Goal: Information Seeking & Learning: Learn about a topic

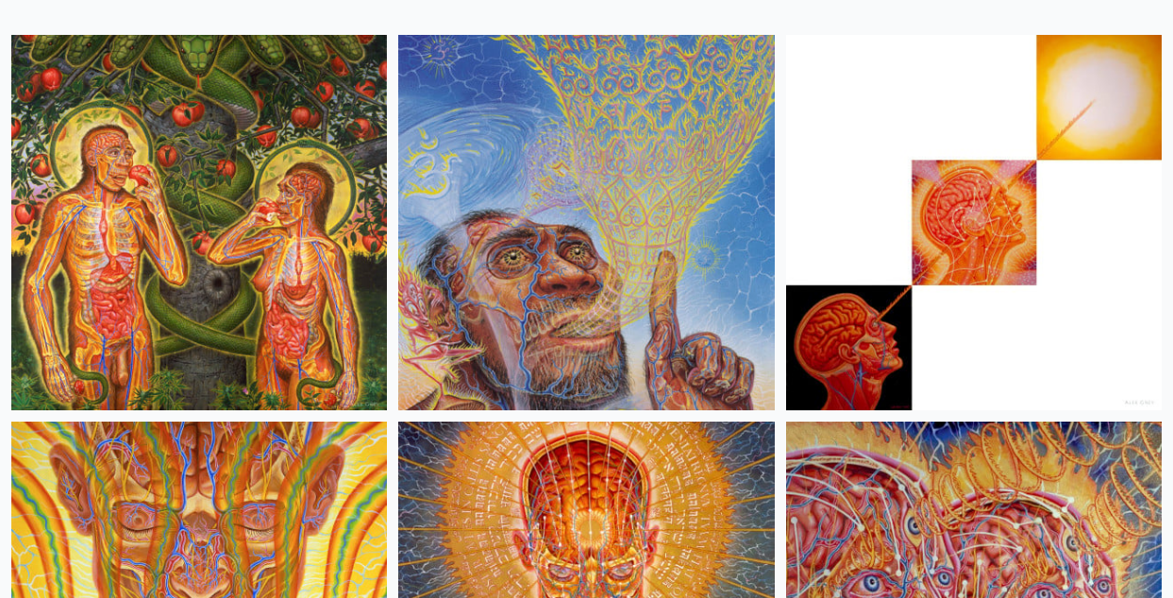
scroll to position [219, 0]
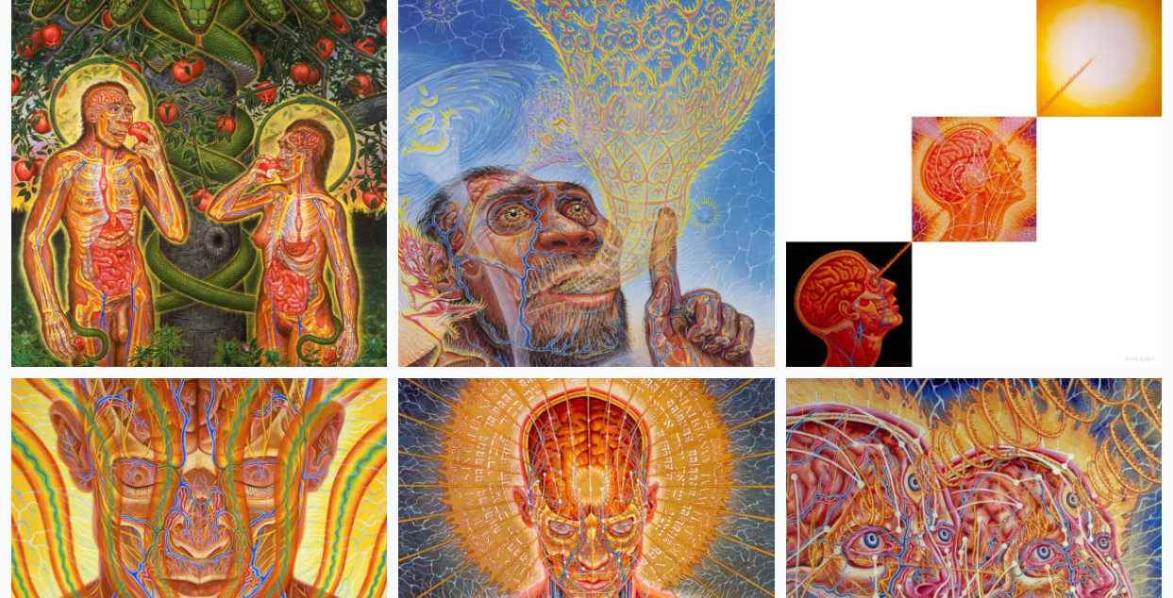
click at [214, 161] on img at bounding box center [198, 179] width 375 height 375
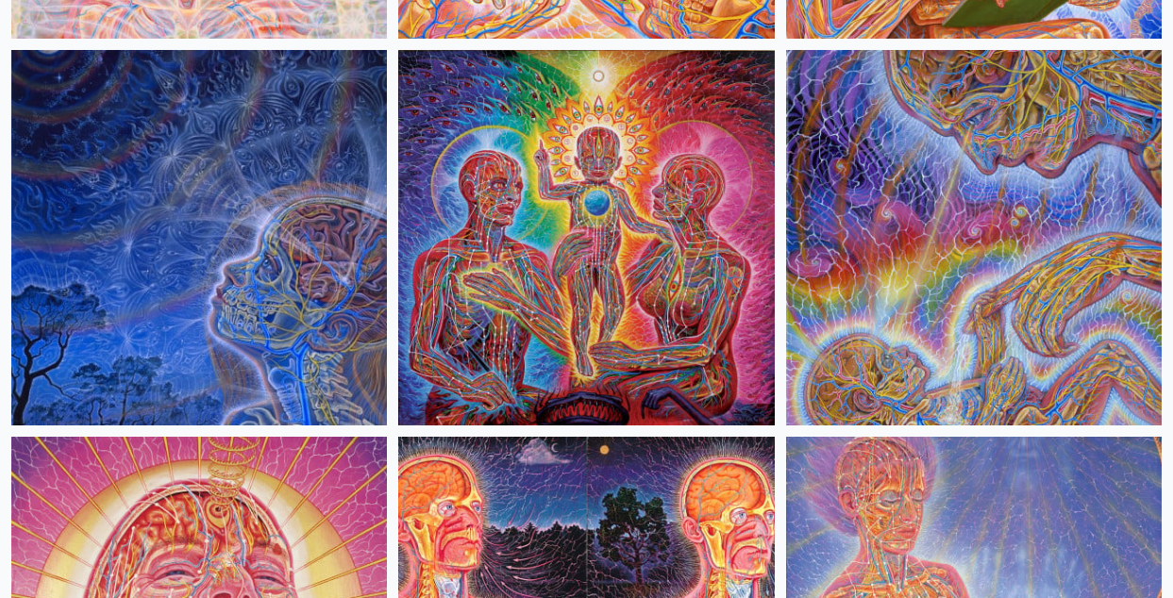
scroll to position [3651, 0]
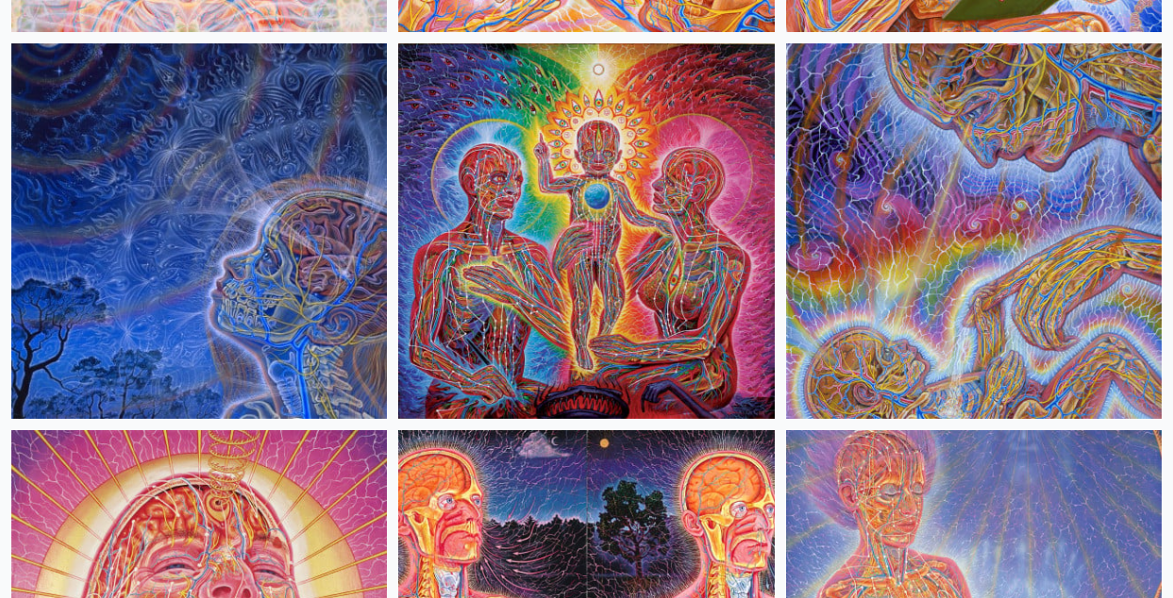
click at [653, 166] on img at bounding box center [585, 230] width 375 height 375
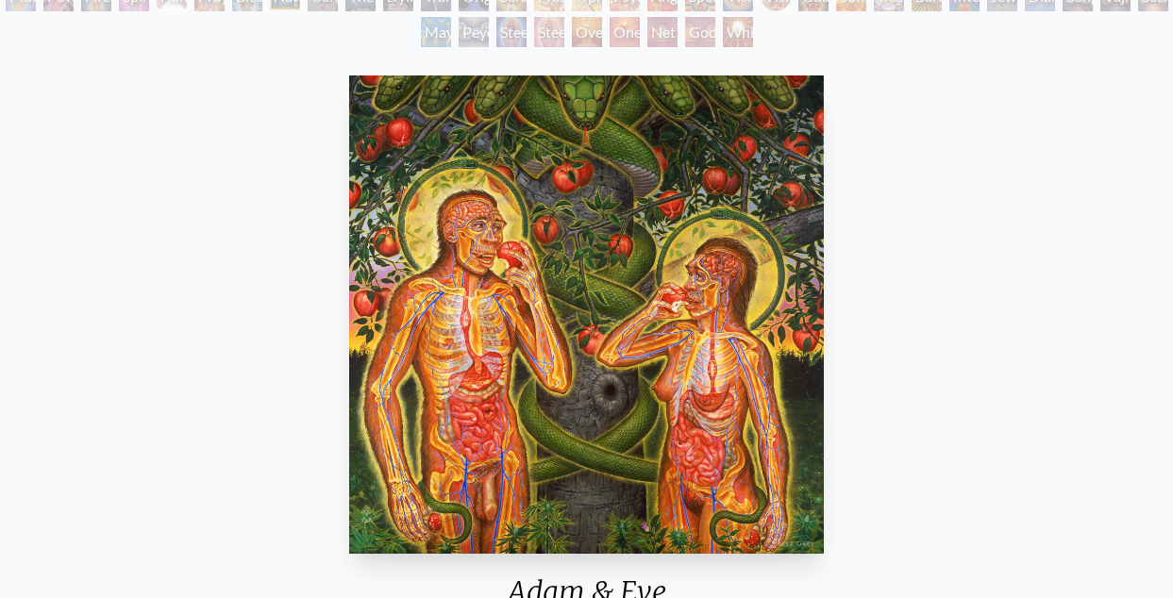
scroll to position [344, 0]
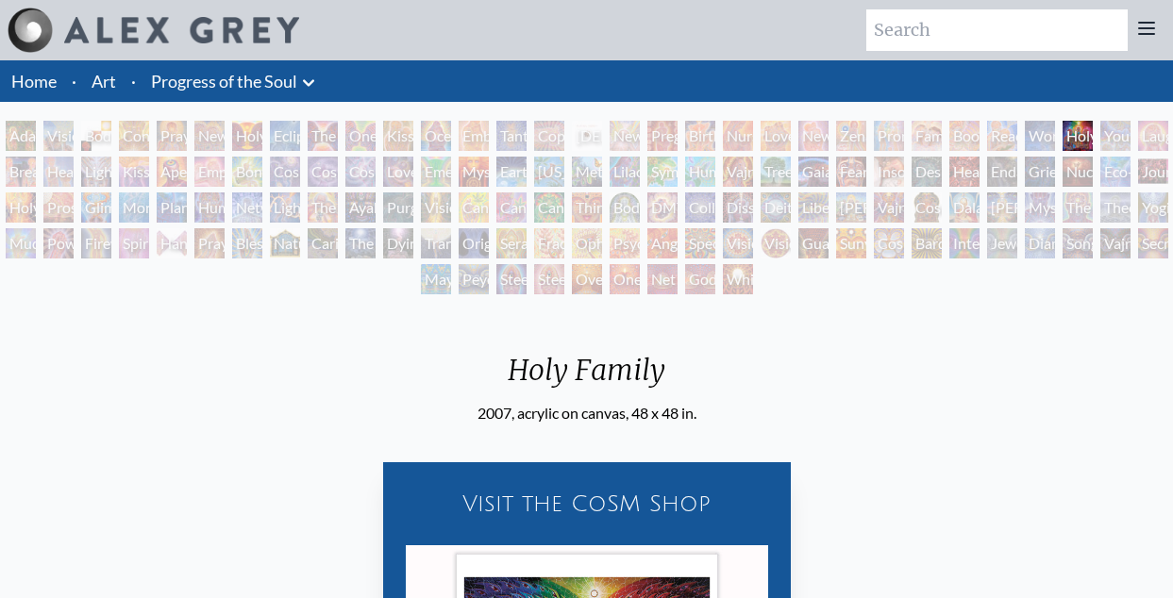
click at [618, 206] on div "Body/Mind as a Vibratory Field of Energy" at bounding box center [624, 207] width 30 height 30
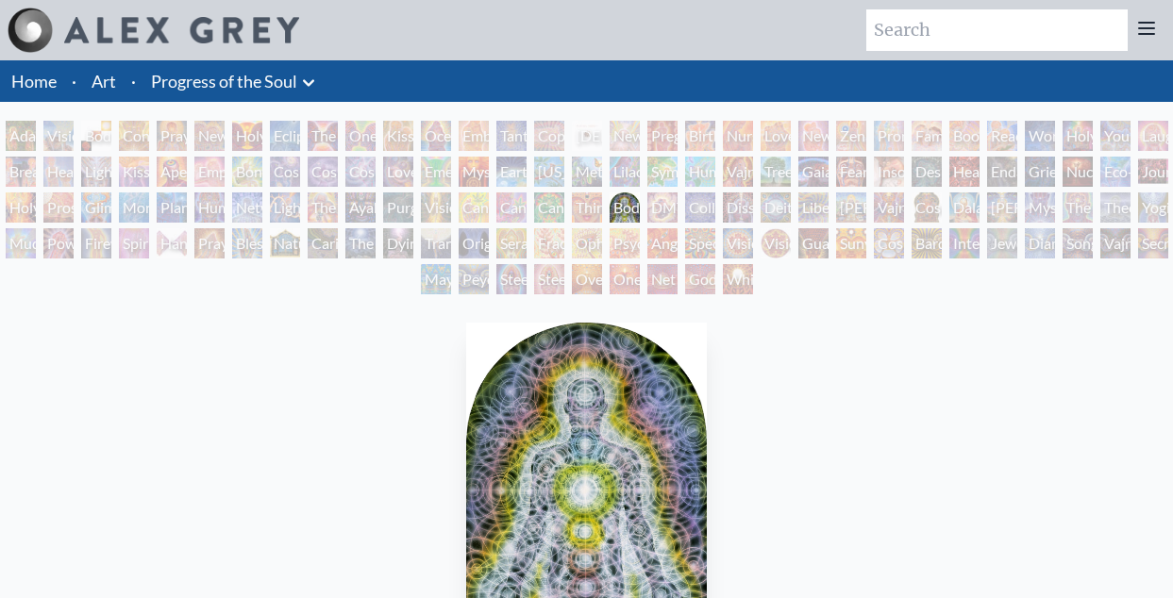
click at [30, 130] on div "Adam & Eve" at bounding box center [21, 136] width 30 height 30
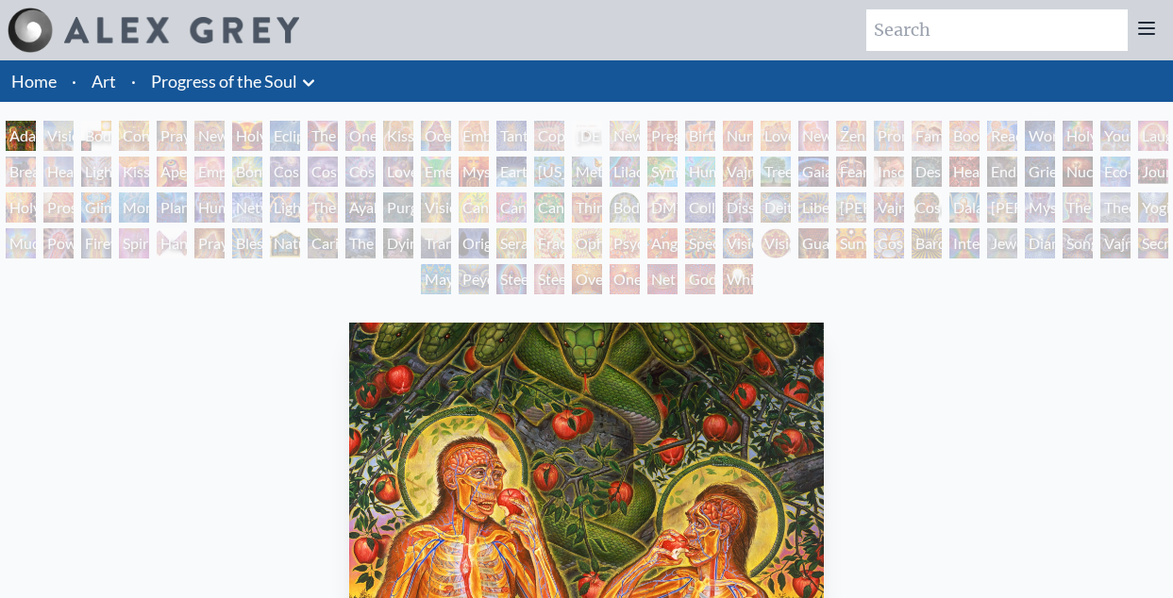
click at [940, 25] on input "search" at bounding box center [996, 30] width 261 height 42
type input "holy family"
click at [49, 142] on div "Visionary Origin of Language" at bounding box center [58, 136] width 30 height 30
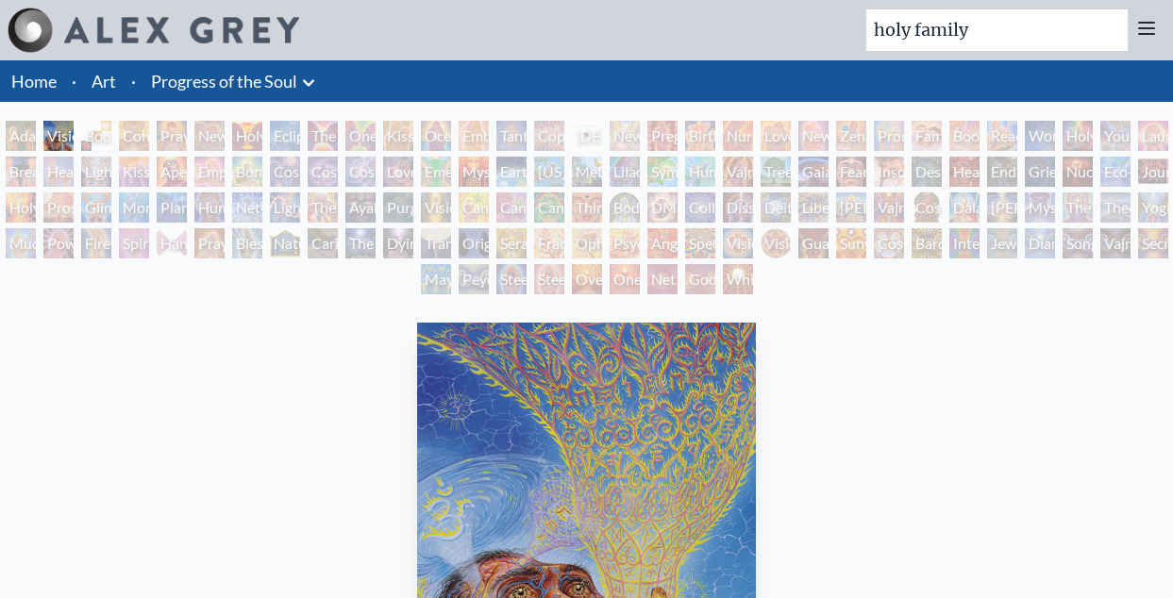
click at [88, 141] on div "Body, Mind, Spirit" at bounding box center [96, 136] width 30 height 30
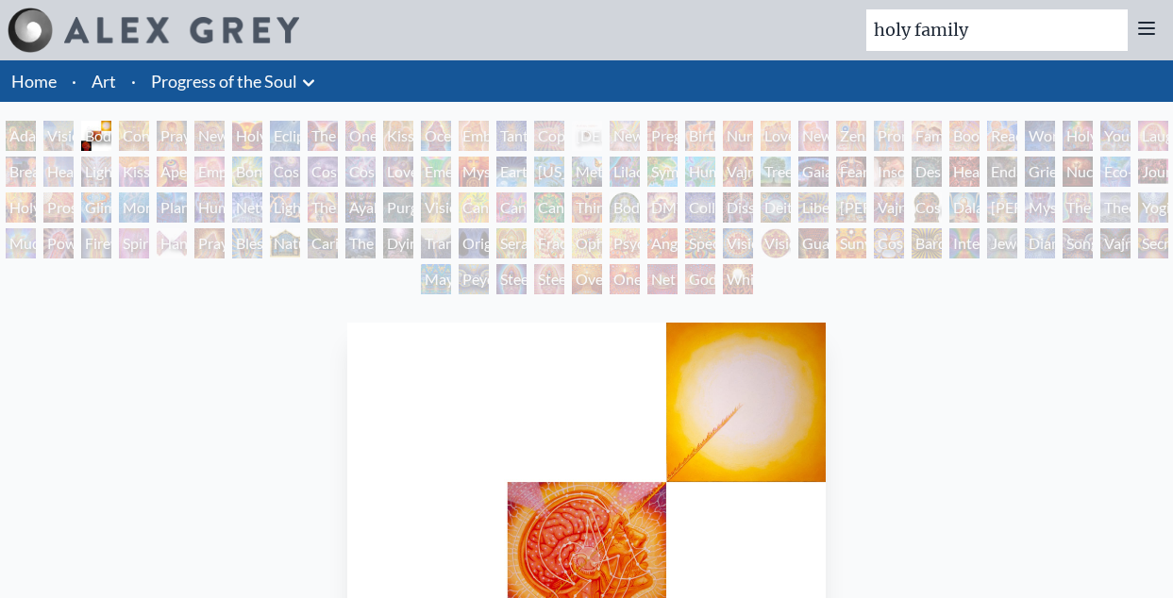
scroll to position [82, 0]
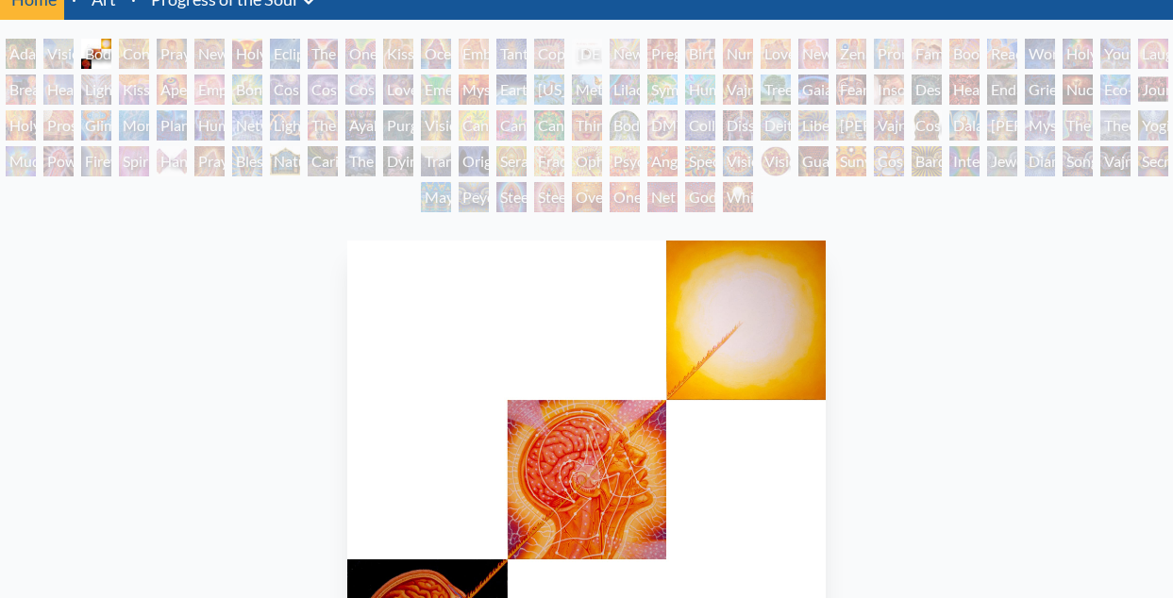
click at [149, 54] on div "Contemplation" at bounding box center [134, 54] width 30 height 30
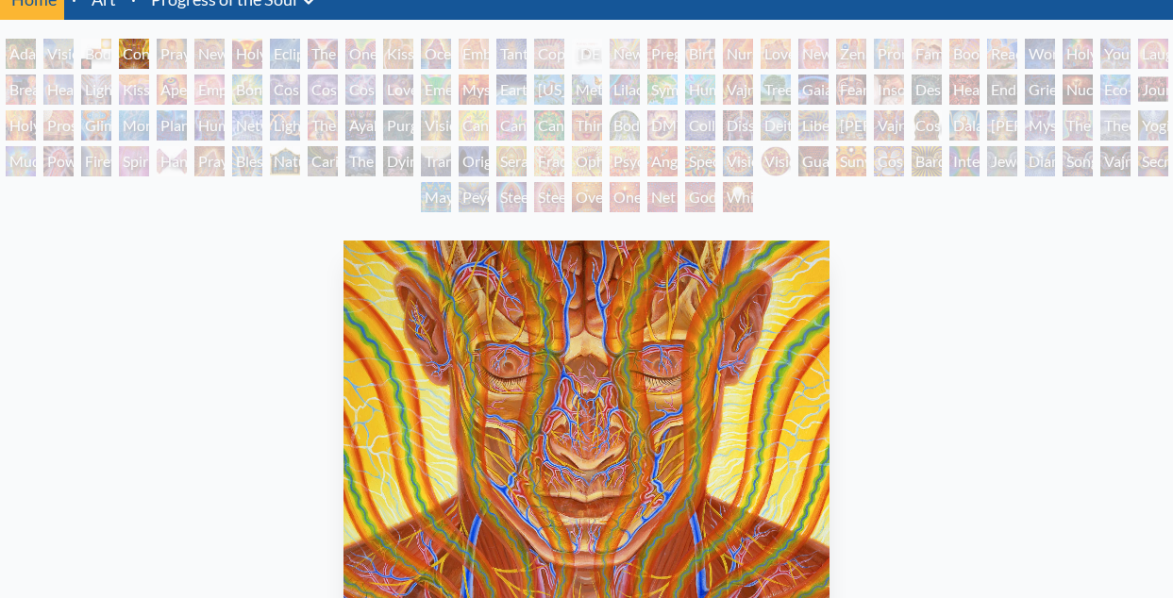
click at [225, 56] on div "New Man New Woman" at bounding box center [209, 54] width 30 height 30
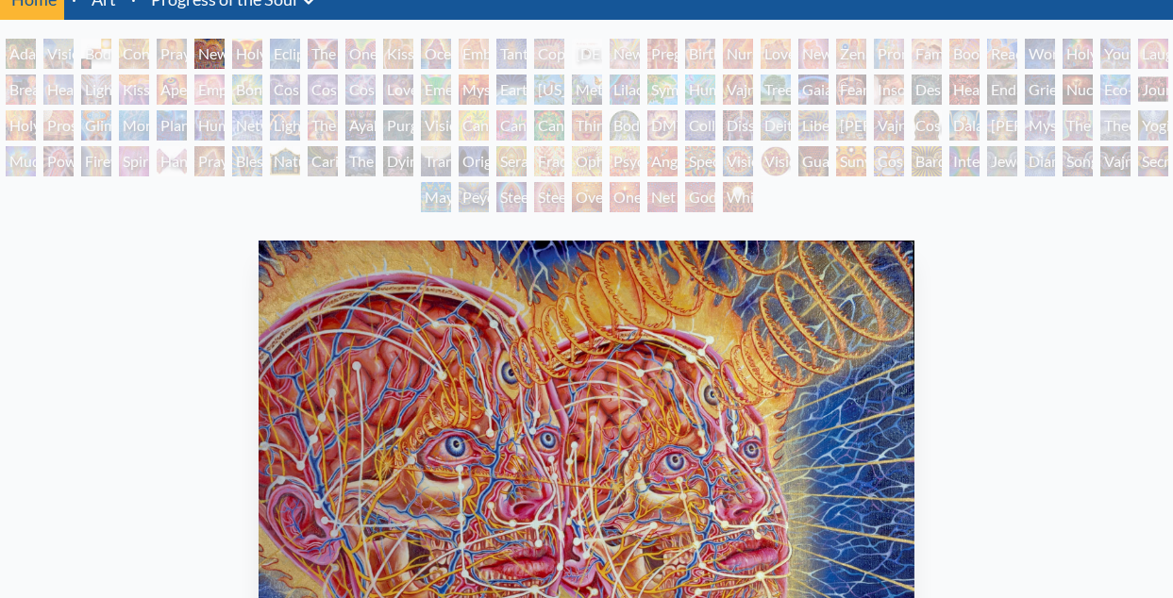
click at [262, 51] on div "Holy Grail" at bounding box center [247, 54] width 30 height 30
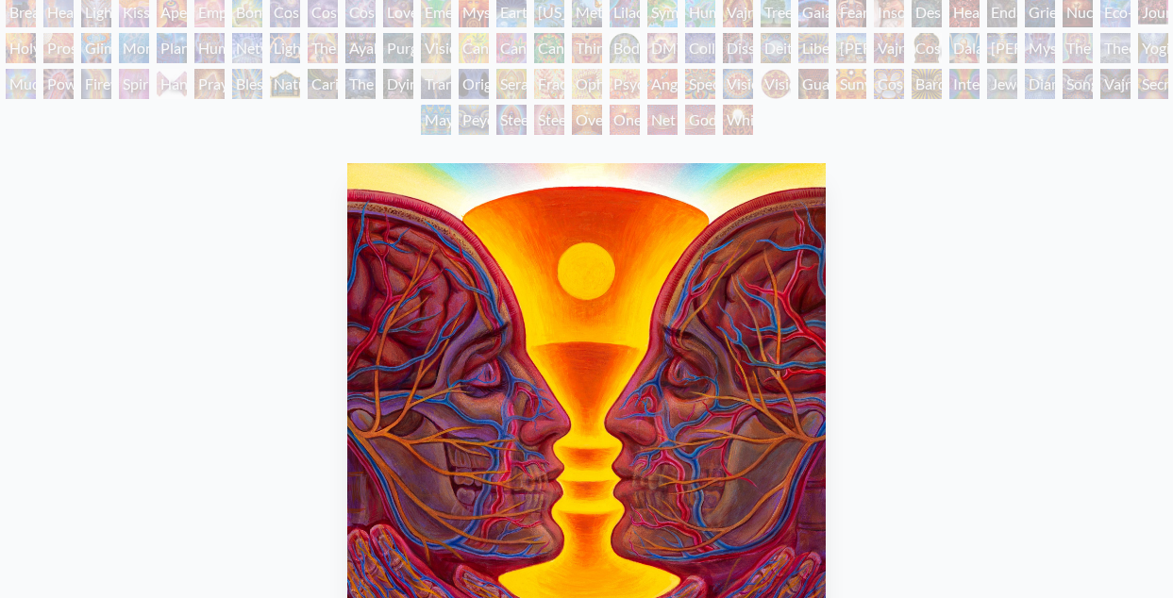
scroll to position [62, 0]
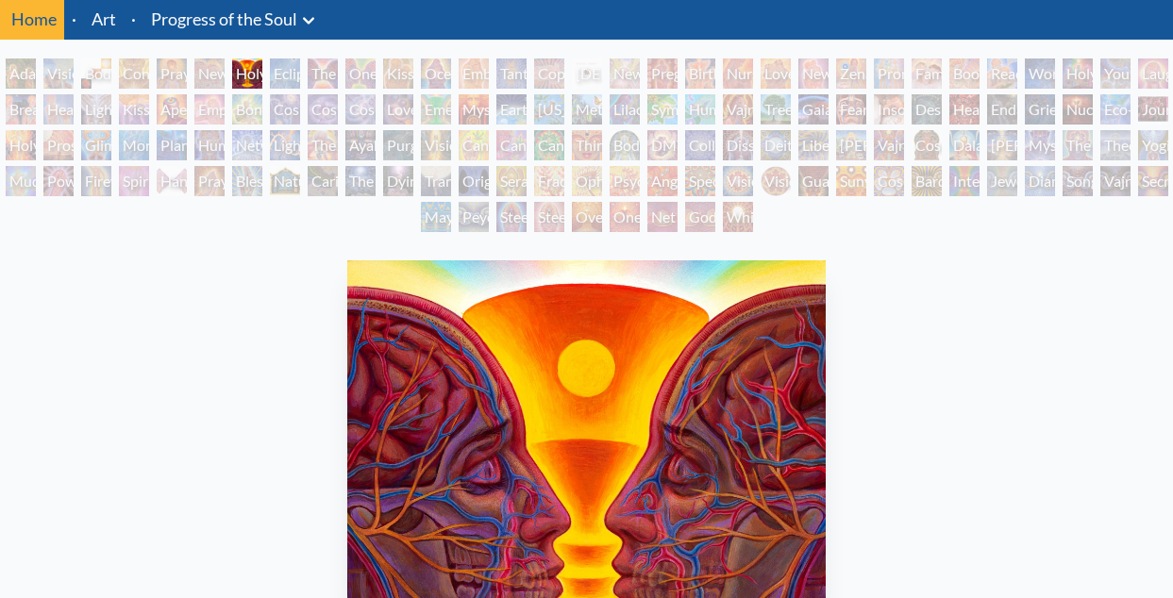
click at [300, 74] on div "Eclipse" at bounding box center [285, 73] width 30 height 30
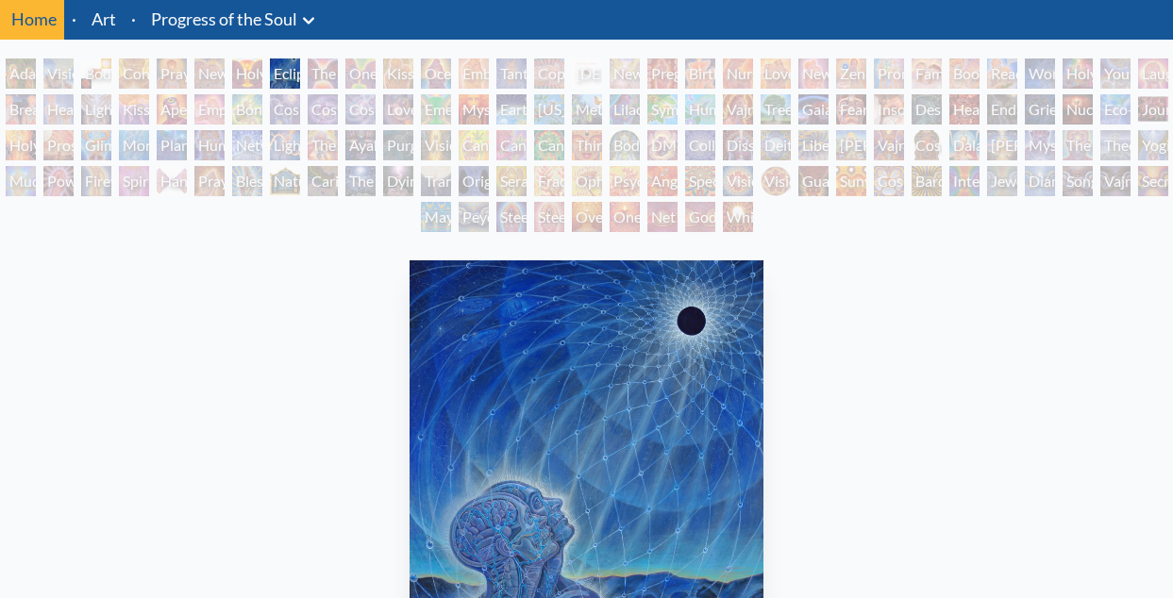
click at [472, 73] on div "Embracing" at bounding box center [474, 73] width 30 height 30
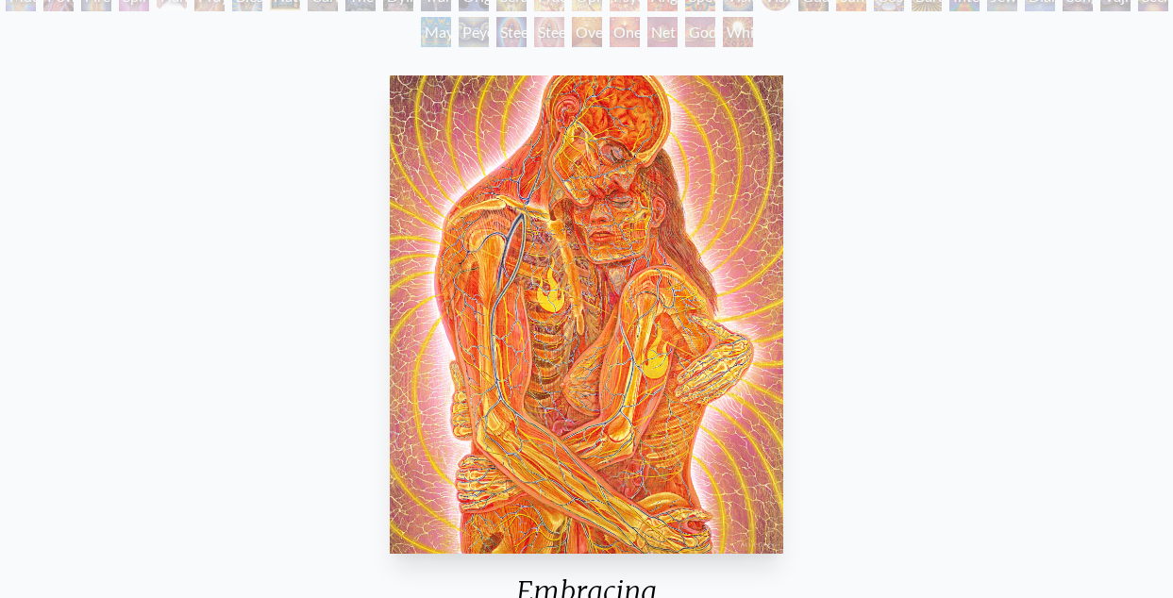
scroll to position [92, 0]
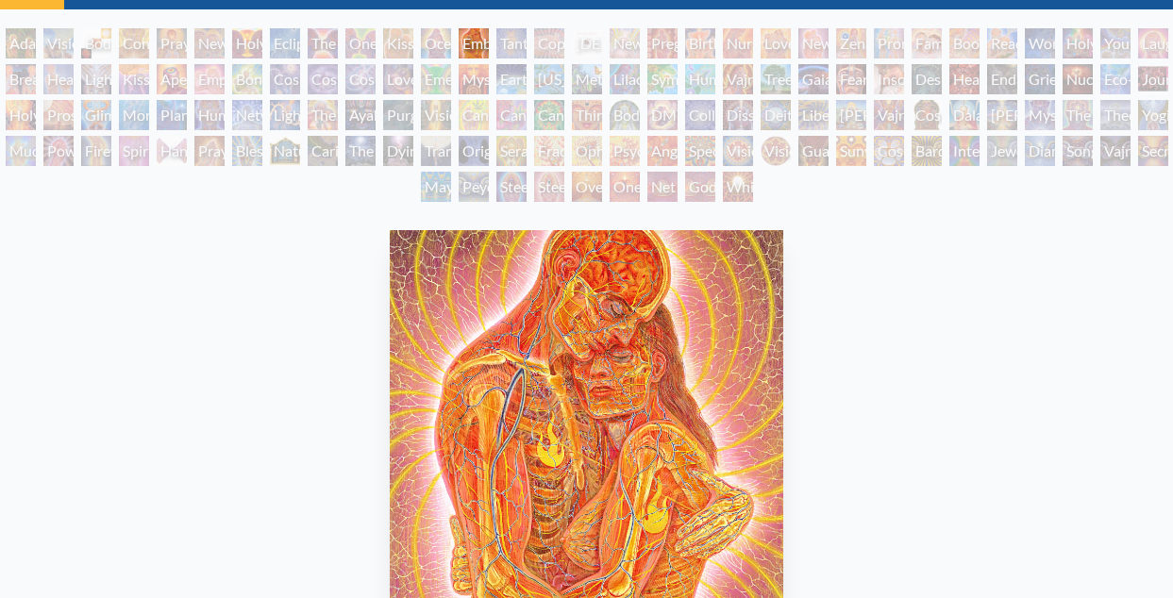
click at [507, 46] on div "Tantra" at bounding box center [511, 43] width 30 height 30
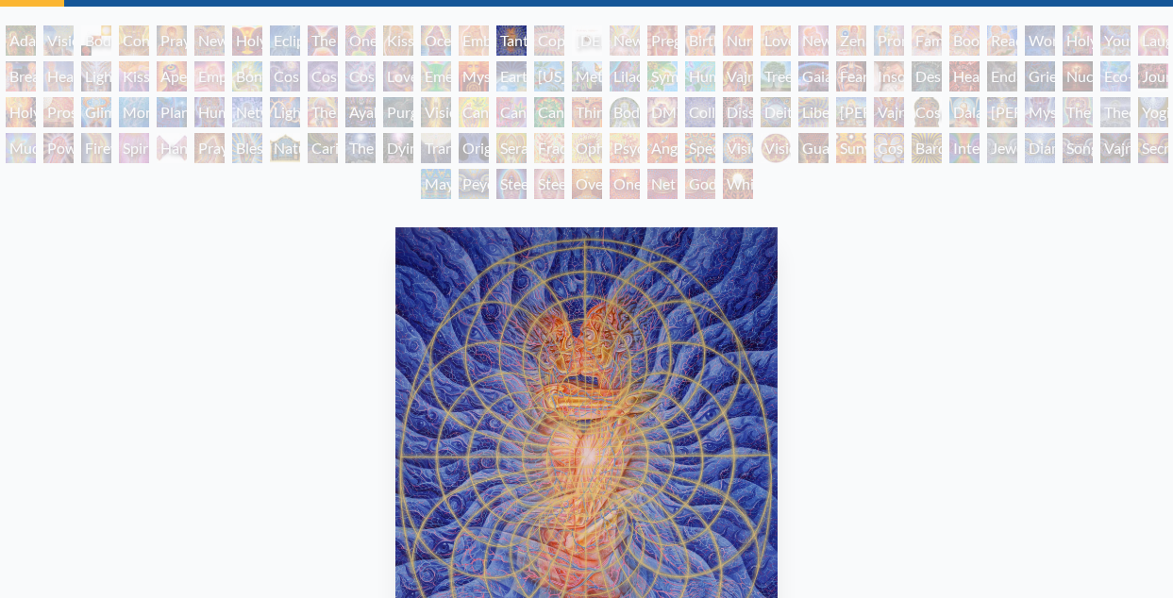
scroll to position [64, 0]
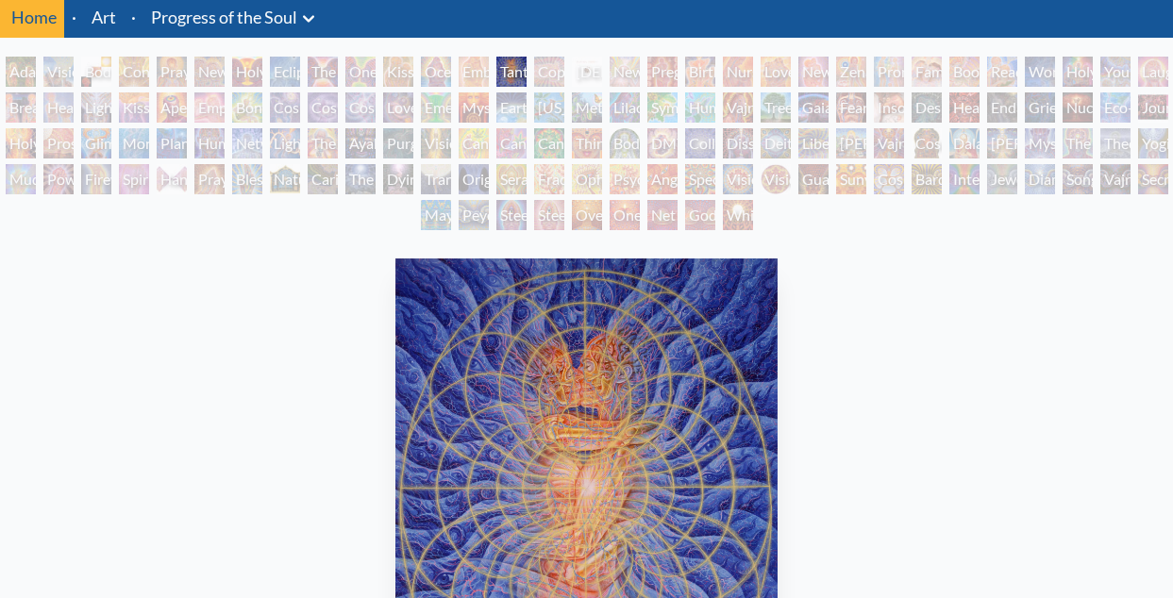
click at [560, 75] on div "Copulating" at bounding box center [549, 72] width 30 height 30
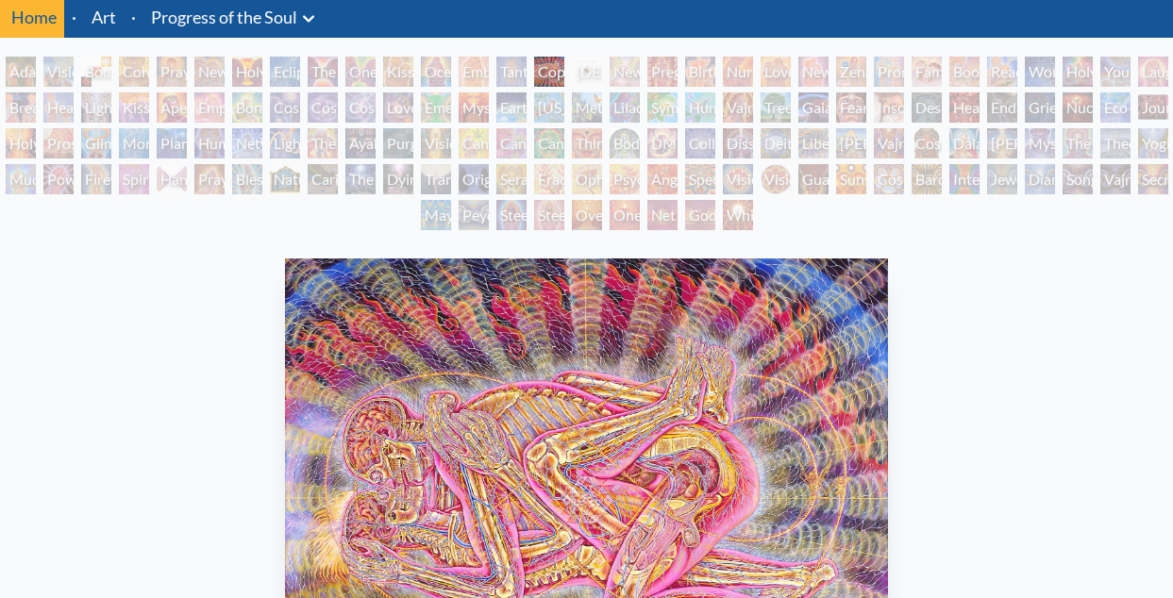
scroll to position [42, 0]
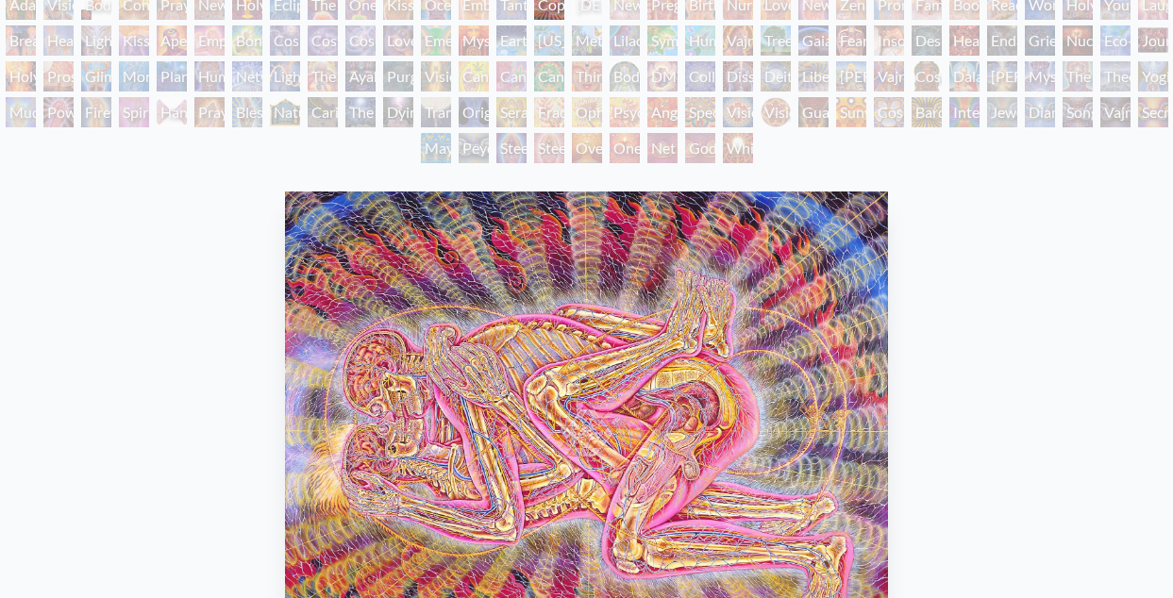
scroll to position [29, 0]
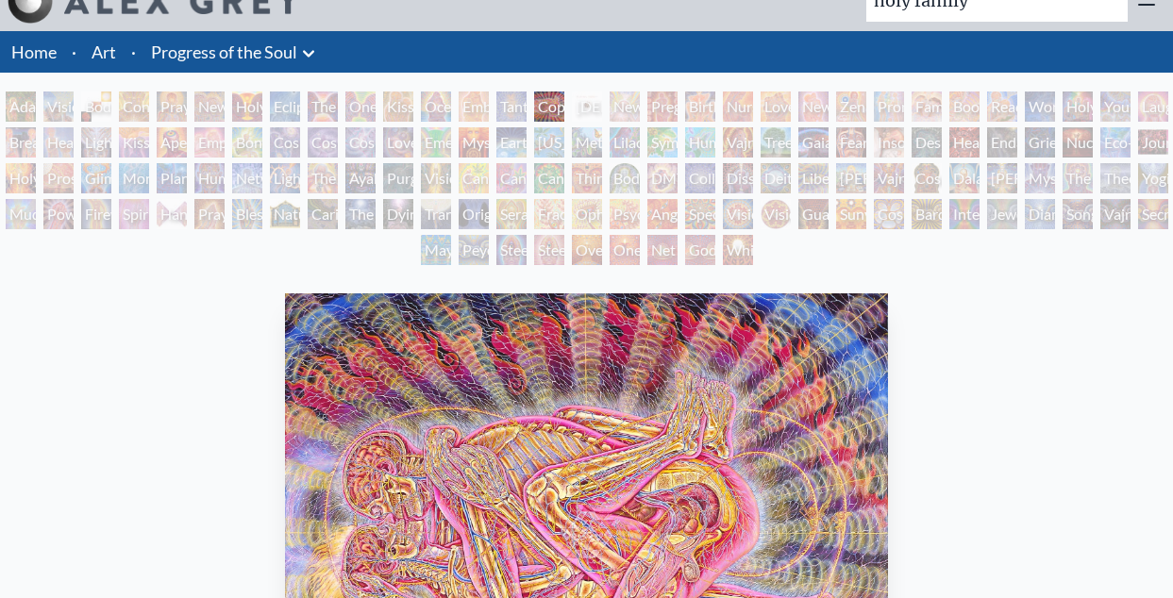
click at [791, 108] on div "Love Circuit" at bounding box center [775, 107] width 30 height 30
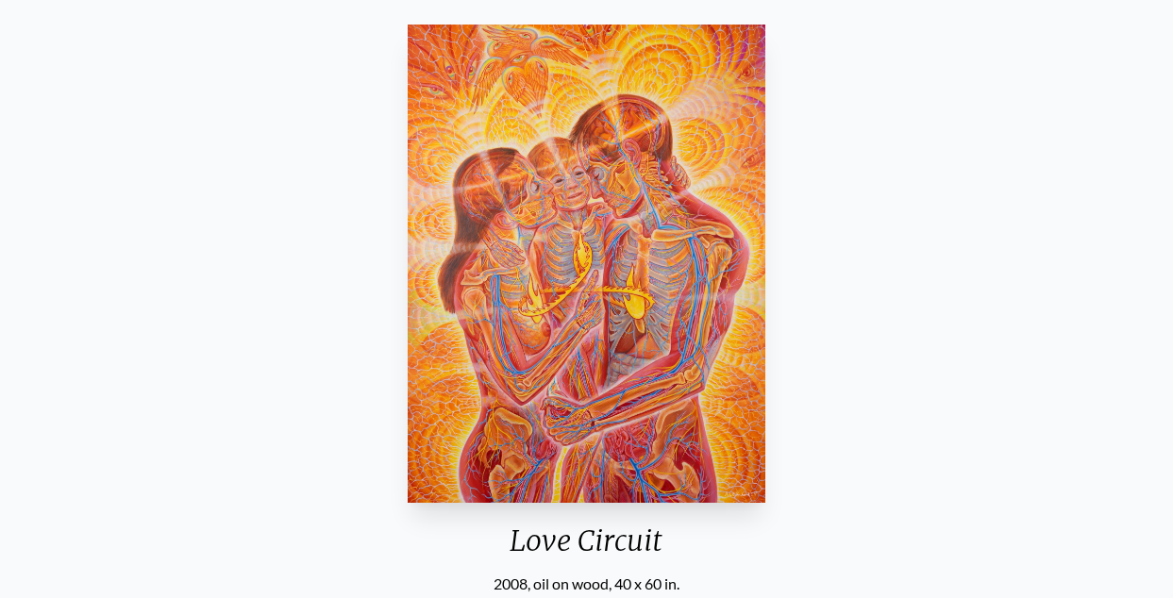
scroll to position [280, 0]
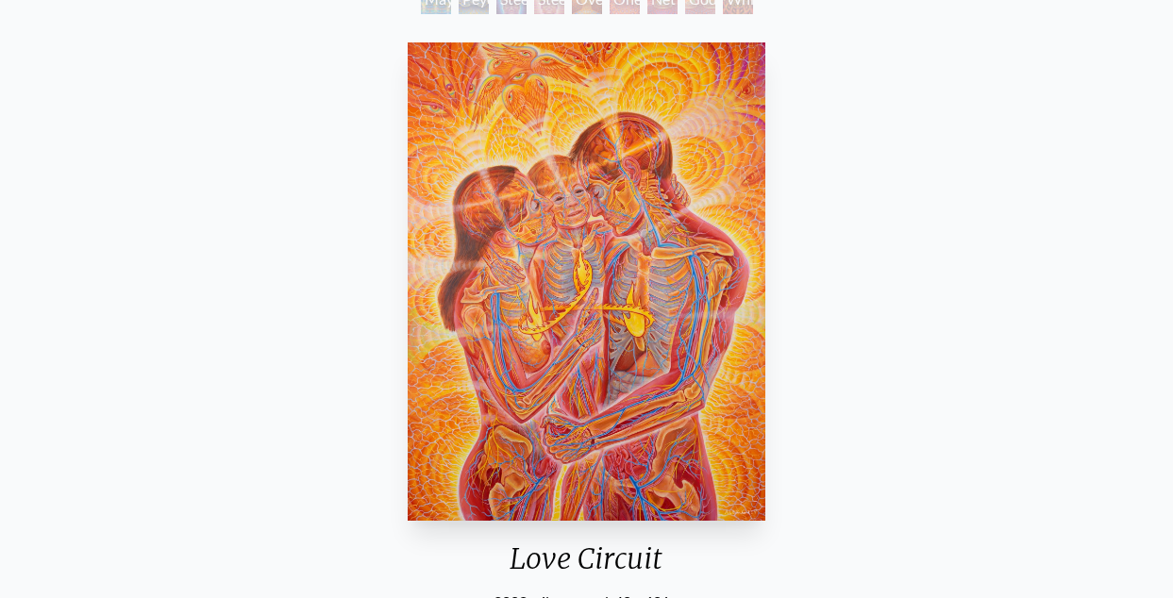
click at [600, 230] on img "21 / 133" at bounding box center [587, 281] width 358 height 478
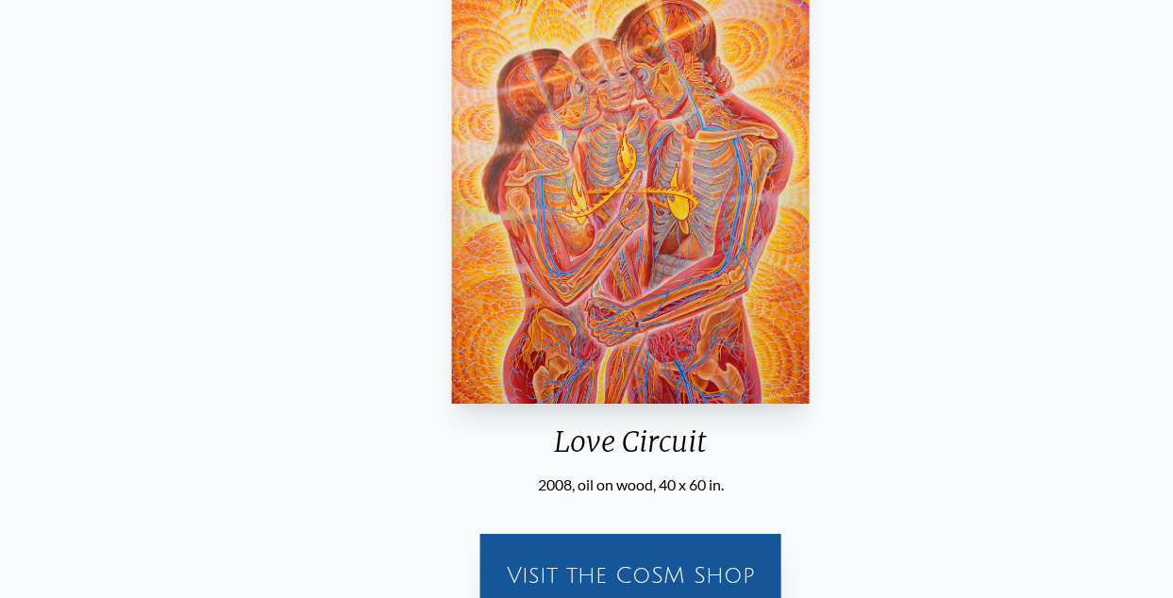
drag, startPoint x: 600, startPoint y: 230, endPoint x: 554, endPoint y: 445, distance: 220.0
click at [556, 467] on div "Love Circuit" at bounding box center [630, 449] width 373 height 49
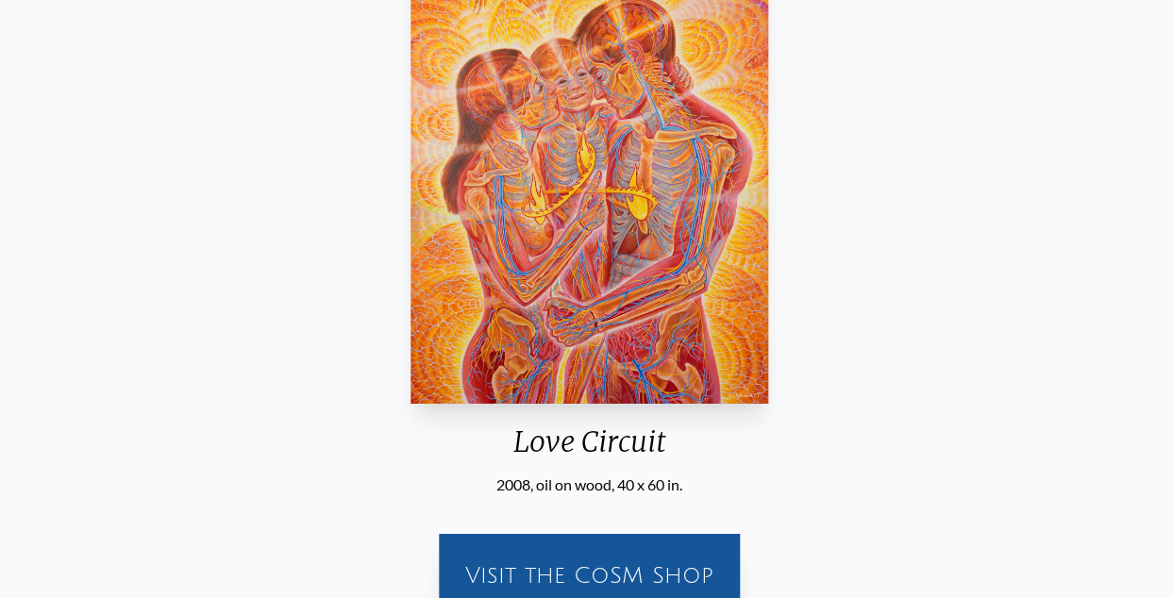
click at [535, 472] on div "Love Circuit" at bounding box center [589, 449] width 373 height 49
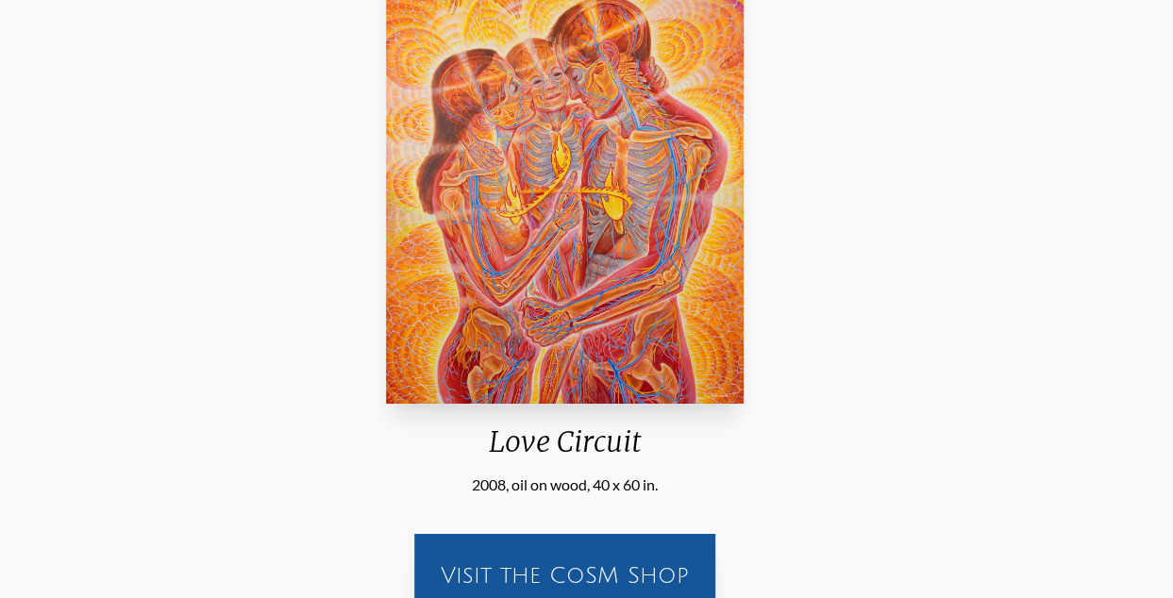
click at [506, 456] on div "Love Circuit 2008, oil on wood, 40 x 60 in." at bounding box center [564, 207] width 373 height 578
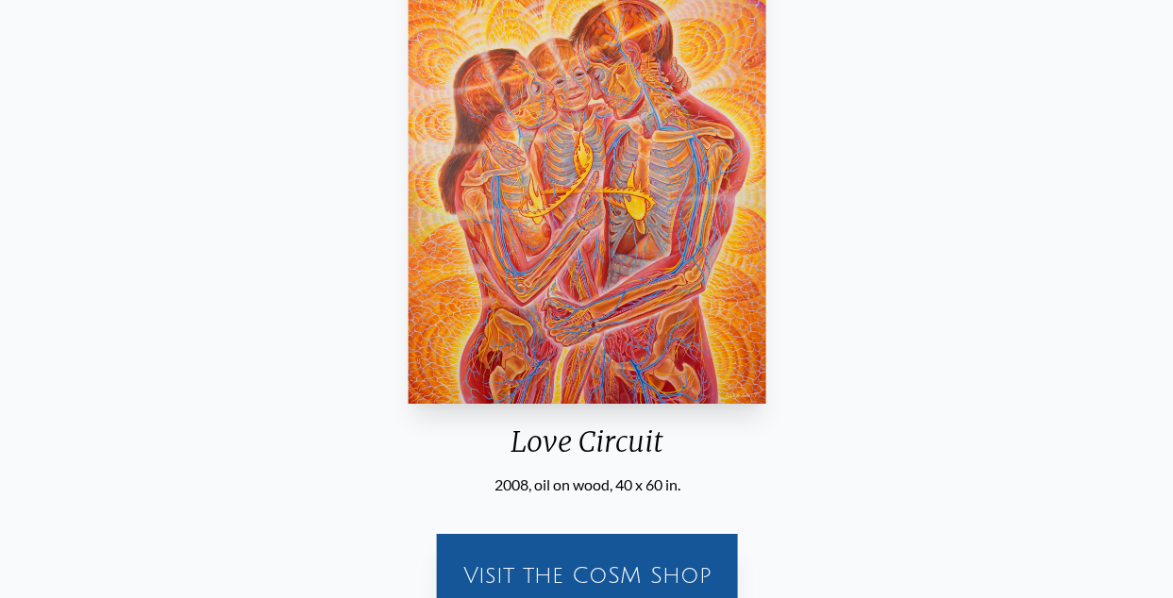
click at [515, 440] on div "Love Circuit" at bounding box center [587, 449] width 373 height 49
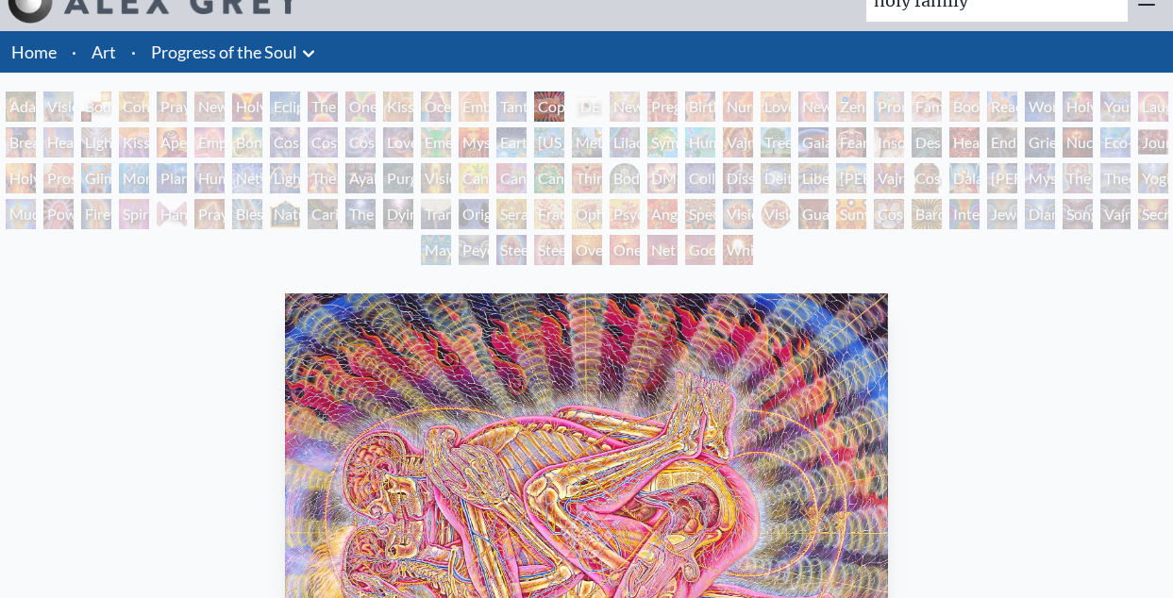
click at [828, 107] on div "New Family" at bounding box center [813, 107] width 30 height 30
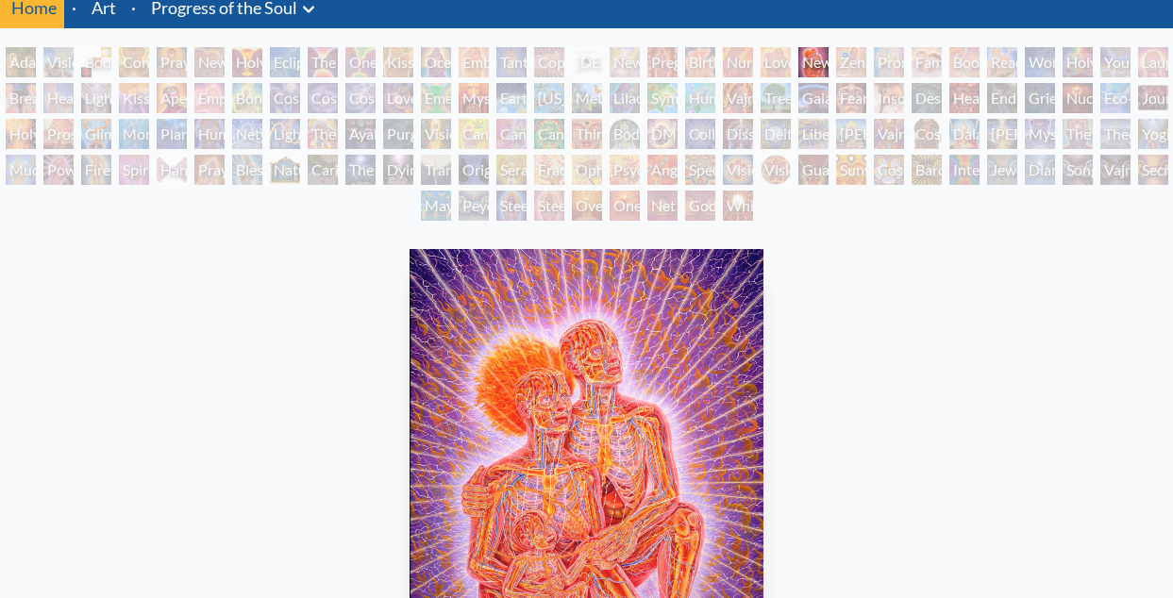
scroll to position [43, 0]
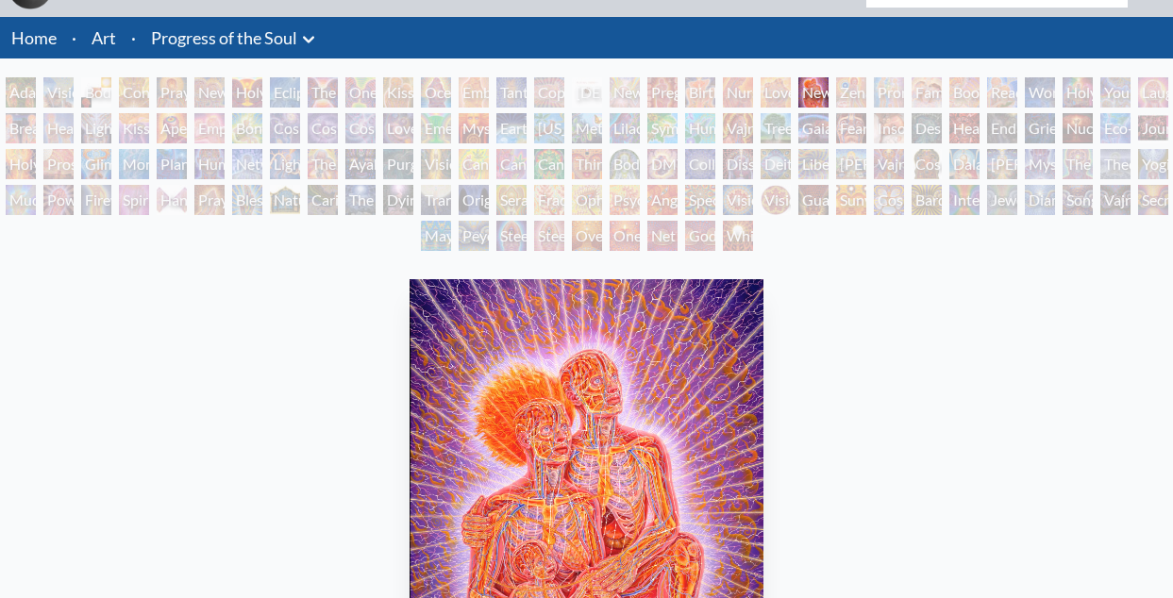
click at [847, 91] on div "Zena Lotus" at bounding box center [851, 92] width 30 height 30
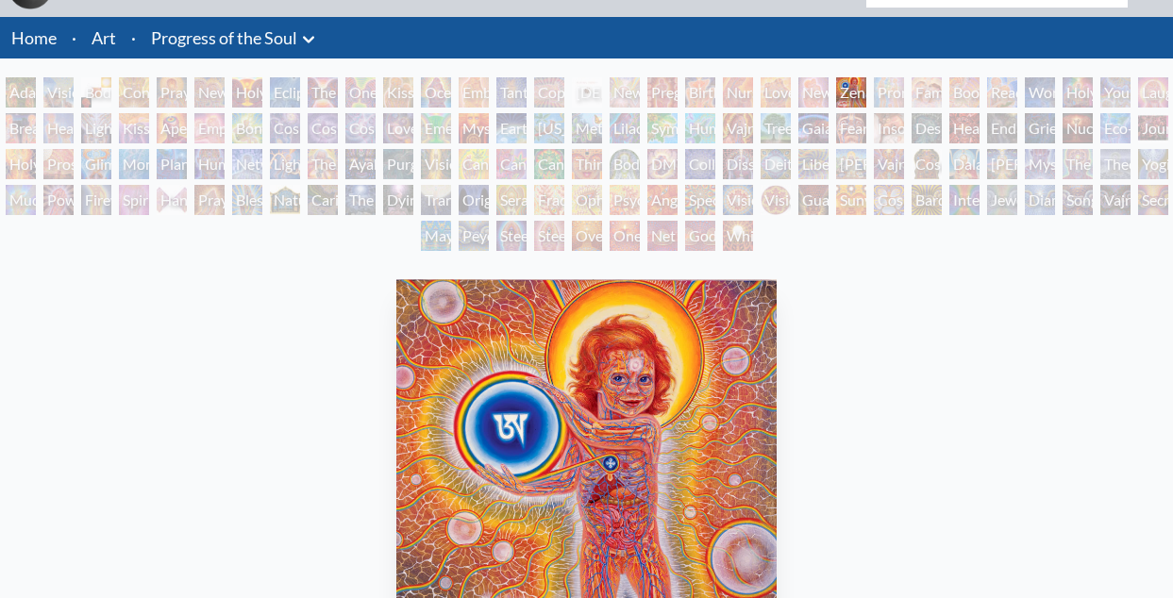
click at [887, 92] on div "Promise" at bounding box center [889, 92] width 30 height 30
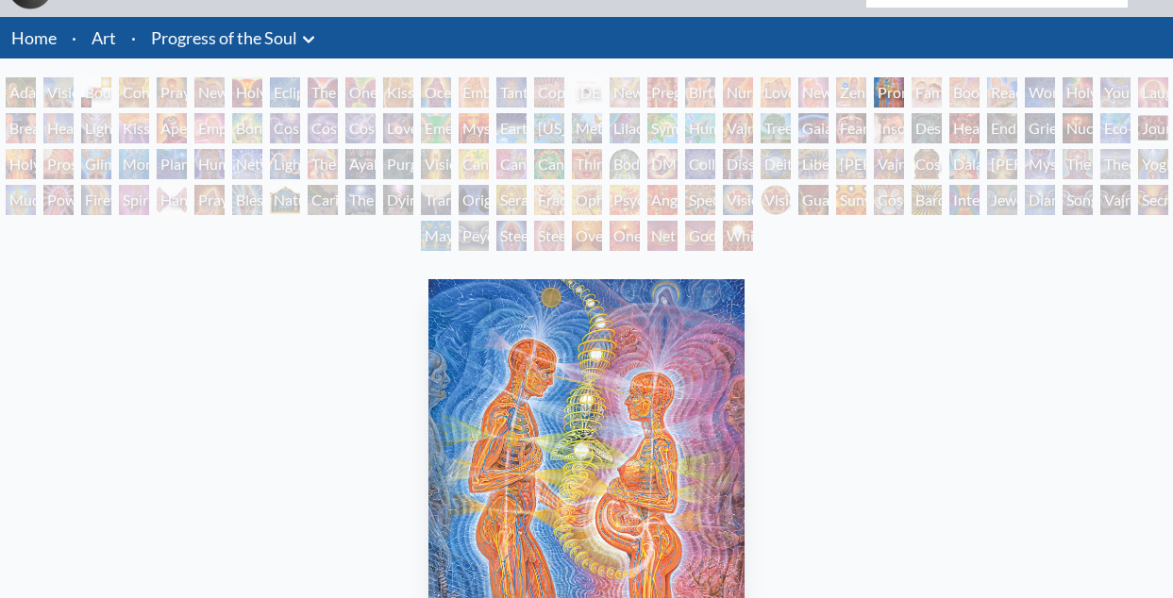
click at [942, 92] on div "Family" at bounding box center [926, 92] width 30 height 30
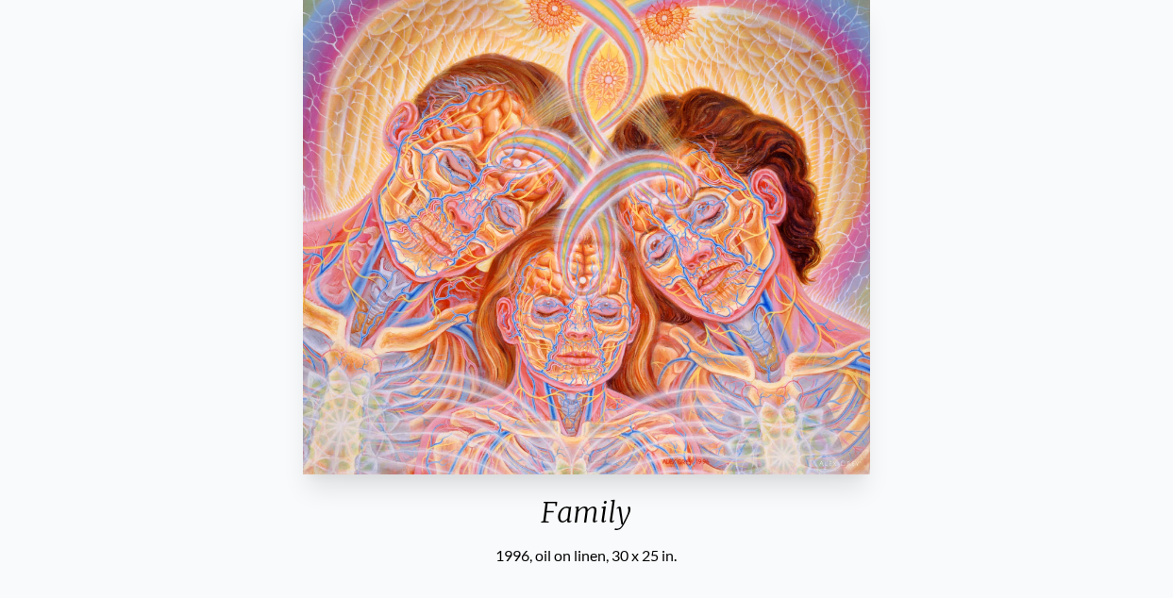
scroll to position [291, 0]
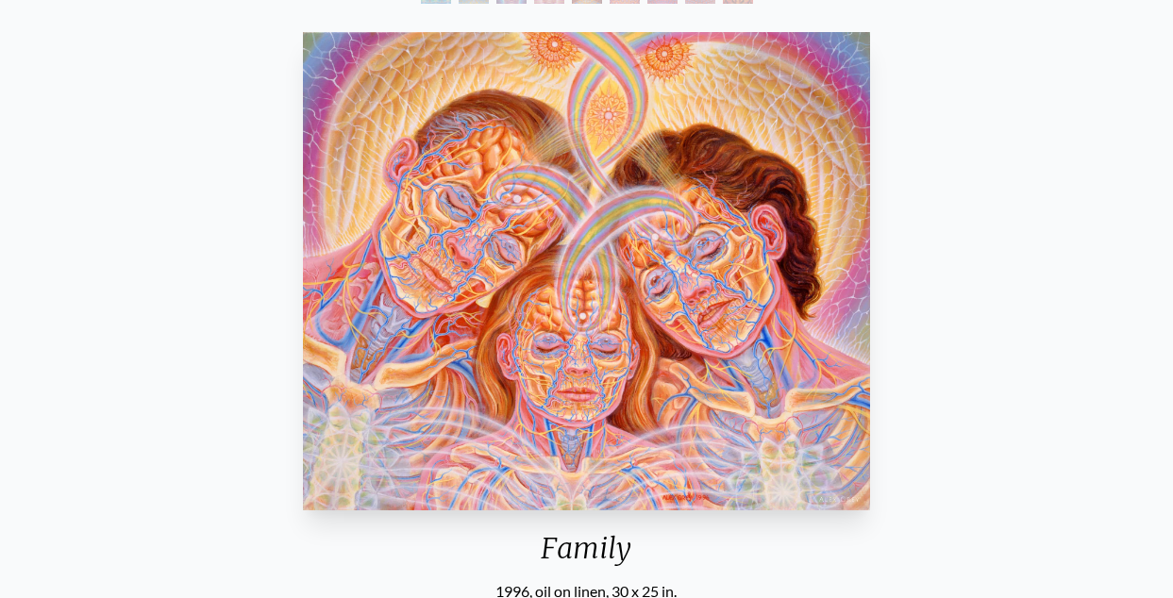
click at [937, 53] on div "Family 1996, oil on linen, 30 x 25 in. Visit the CoSM Shop" at bounding box center [586, 382] width 1142 height 714
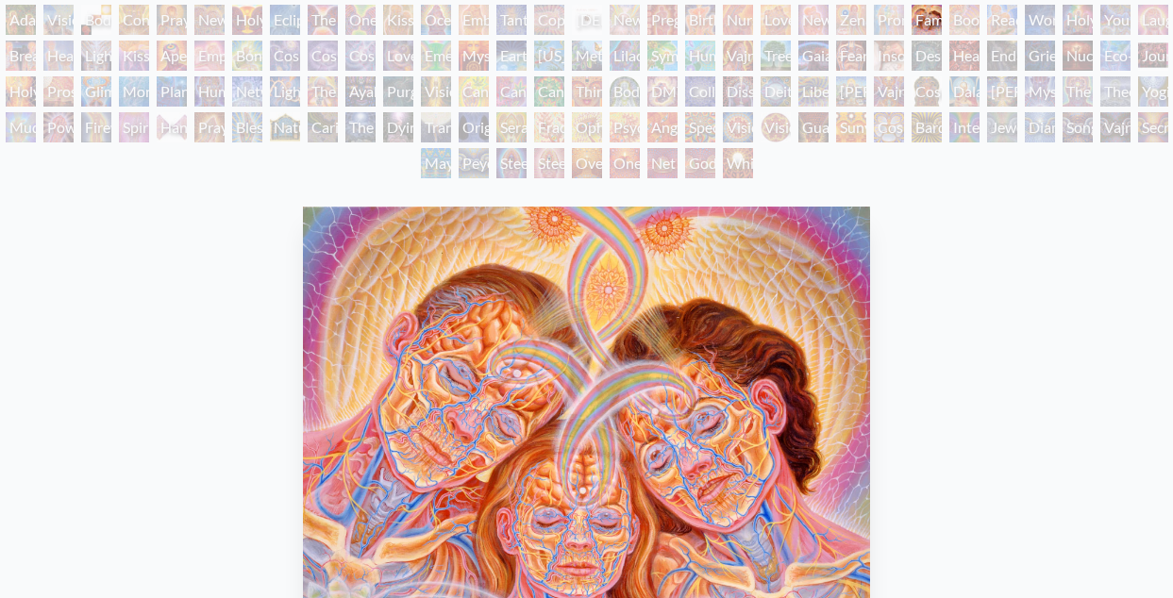
scroll to position [108, 0]
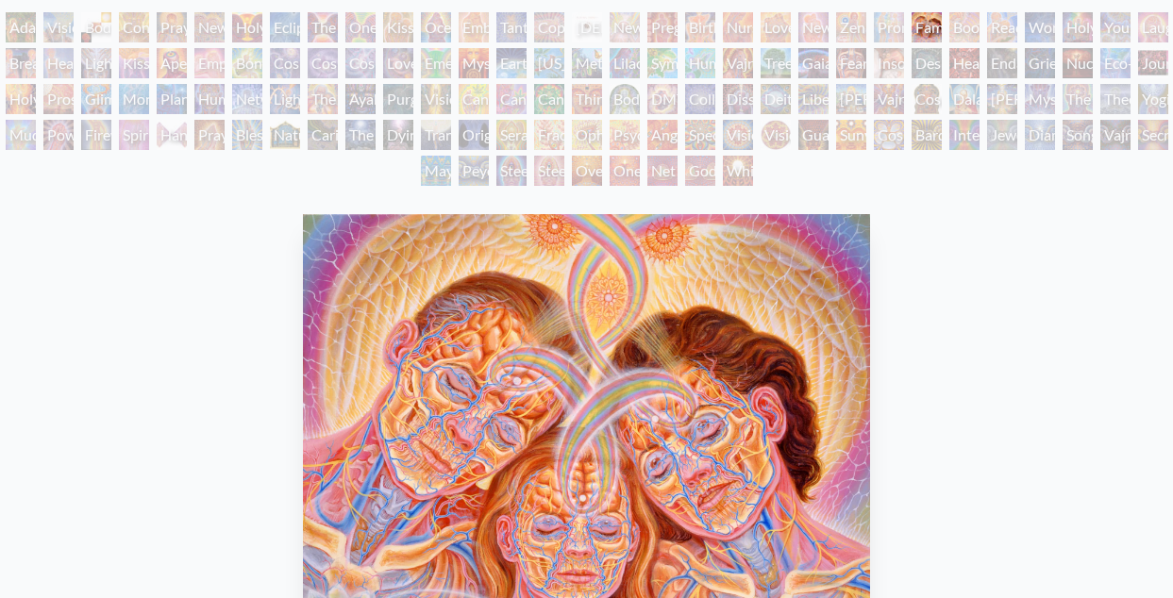
click at [979, 26] on div "Boo-boo" at bounding box center [964, 27] width 30 height 30
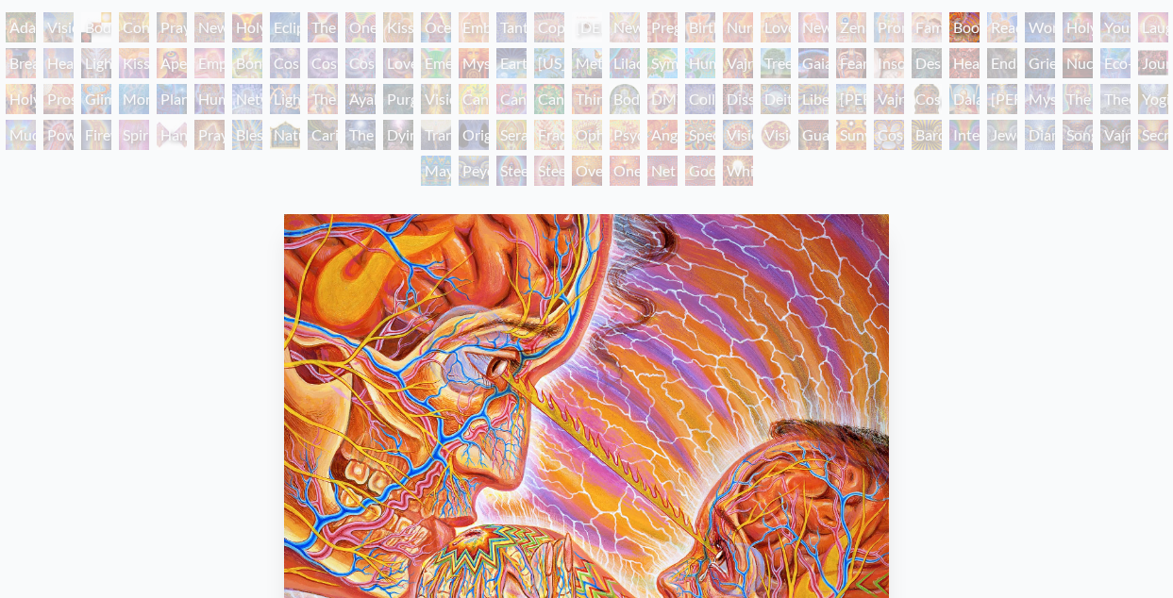
click at [1014, 24] on div "Reading" at bounding box center [1002, 27] width 30 height 30
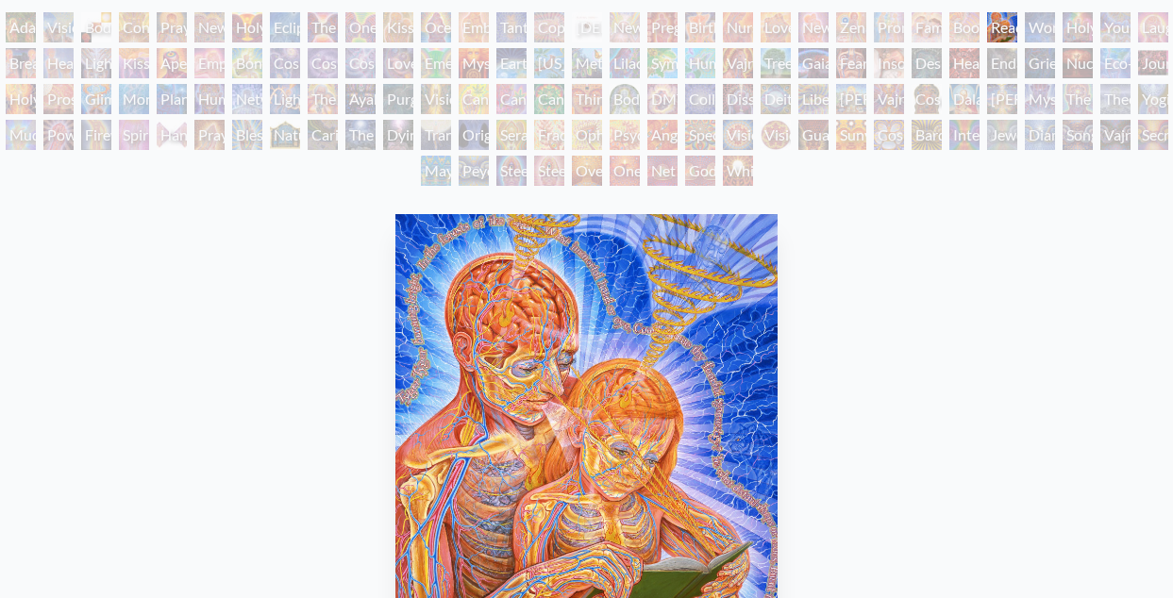
click at [1092, 24] on div "Holy Family" at bounding box center [1077, 27] width 30 height 30
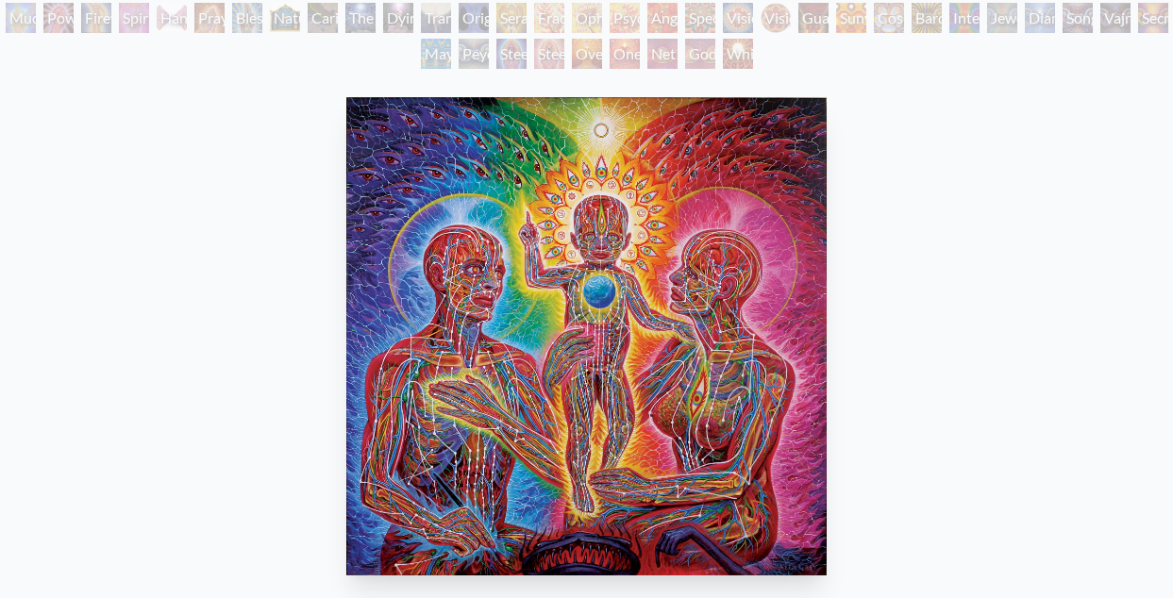
scroll to position [57, 0]
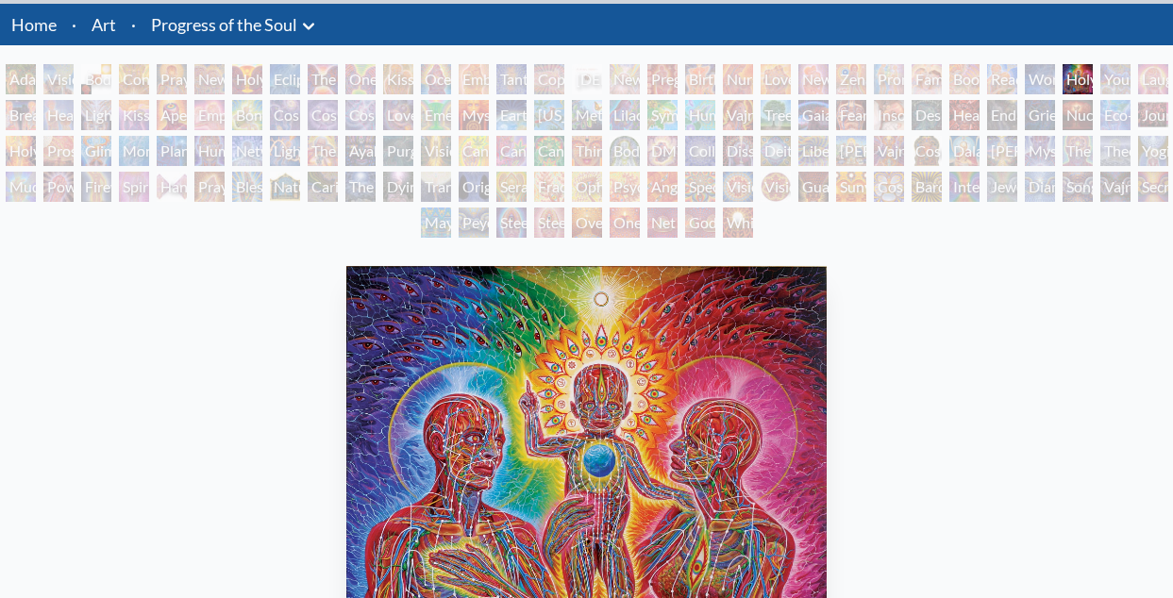
click at [13, 108] on div "Breathing" at bounding box center [21, 115] width 30 height 30
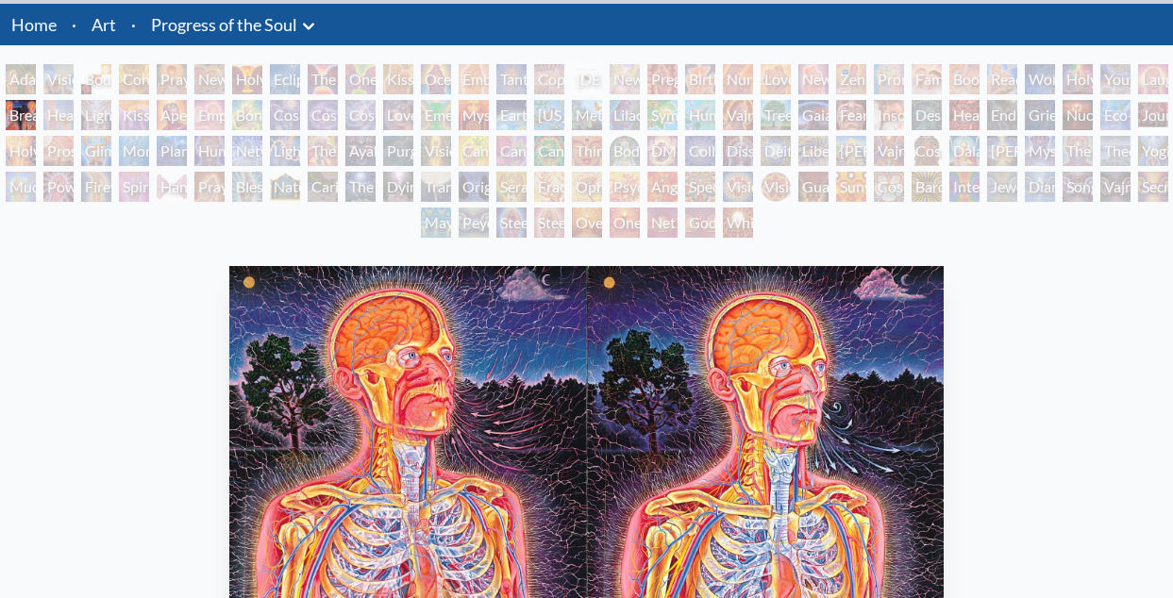
click at [74, 109] on div "Healing" at bounding box center [58, 115] width 30 height 30
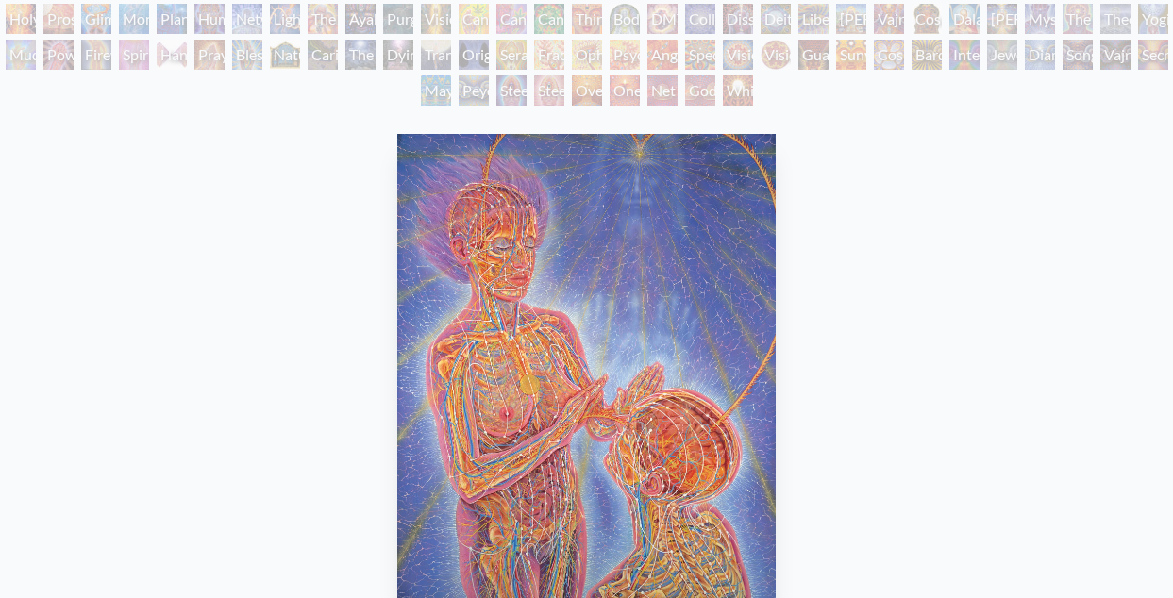
scroll to position [31, 0]
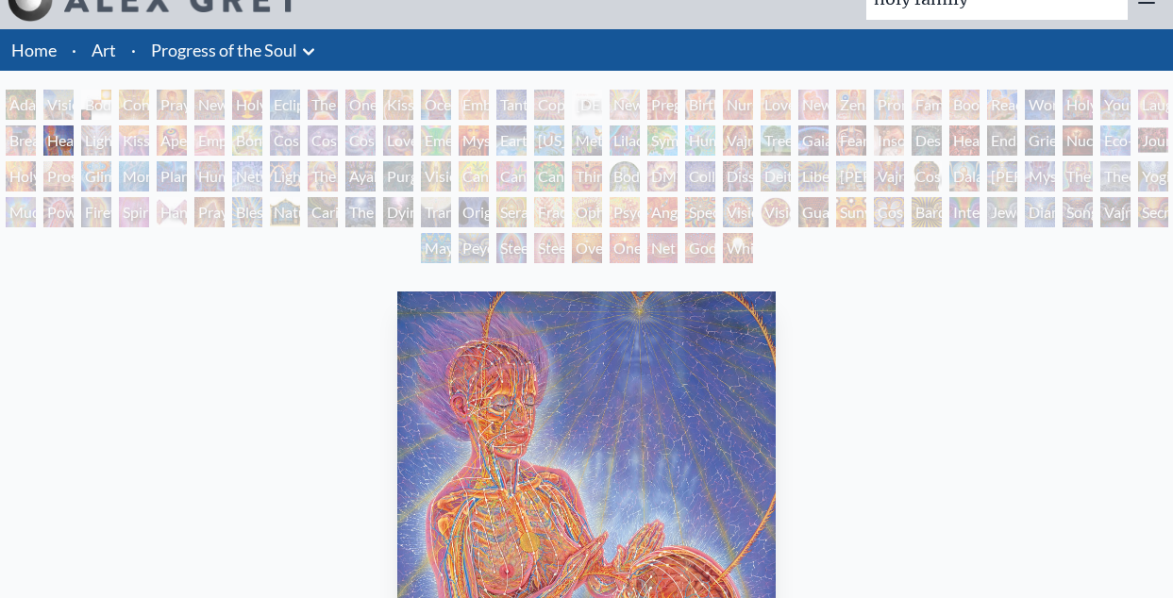
click at [97, 138] on div "Lightweaver" at bounding box center [96, 140] width 30 height 30
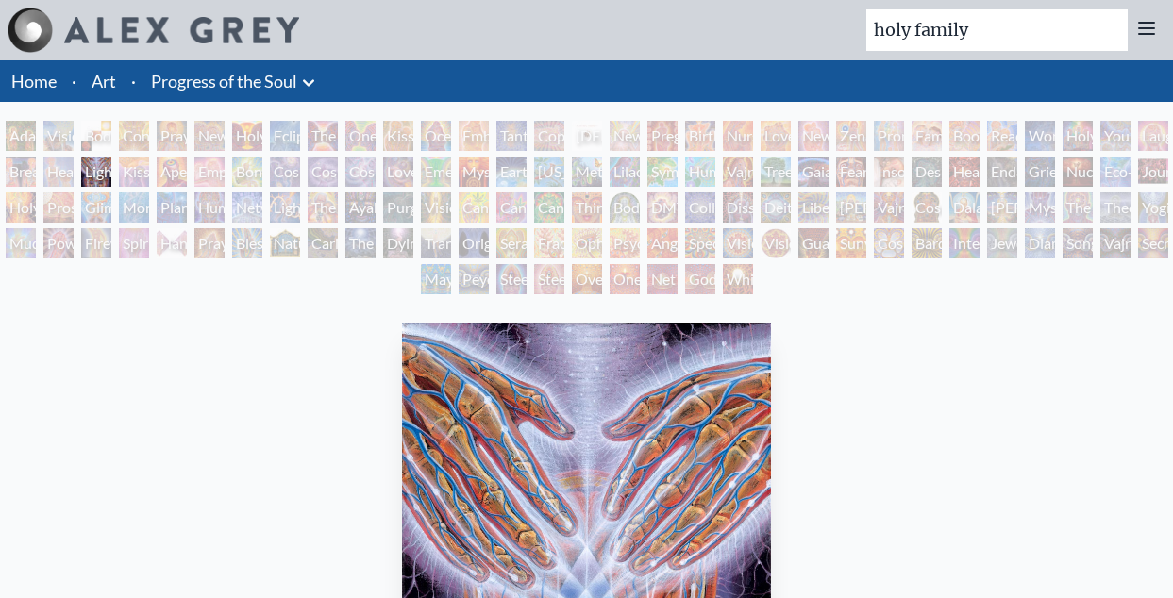
click at [138, 170] on div "Kiss of the [MEDICAL_DATA]" at bounding box center [134, 172] width 30 height 30
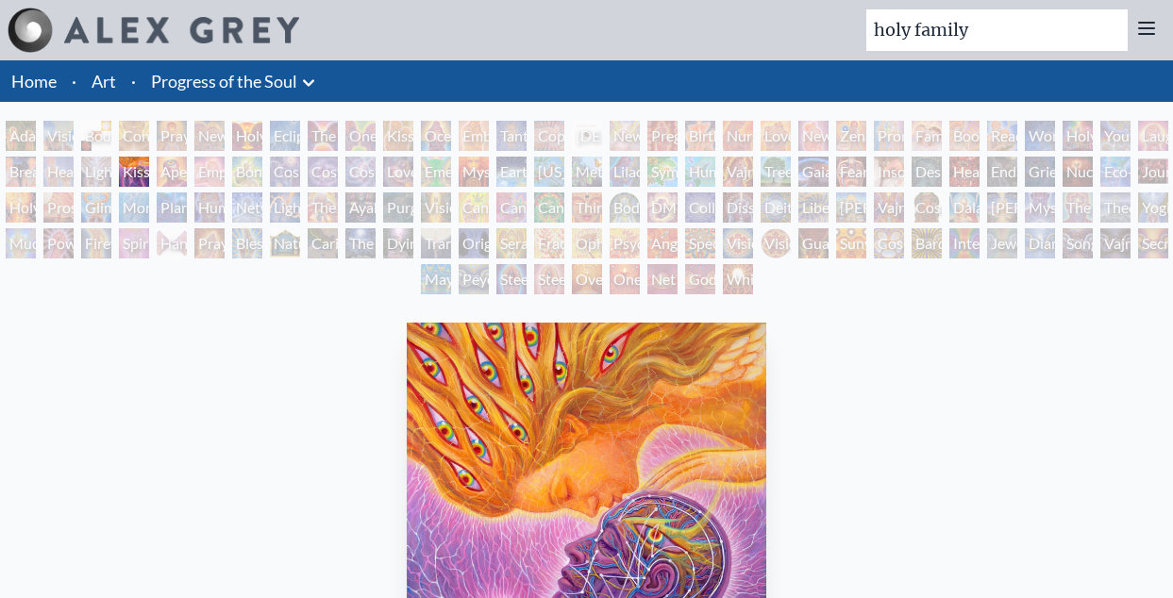
scroll to position [4, 0]
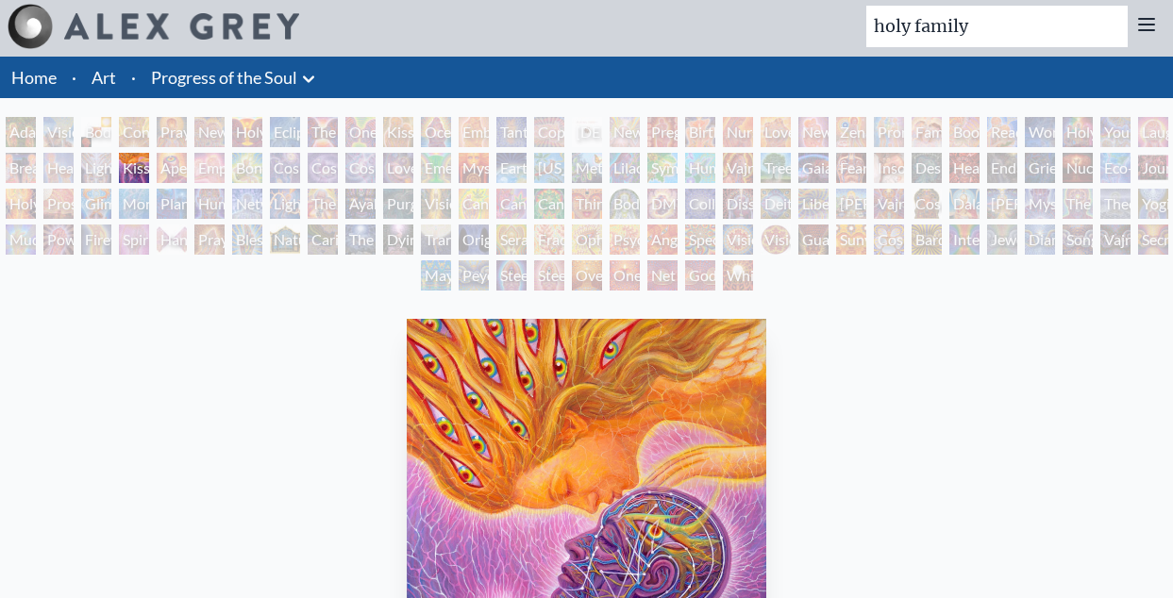
click at [183, 162] on div "Aperture" at bounding box center [172, 168] width 30 height 30
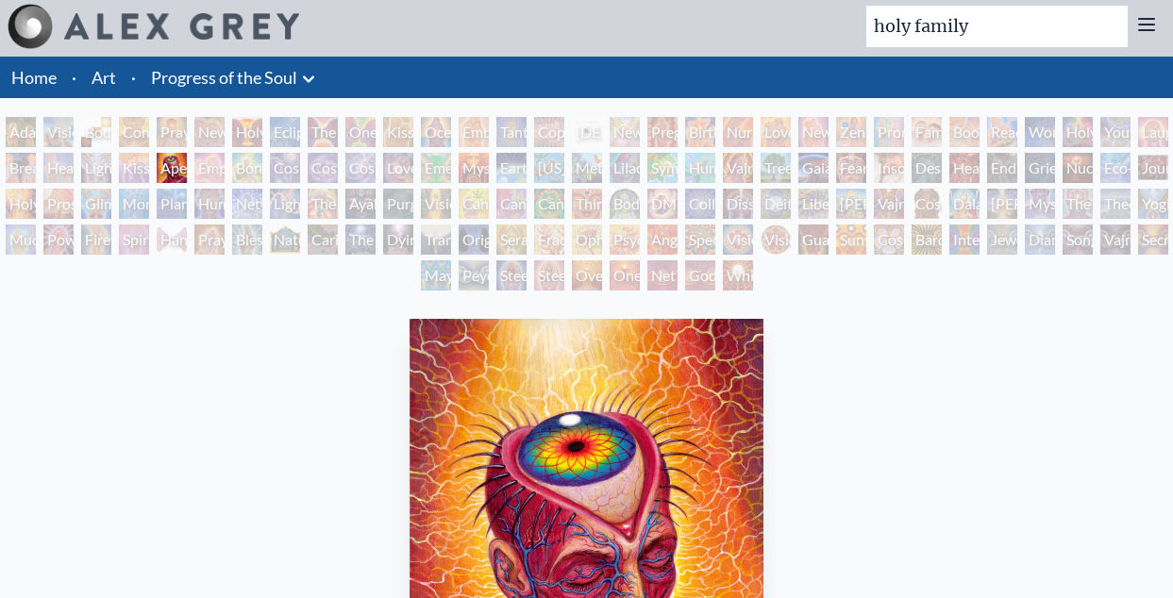
click at [213, 169] on div "Empowerment" at bounding box center [209, 168] width 30 height 30
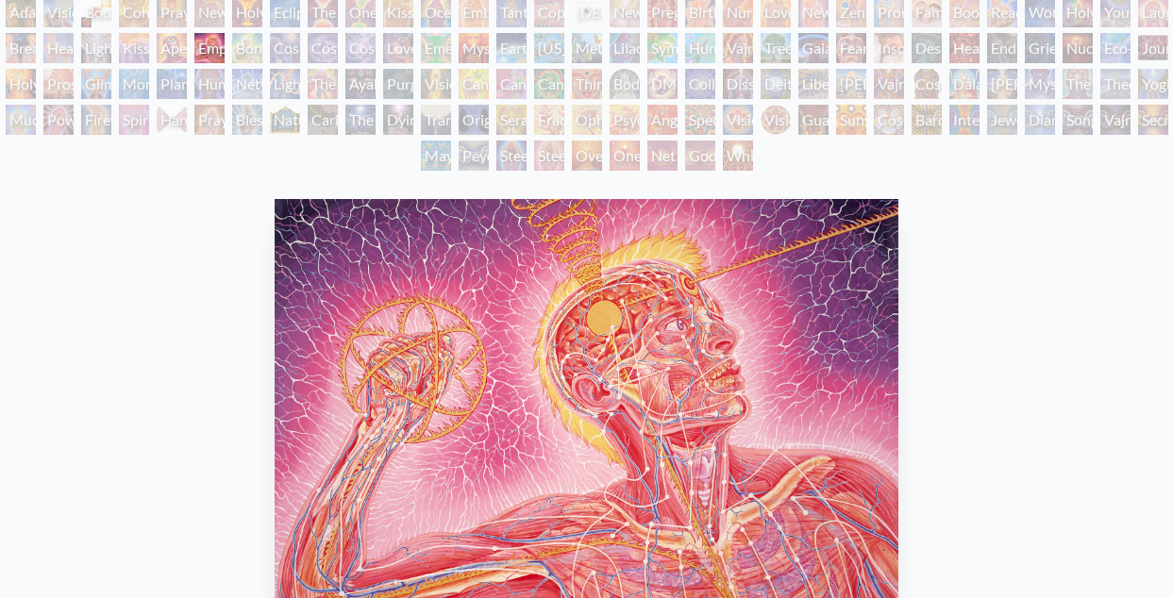
scroll to position [93, 0]
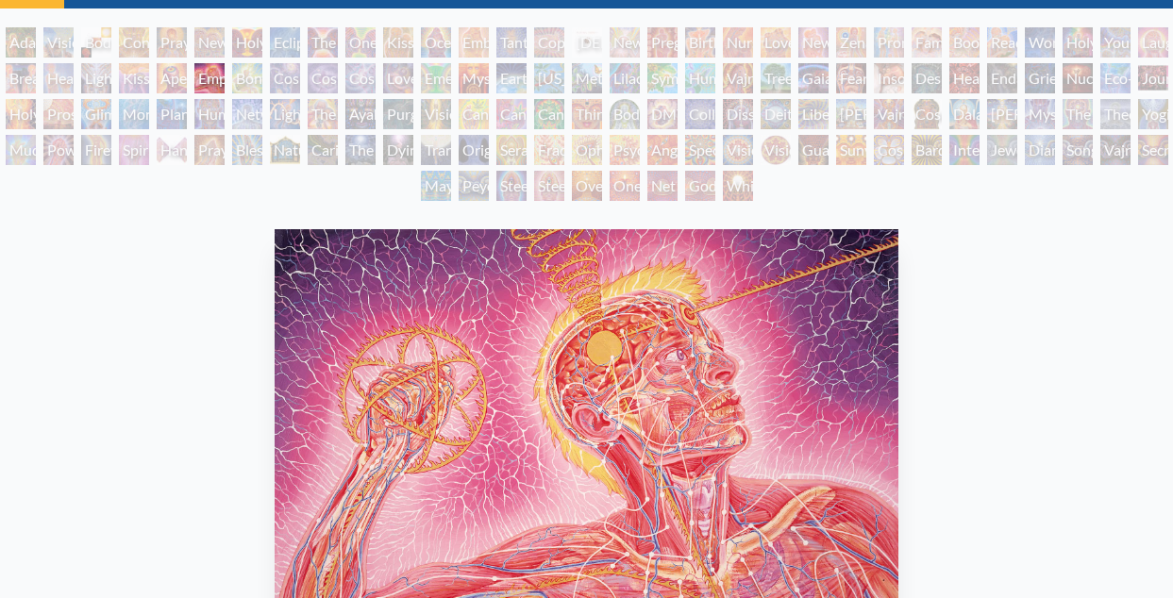
click at [300, 77] on div "Cosmic Creativity" at bounding box center [285, 78] width 30 height 30
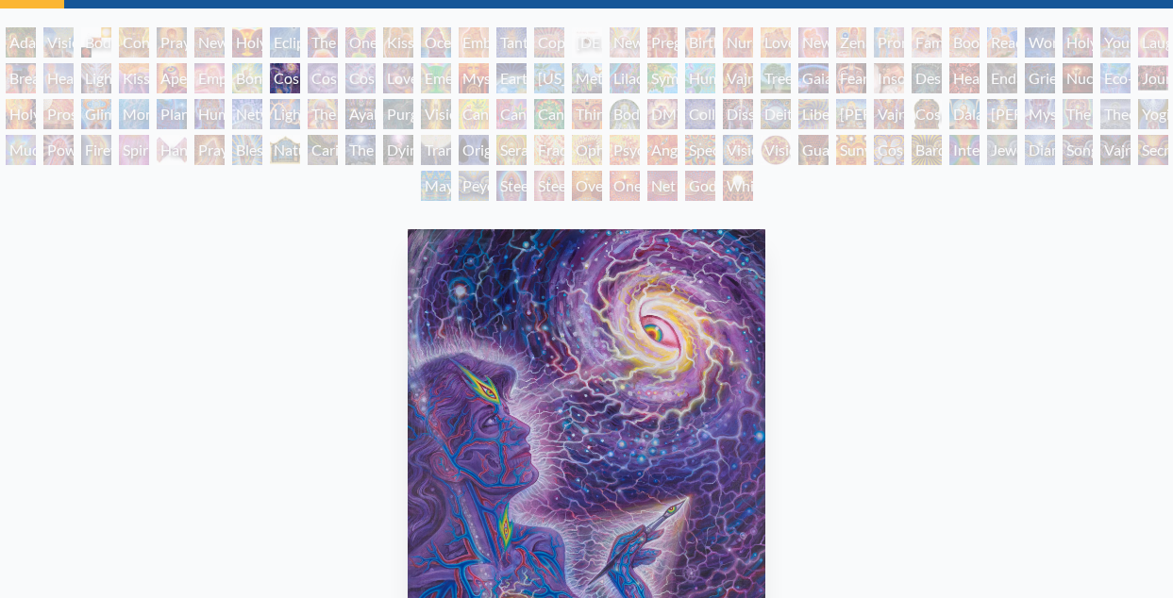
click at [375, 74] on div "Cosmic Lovers" at bounding box center [360, 78] width 30 height 30
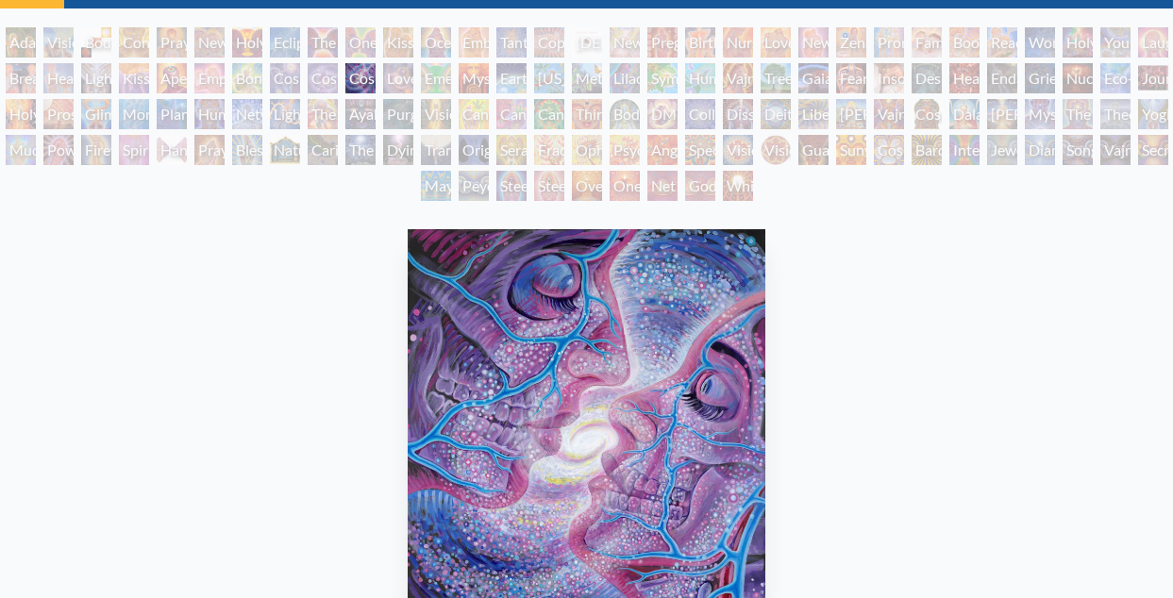
click at [390, 76] on div "Love is a Cosmic Force" at bounding box center [398, 78] width 30 height 30
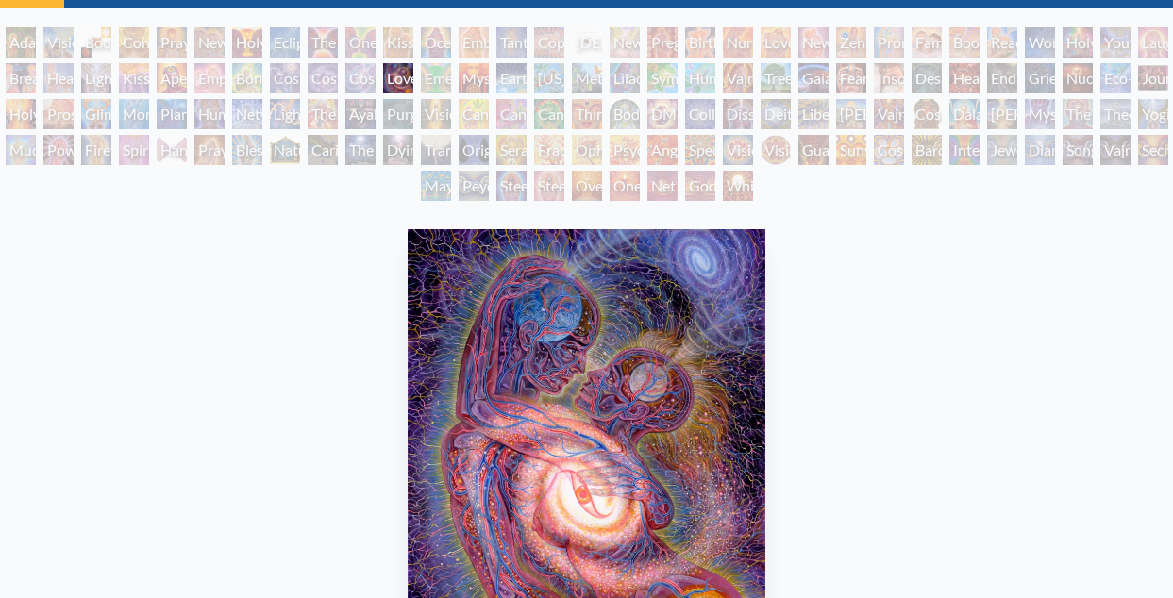
click at [434, 68] on div "[PERSON_NAME] & Eve Visionary Origin of Language Body, Mind, Spirit Contemplati…" at bounding box center [586, 116] width 1173 height 179
click at [451, 71] on div "Emerald Grail" at bounding box center [436, 78] width 30 height 30
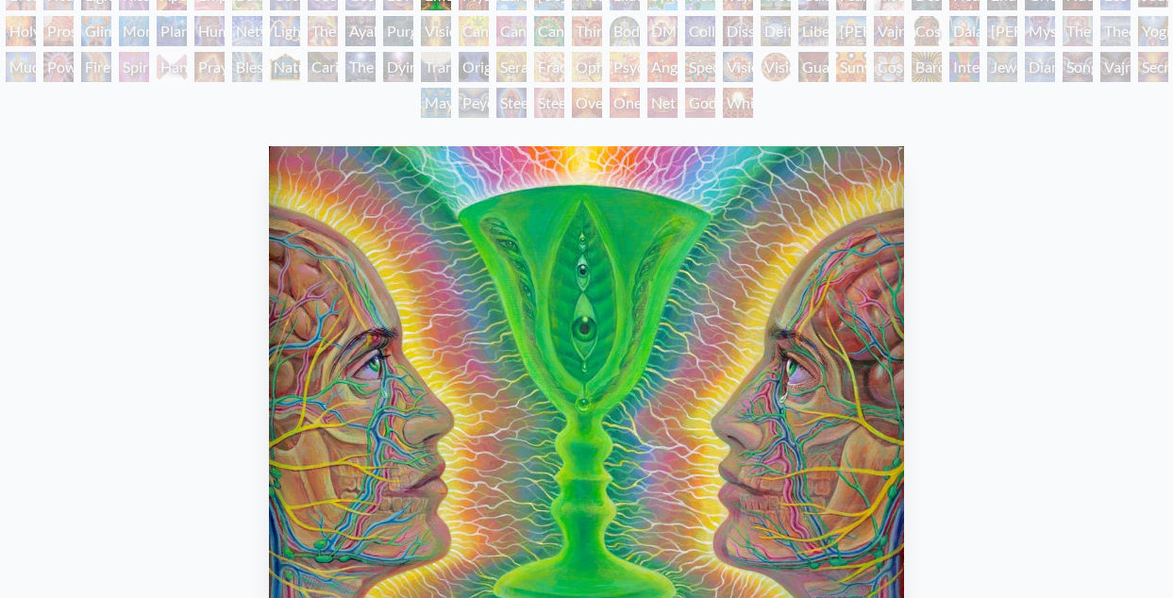
scroll to position [135, 0]
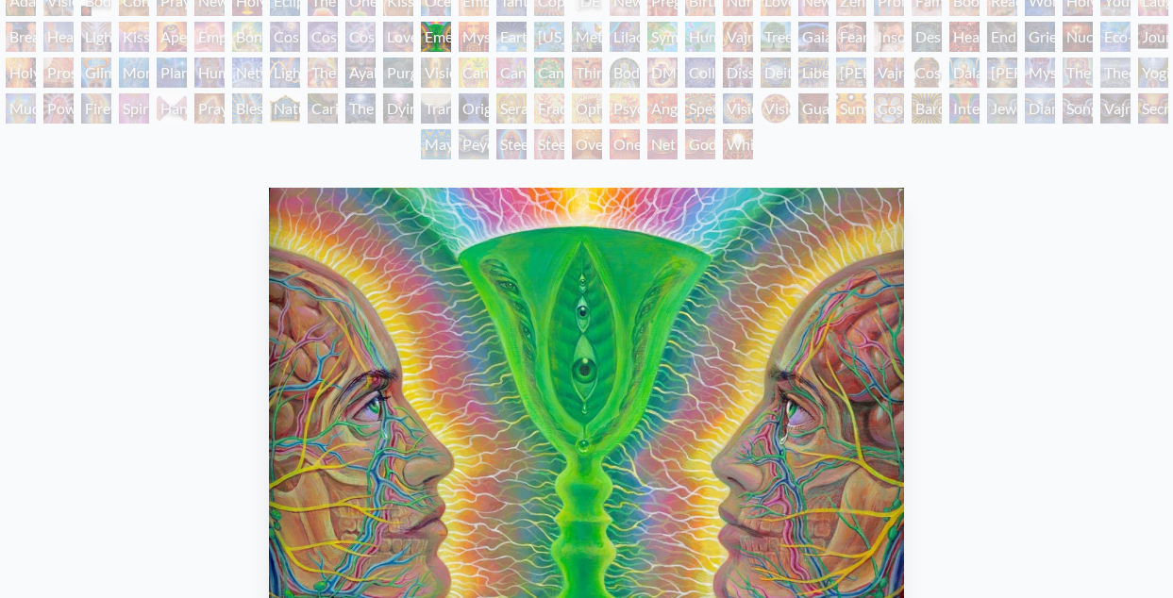
click at [677, 37] on div "Symbiosis: Gall Wasp & Oak Tree" at bounding box center [662, 37] width 30 height 30
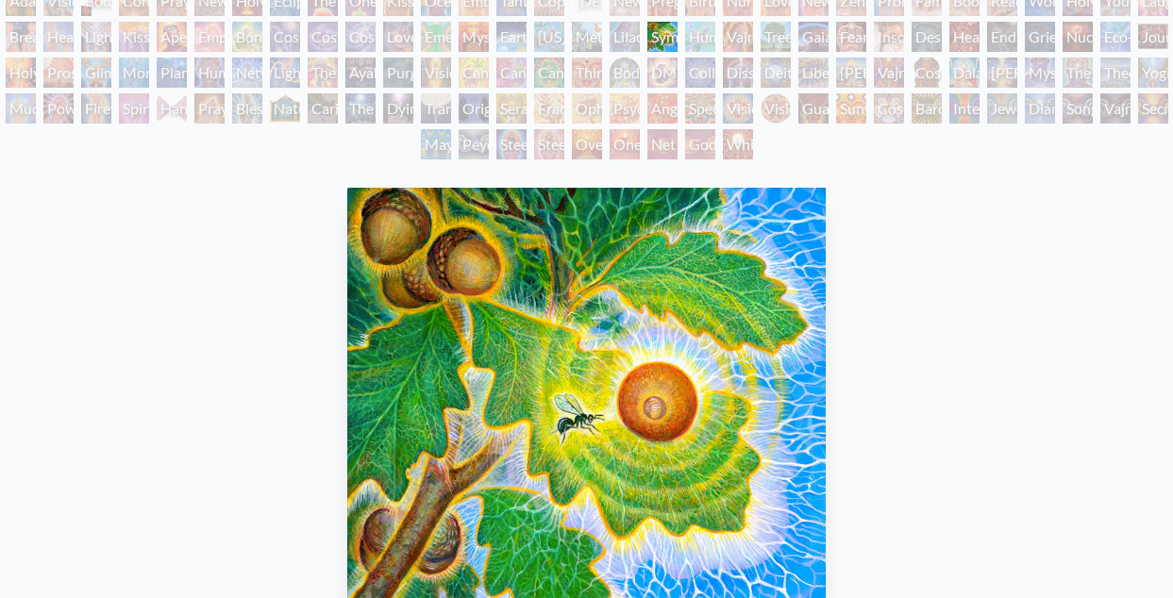
click at [715, 36] on div "Humming Bird" at bounding box center [700, 37] width 30 height 30
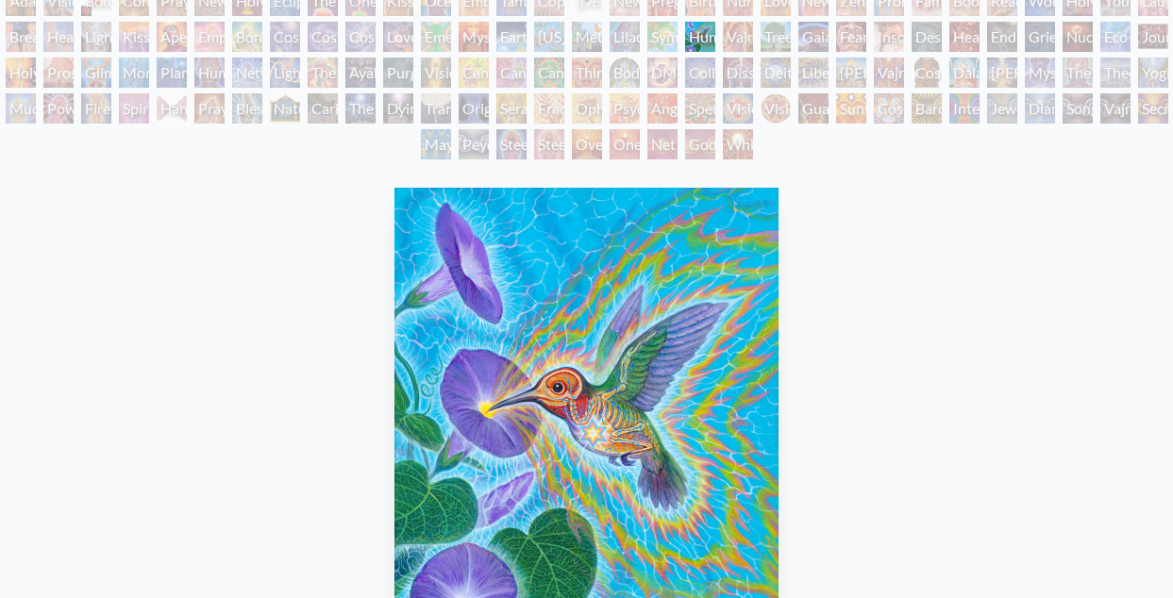
click at [828, 33] on div "Gaia" at bounding box center [813, 37] width 30 height 30
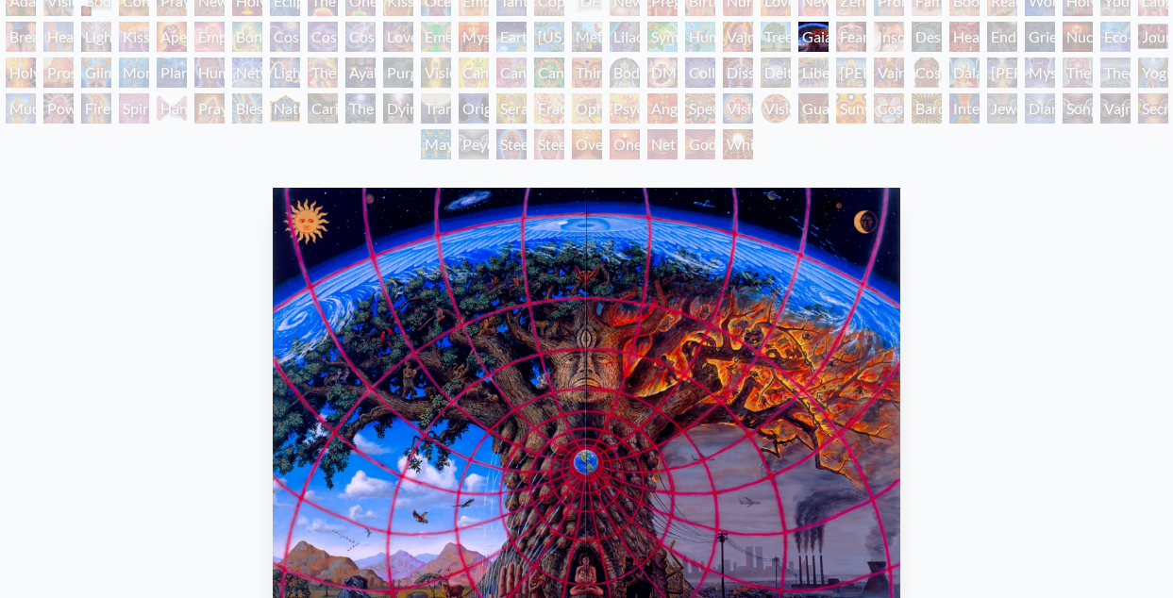
click at [866, 36] on div "Fear" at bounding box center [851, 37] width 30 height 30
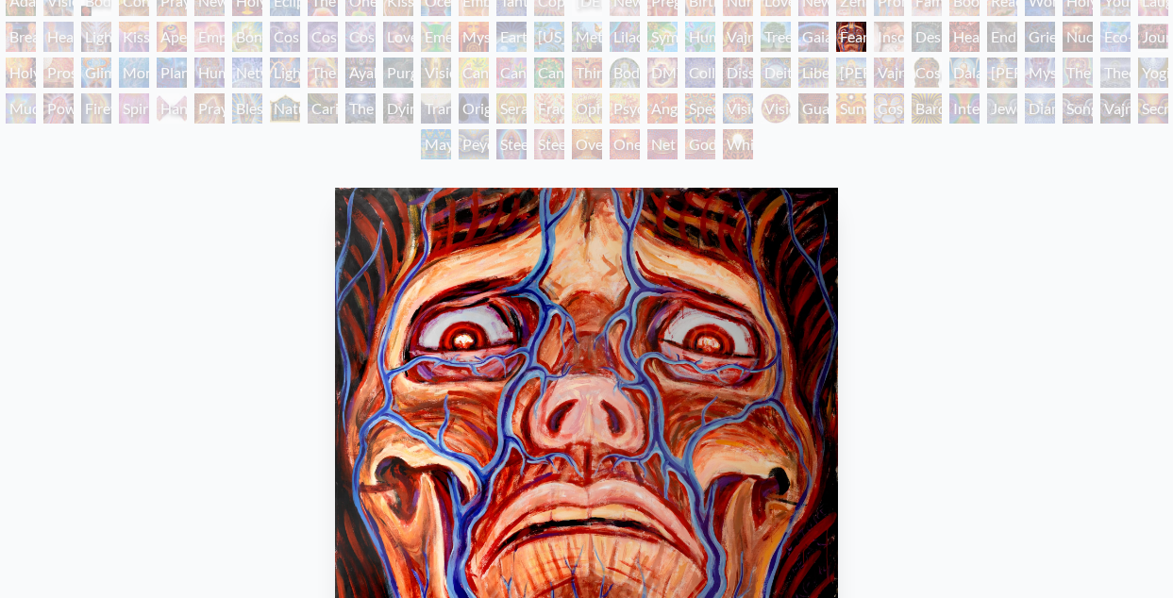
click at [1049, 36] on div "Grieving" at bounding box center [1040, 37] width 30 height 30
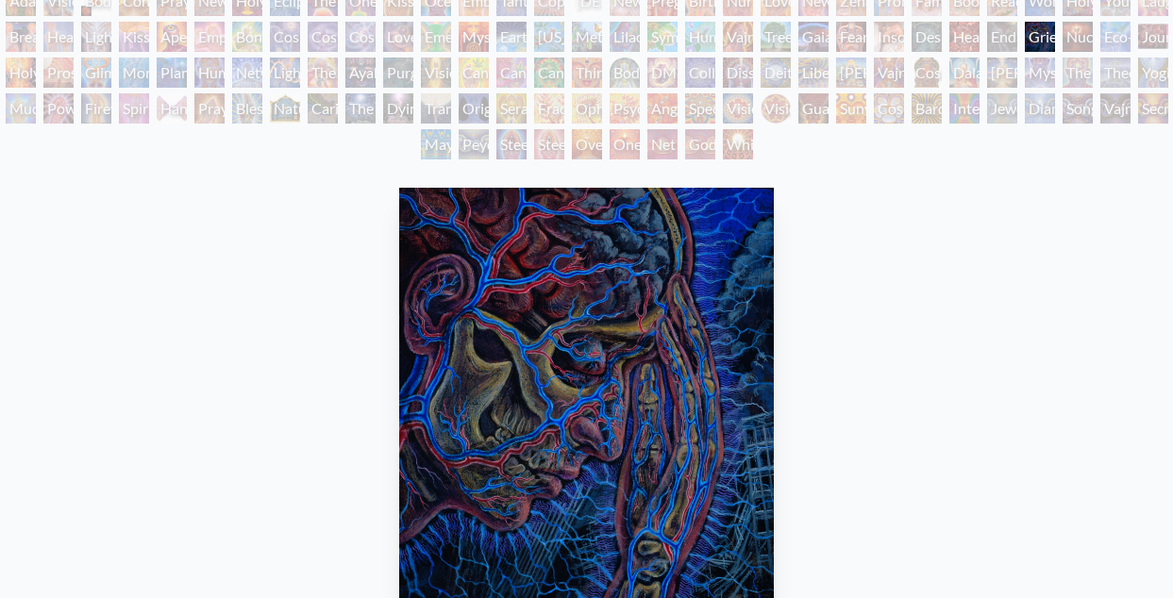
click at [1142, 36] on div "[PERSON_NAME] & Eve Visionary Origin of Language Body, Mind, Spirit Contemplati…" at bounding box center [586, 75] width 1173 height 179
click at [25, 70] on div "Holy Fire" at bounding box center [21, 73] width 30 height 30
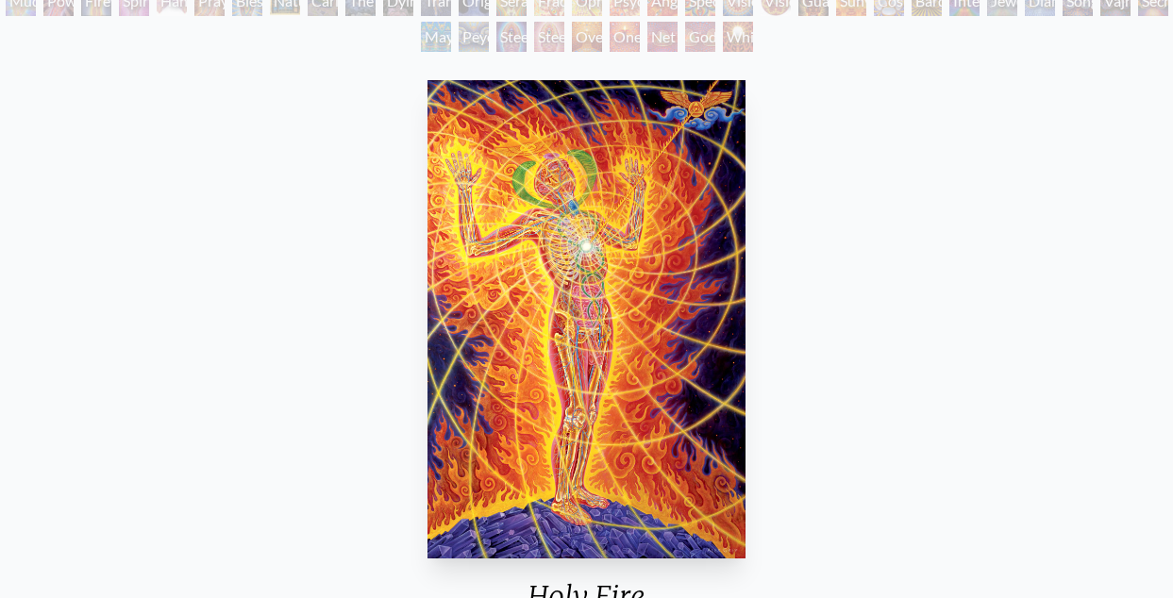
scroll to position [88, 0]
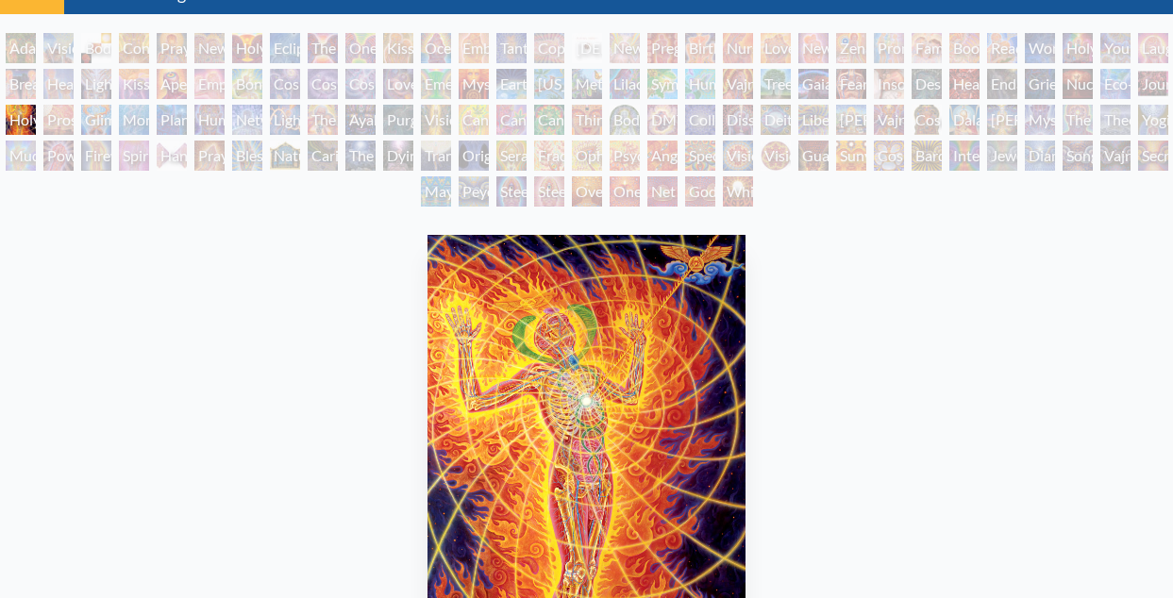
click at [69, 116] on div "Prostration" at bounding box center [58, 120] width 30 height 30
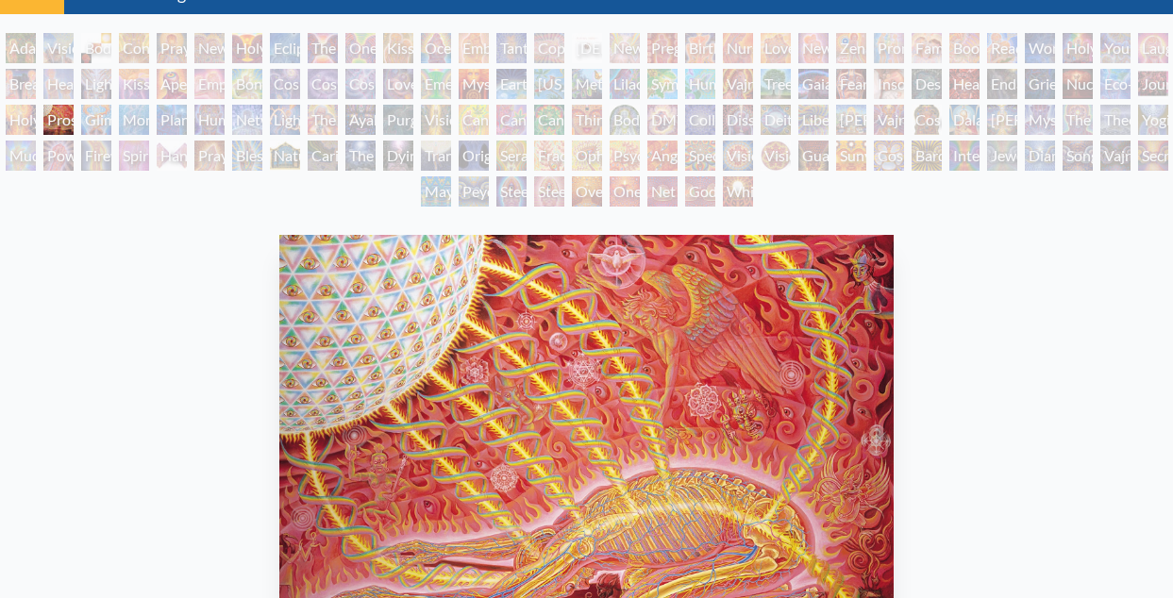
scroll to position [92, 0]
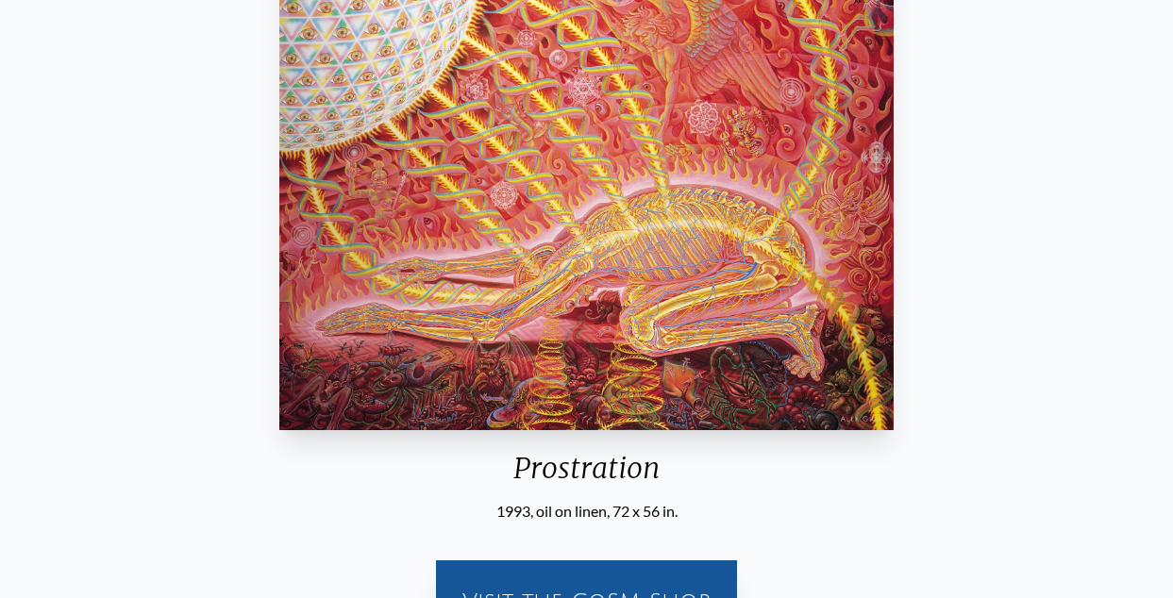
scroll to position [375, 0]
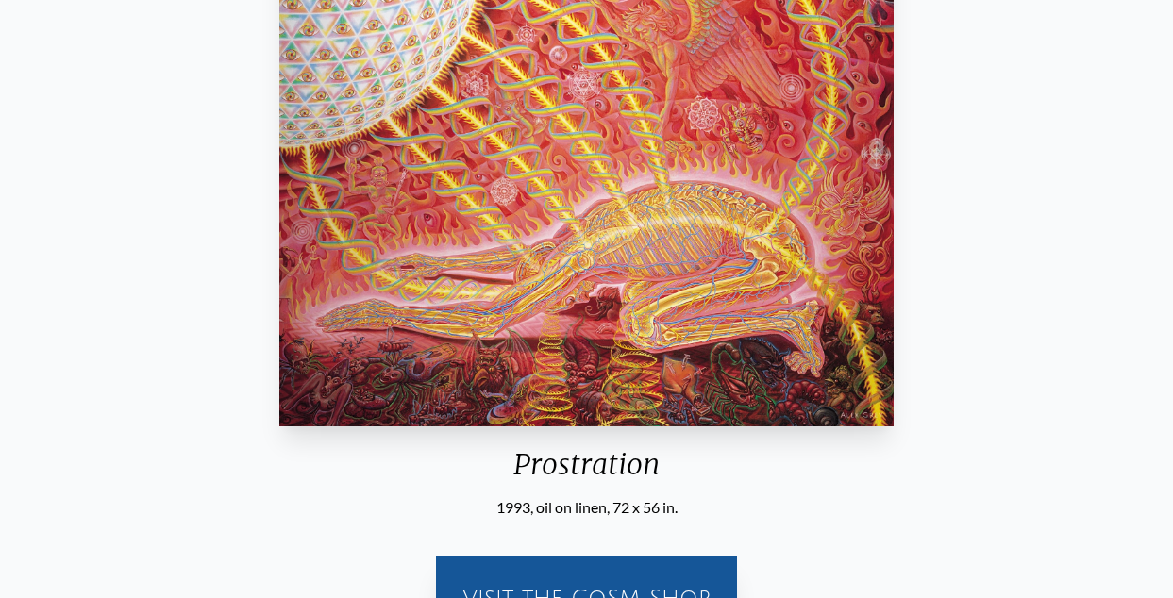
click at [576, 179] on img "64 / 133" at bounding box center [586, 187] width 615 height 478
click at [576, 179] on img "64 / 133" at bounding box center [586, 188] width 615 height 478
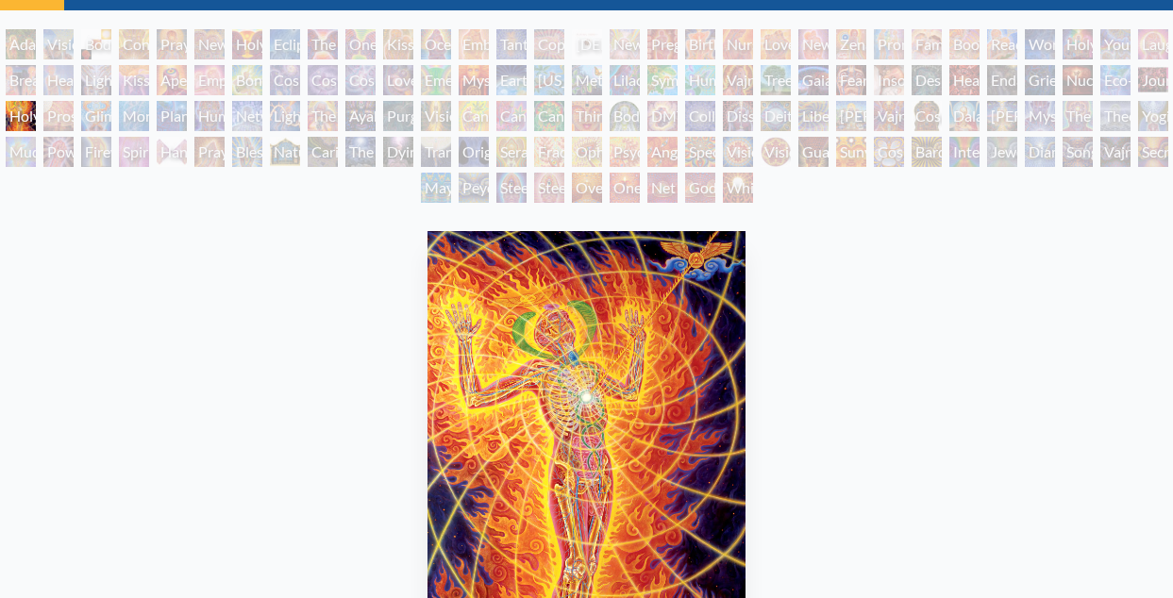
click at [111, 116] on div "Glimpsing the Empyrean" at bounding box center [96, 116] width 30 height 30
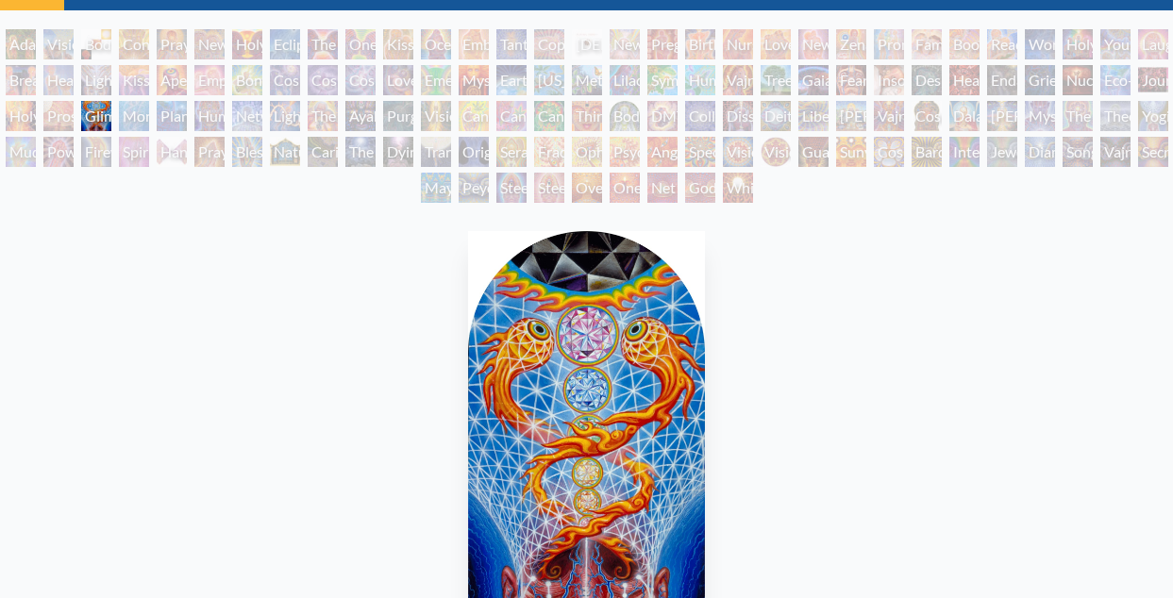
click at [225, 110] on div "Human Geometry" at bounding box center [209, 116] width 30 height 30
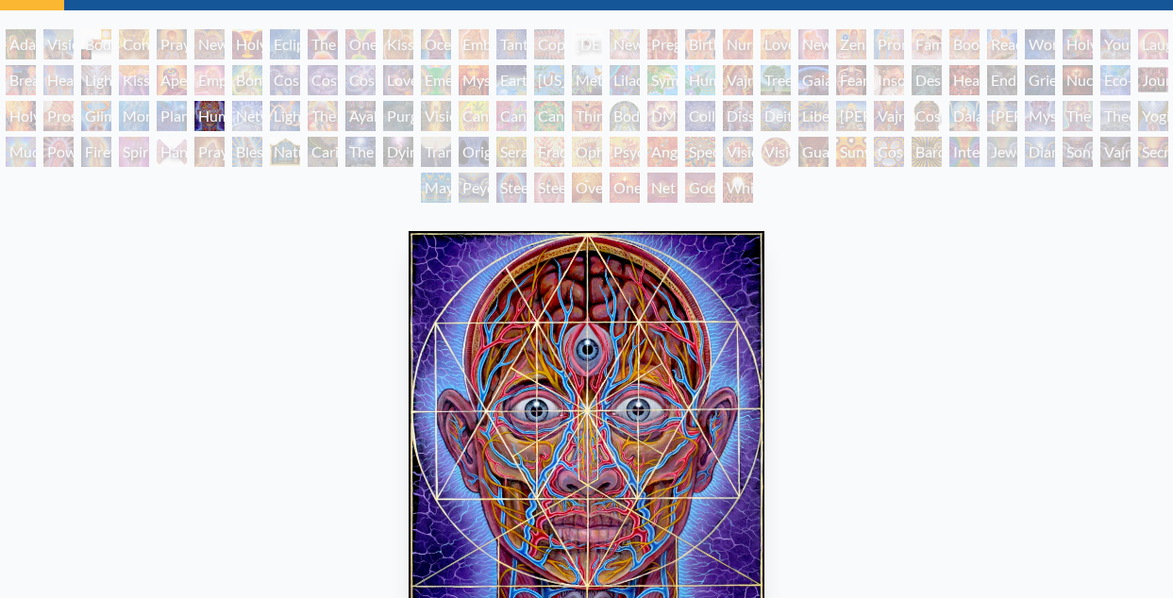
click at [295, 112] on div "Lightworker" at bounding box center [285, 116] width 30 height 30
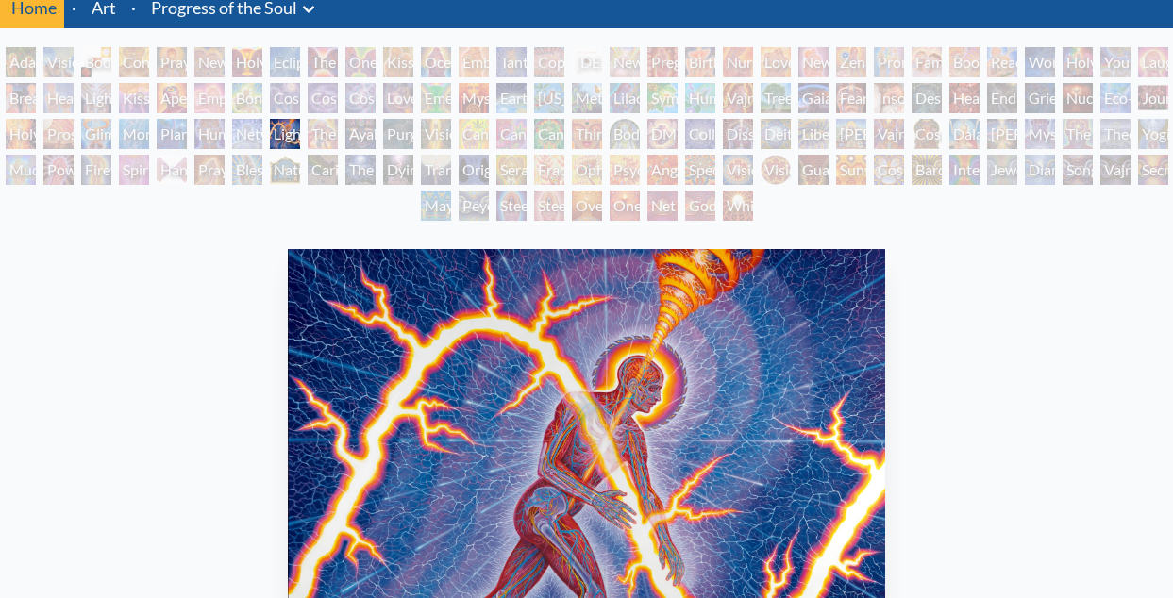
scroll to position [51, 0]
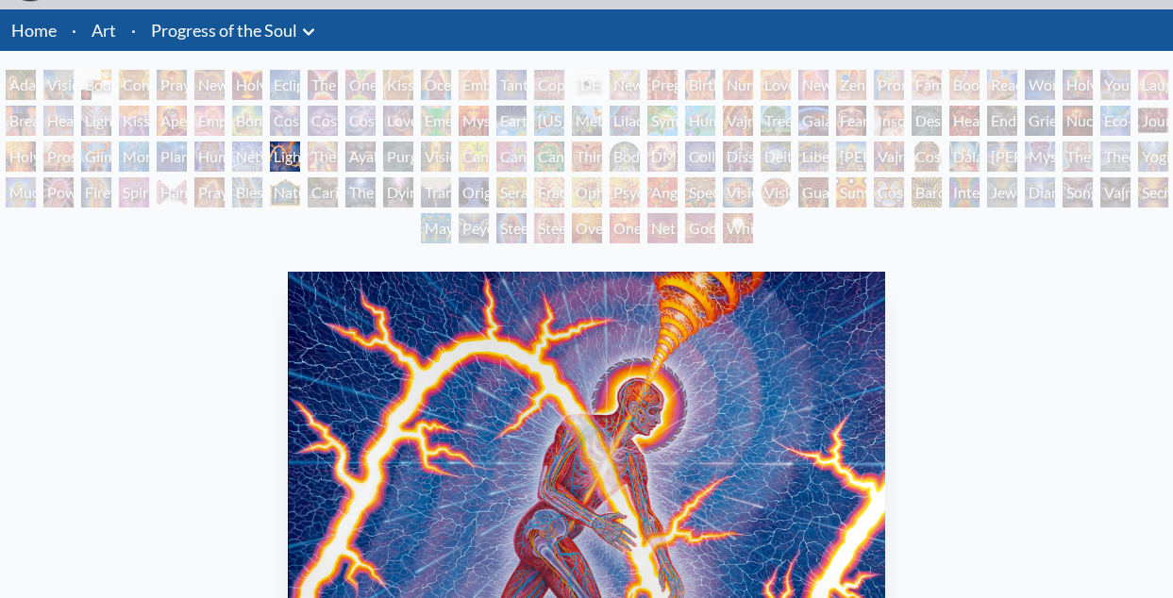
click at [338, 156] on div "The Shulgins and their Alchemical Angels" at bounding box center [323, 157] width 30 height 30
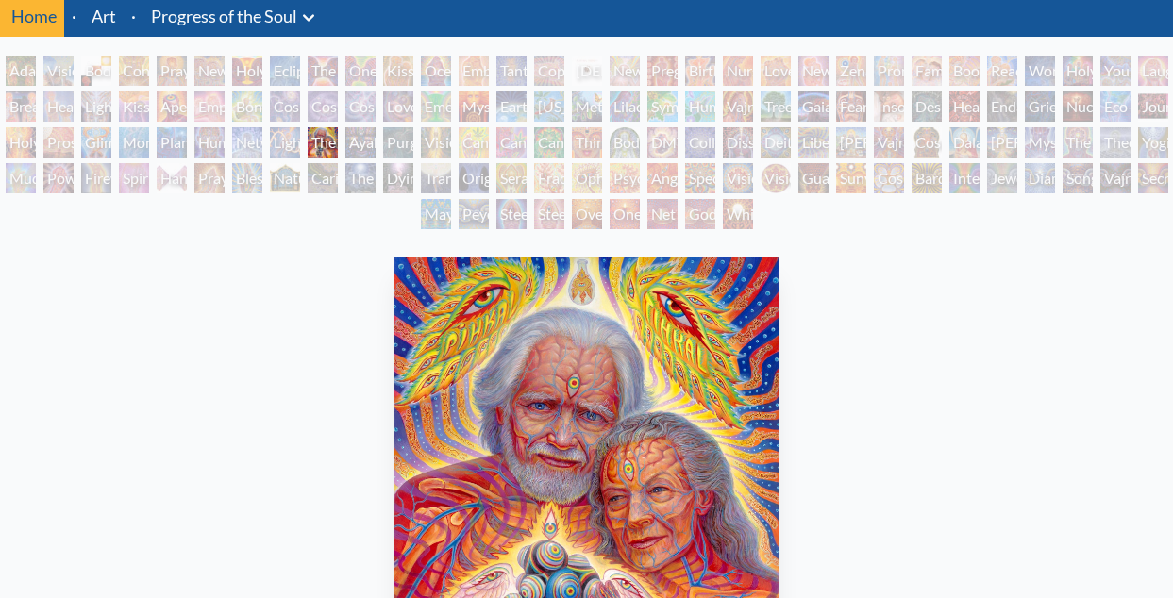
scroll to position [36, 0]
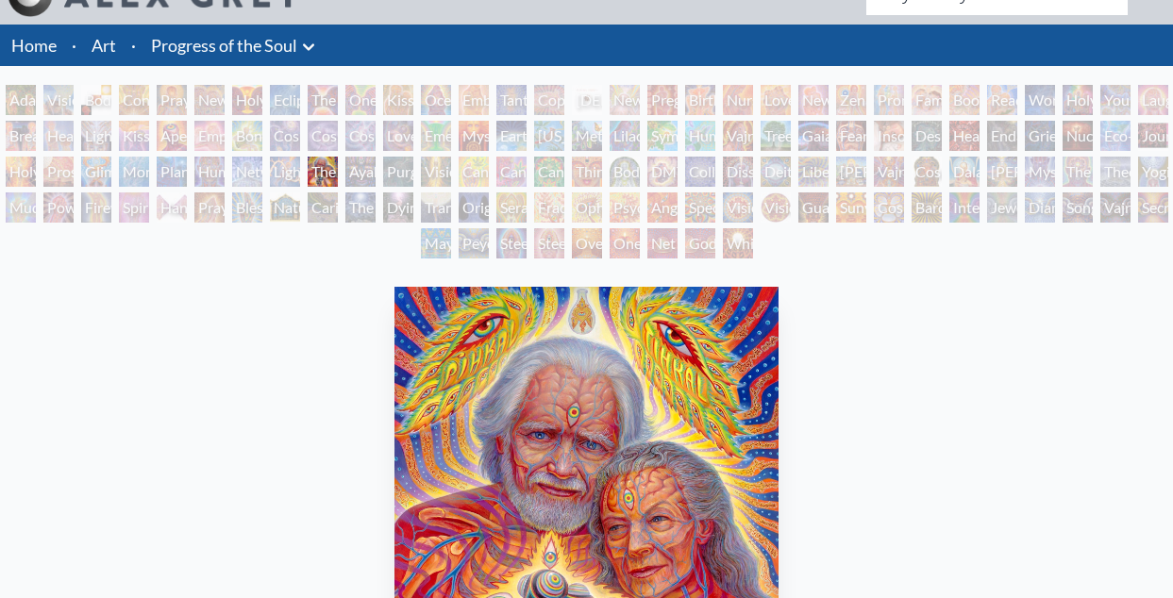
click at [362, 161] on div "Ayahuasca Visitation" at bounding box center [360, 172] width 30 height 30
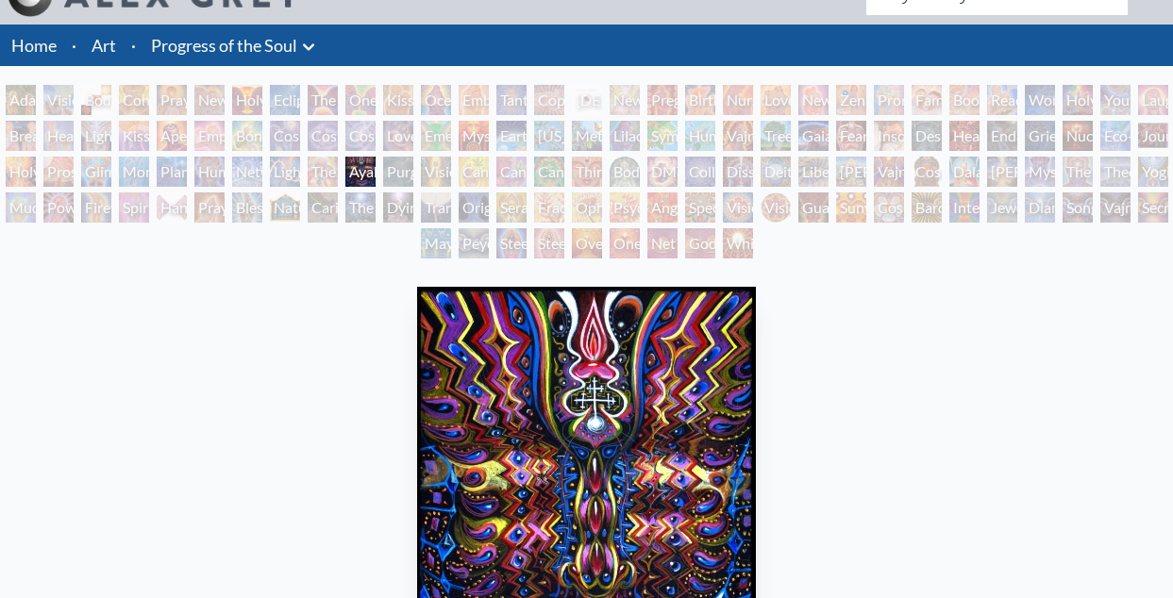
click at [411, 168] on div "Purging" at bounding box center [398, 172] width 30 height 30
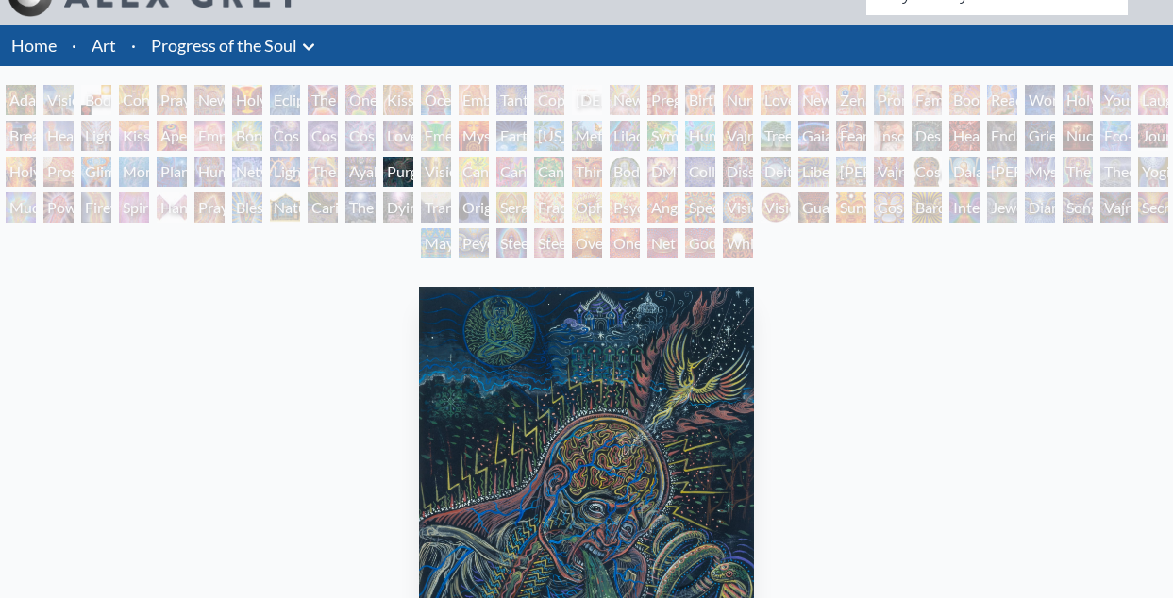
click at [450, 170] on div "Vision Tree" at bounding box center [436, 172] width 30 height 30
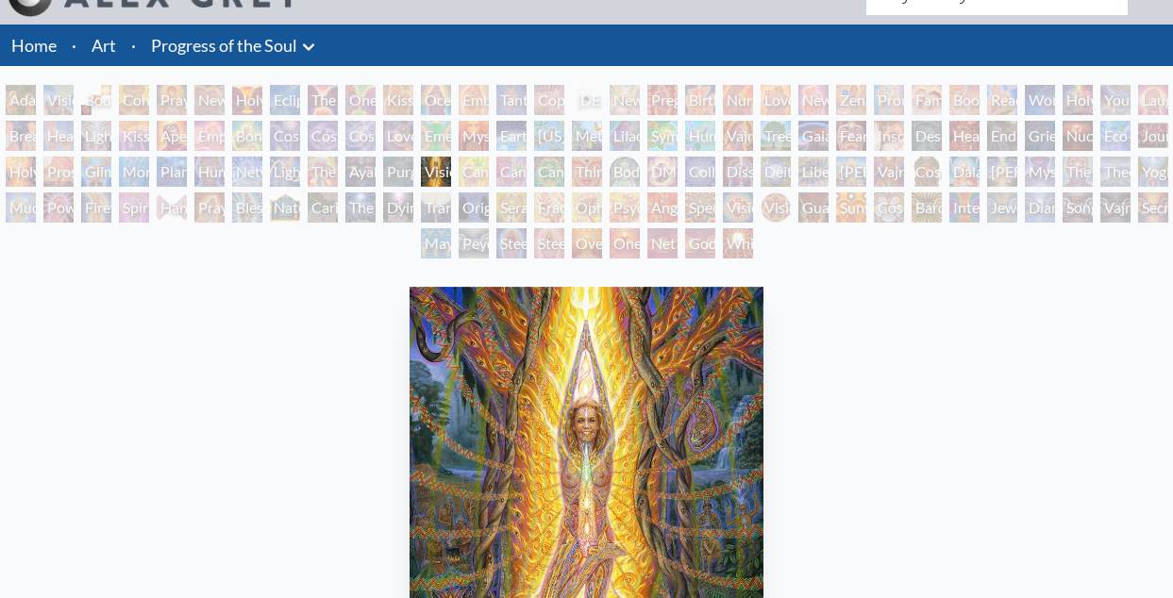
click at [451, 170] on div "Vision Tree" at bounding box center [436, 172] width 30 height 30
click at [477, 168] on div "Cannabis Mudra" at bounding box center [474, 172] width 30 height 30
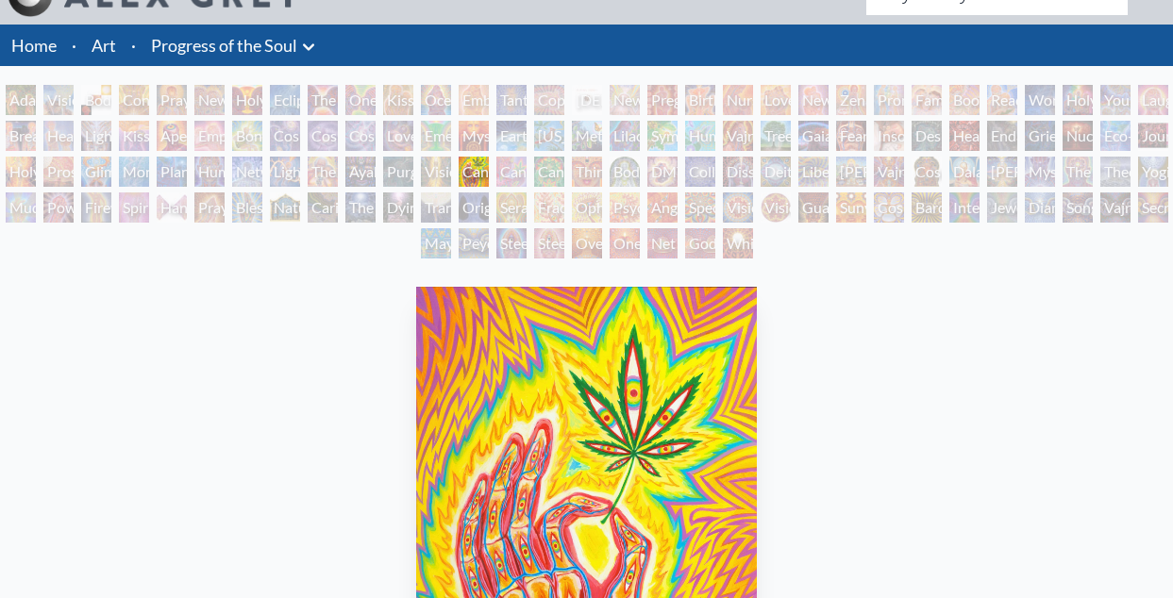
click at [640, 173] on div "Body/Mind as a Vibratory Field of Energy" at bounding box center [624, 172] width 30 height 30
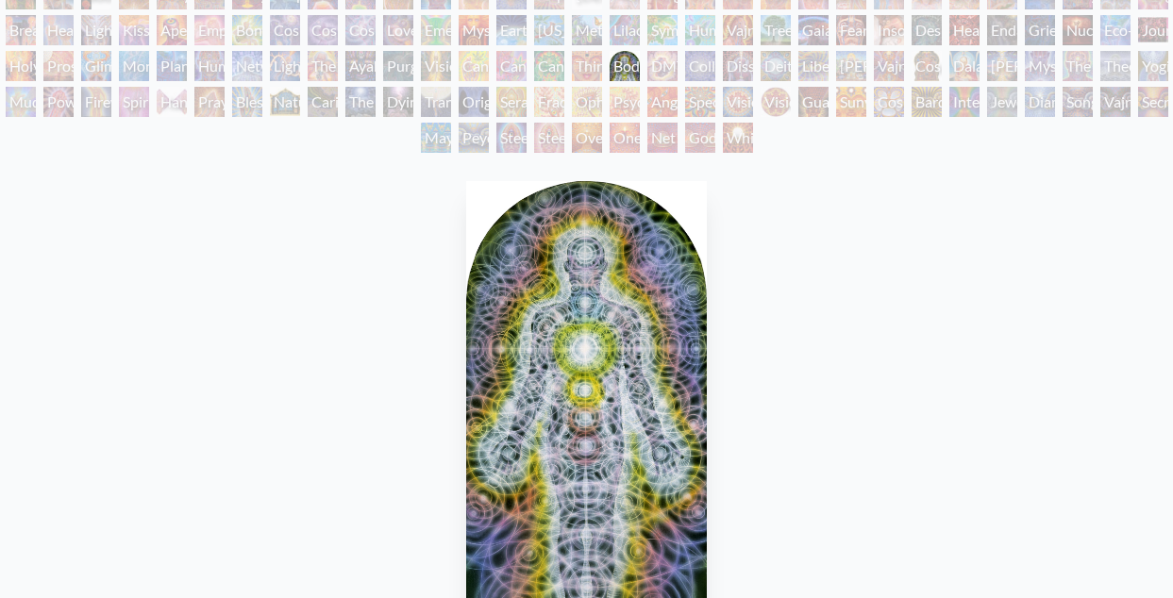
scroll to position [69, 0]
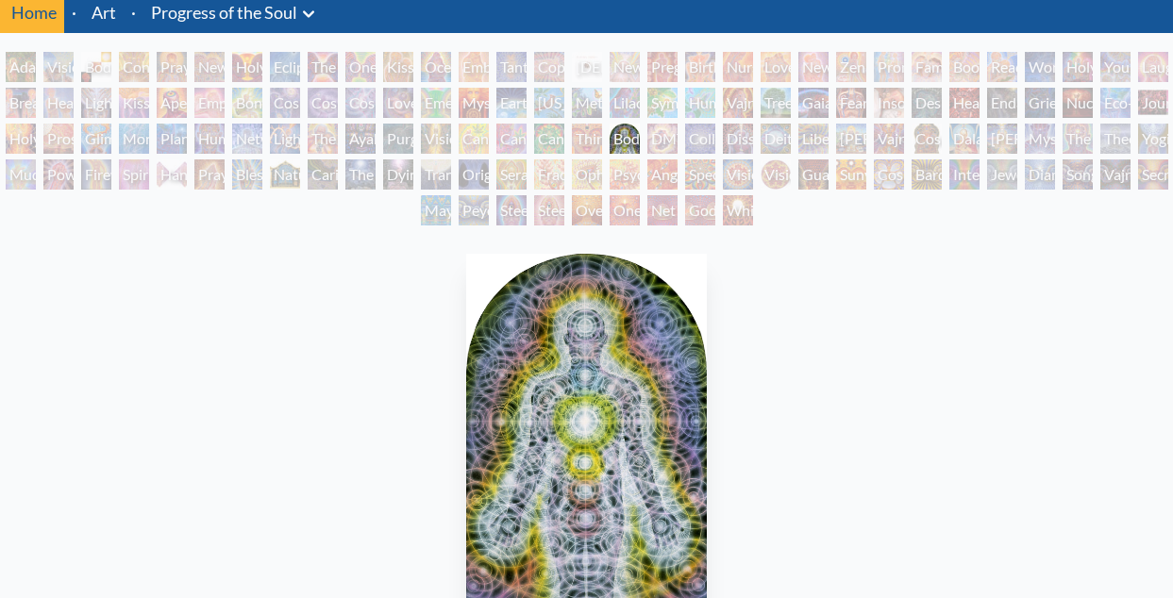
click at [677, 134] on div "DMT - The Spirit Molecule" at bounding box center [662, 139] width 30 height 30
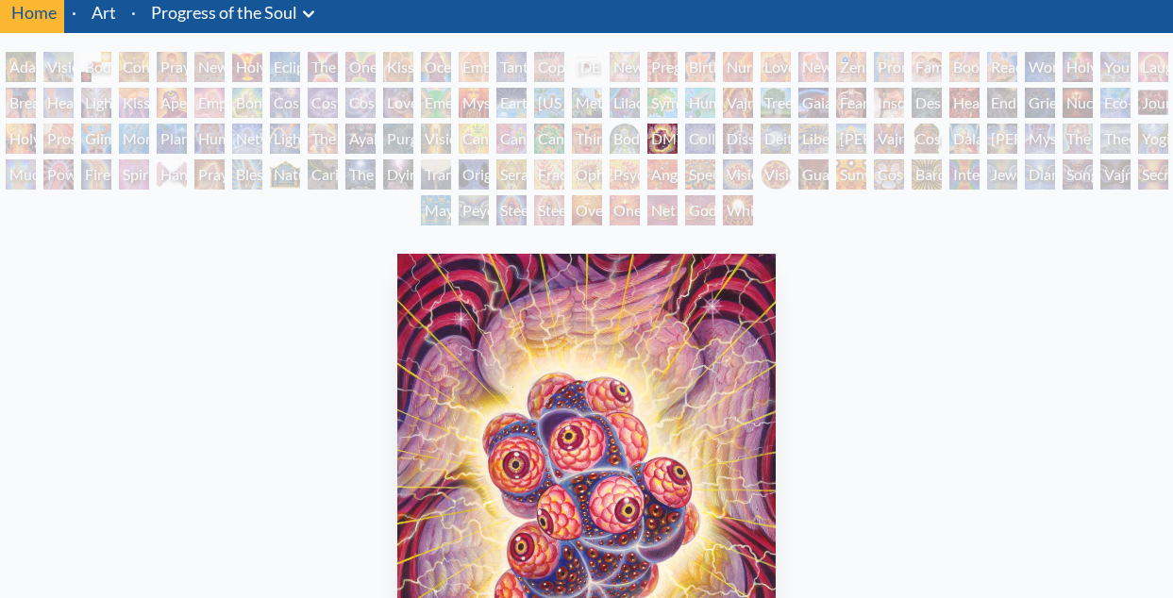
click at [708, 142] on div "Collective Vision" at bounding box center [700, 139] width 30 height 30
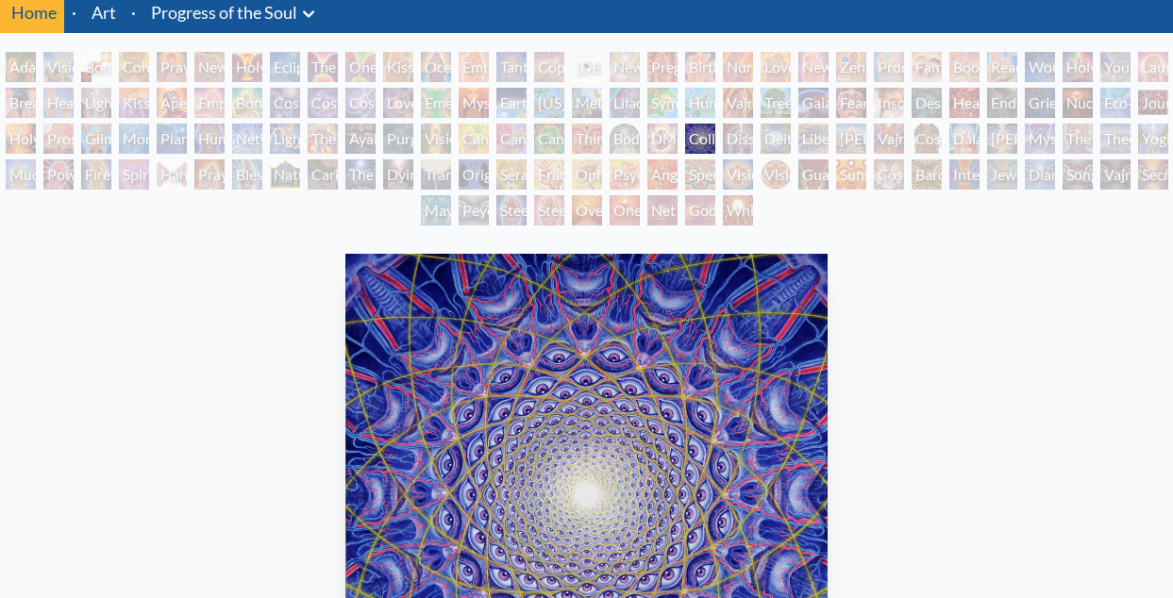
click at [828, 134] on div "Liberation Through Seeing" at bounding box center [813, 139] width 30 height 30
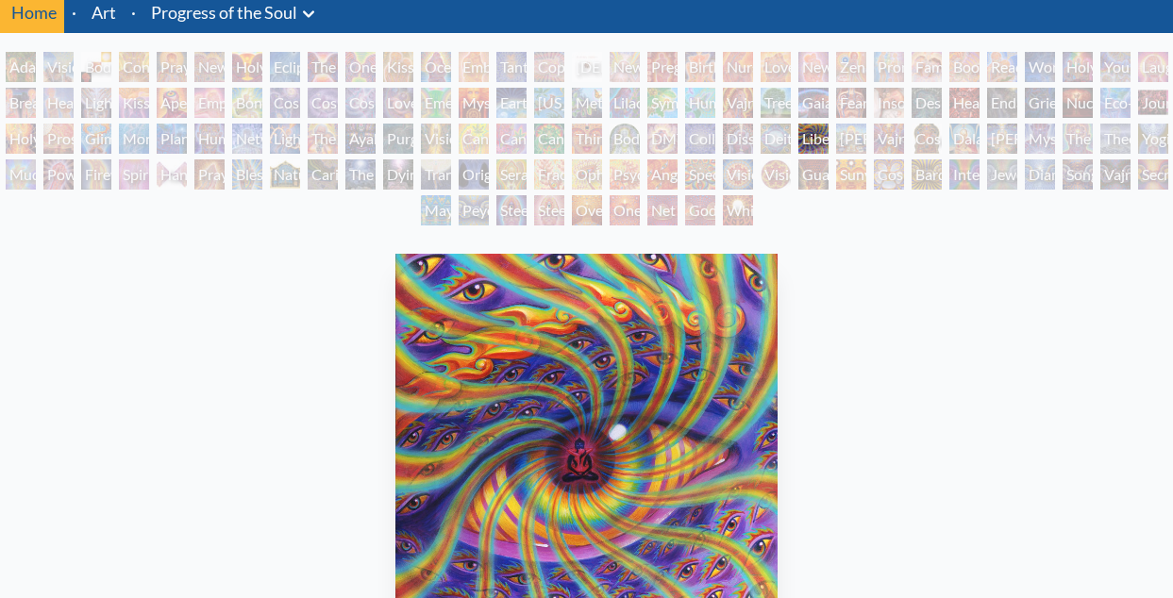
click at [898, 141] on div "Vajra Guru" at bounding box center [889, 139] width 30 height 30
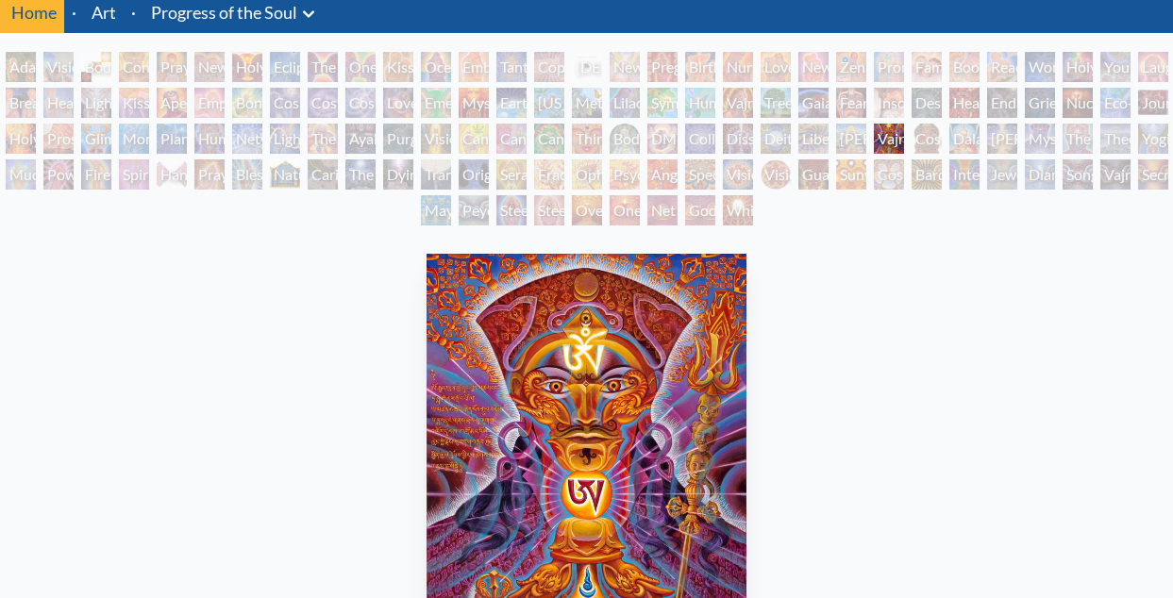
click at [960, 135] on div "Dalai Lama" at bounding box center [964, 139] width 30 height 30
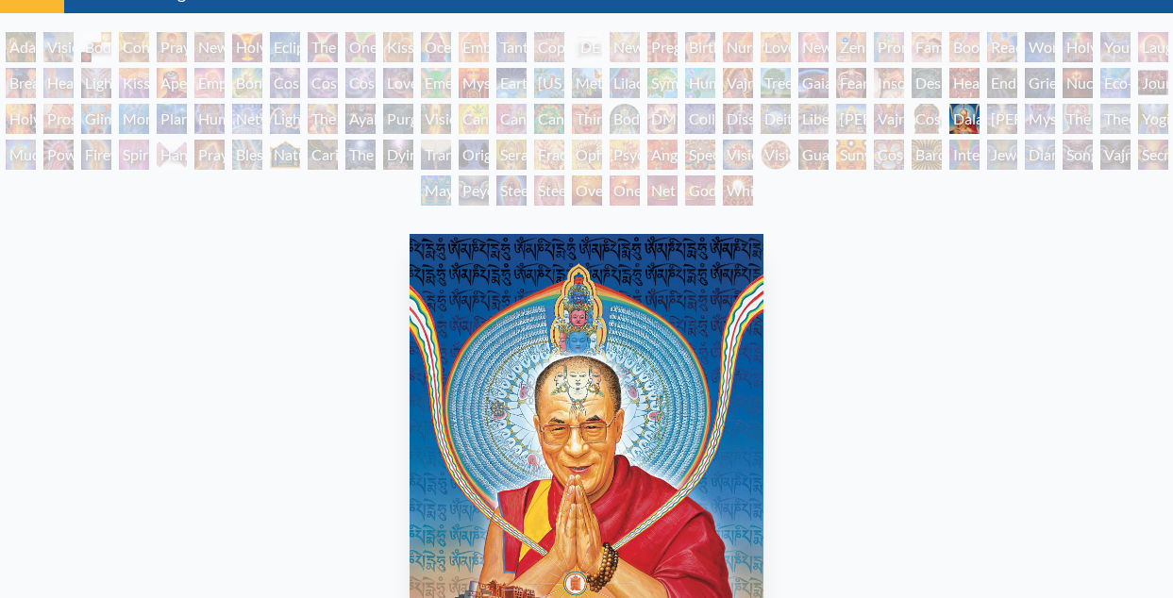
scroll to position [73, 0]
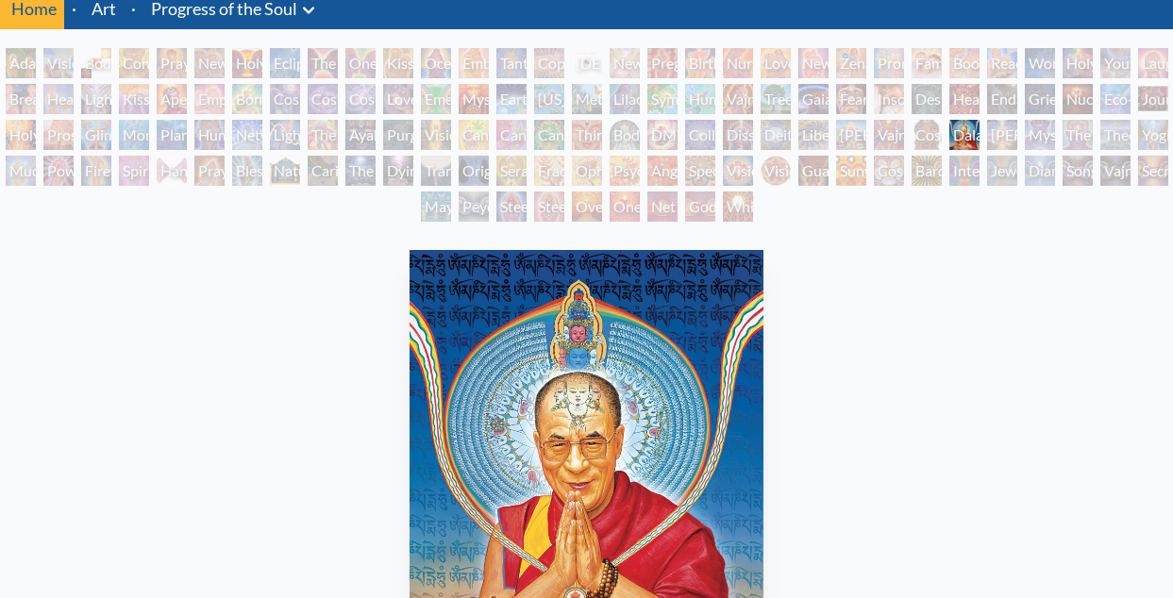
click at [1017, 137] on div "[PERSON_NAME]" at bounding box center [1002, 135] width 30 height 30
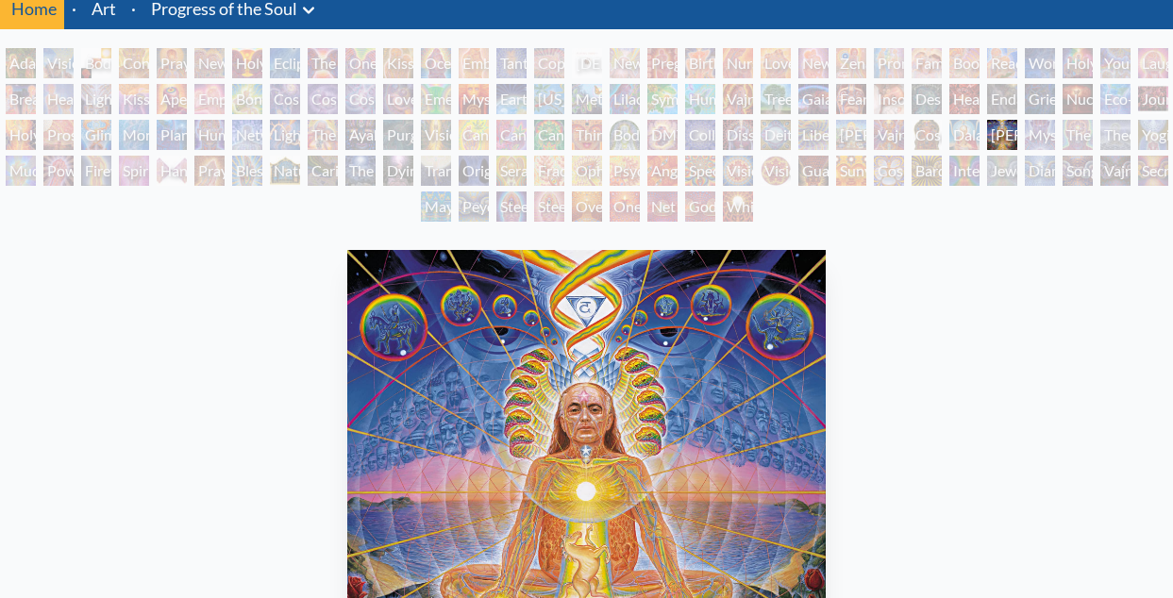
click at [1055, 132] on div "Mystic Eye" at bounding box center [1040, 135] width 30 height 30
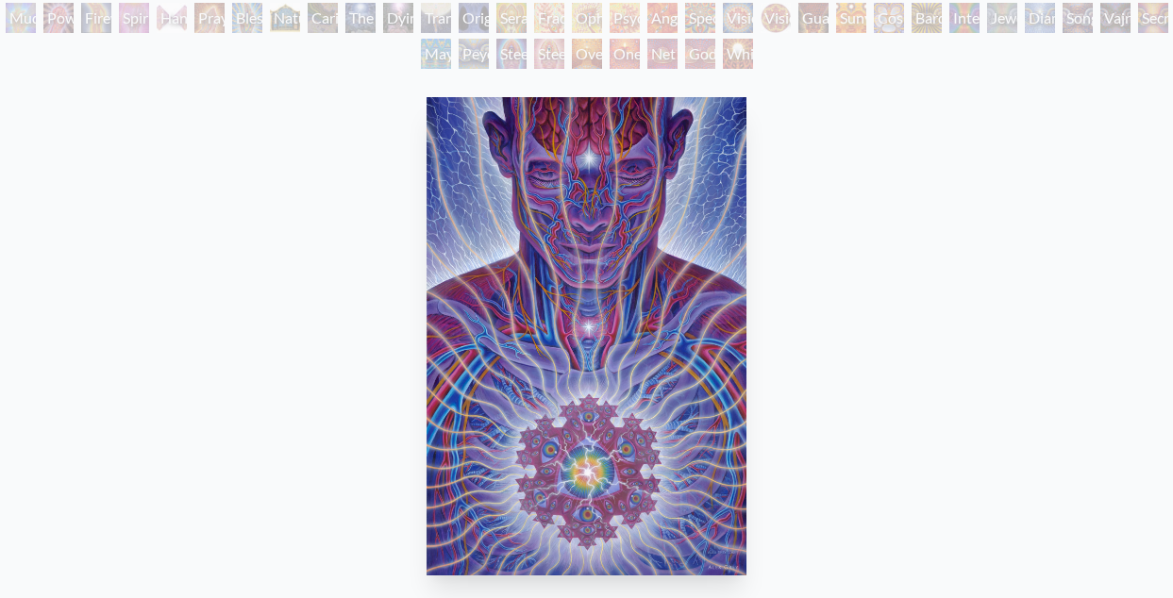
scroll to position [182, 0]
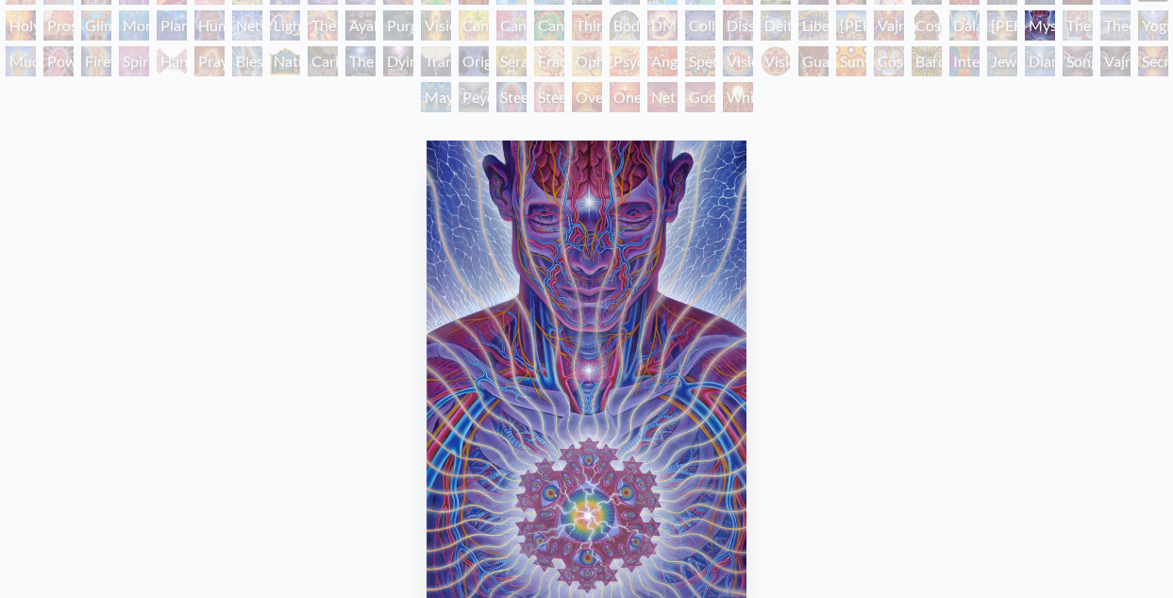
click at [1092, 27] on div "The Seer" at bounding box center [1077, 25] width 30 height 30
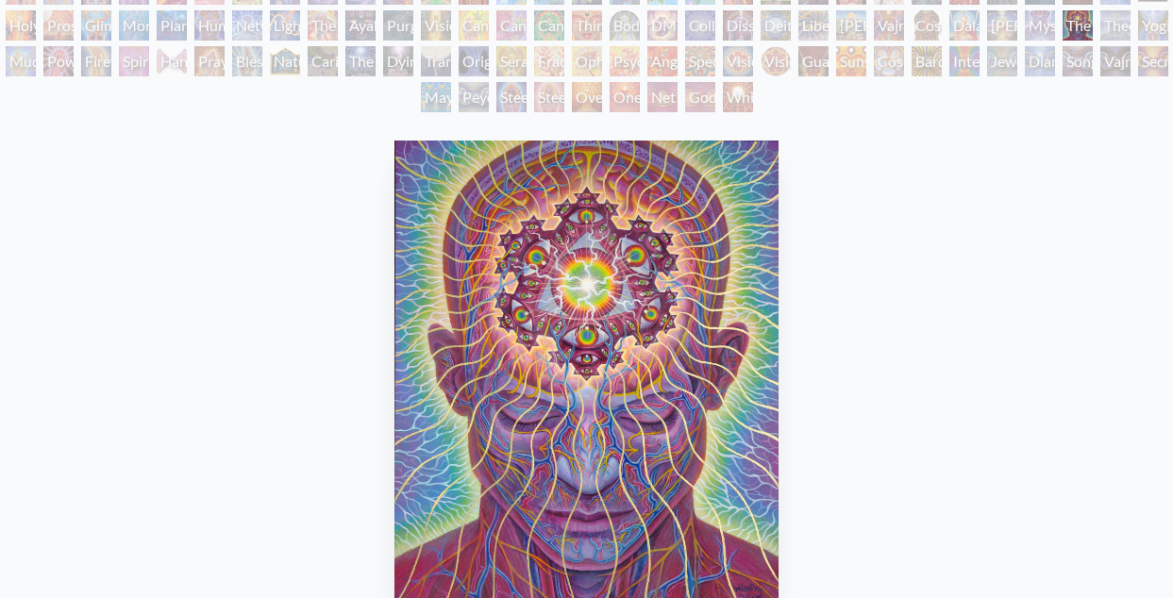
click at [74, 57] on div "Power to the Peaceful" at bounding box center [58, 61] width 30 height 30
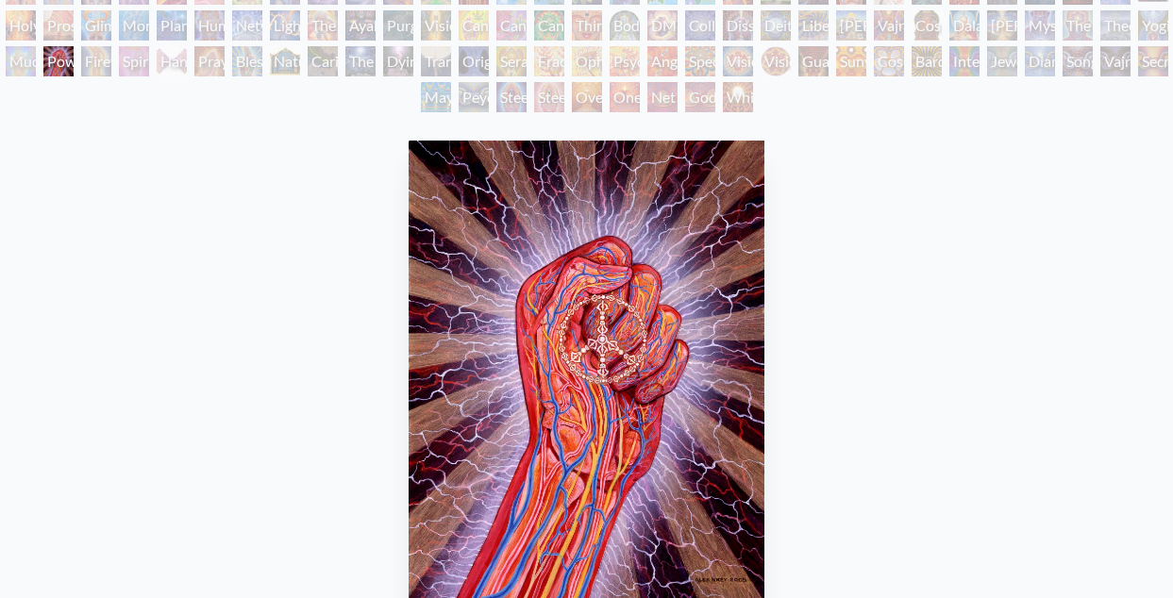
click at [111, 59] on div "Firewalking" at bounding box center [96, 61] width 30 height 30
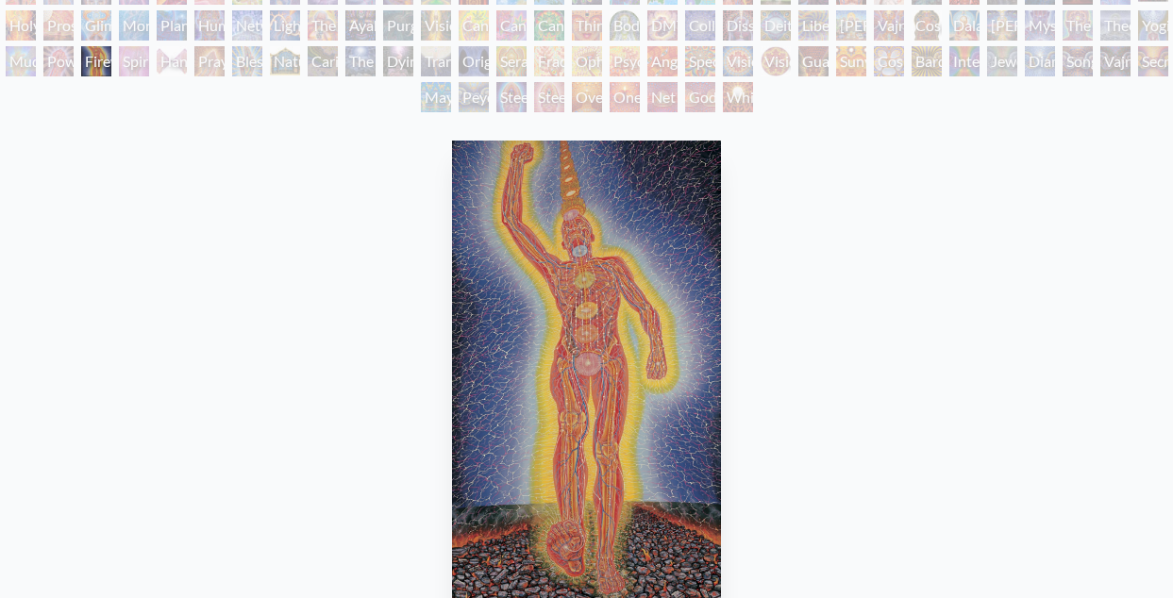
click at [187, 58] on div "Hands that See" at bounding box center [172, 61] width 30 height 30
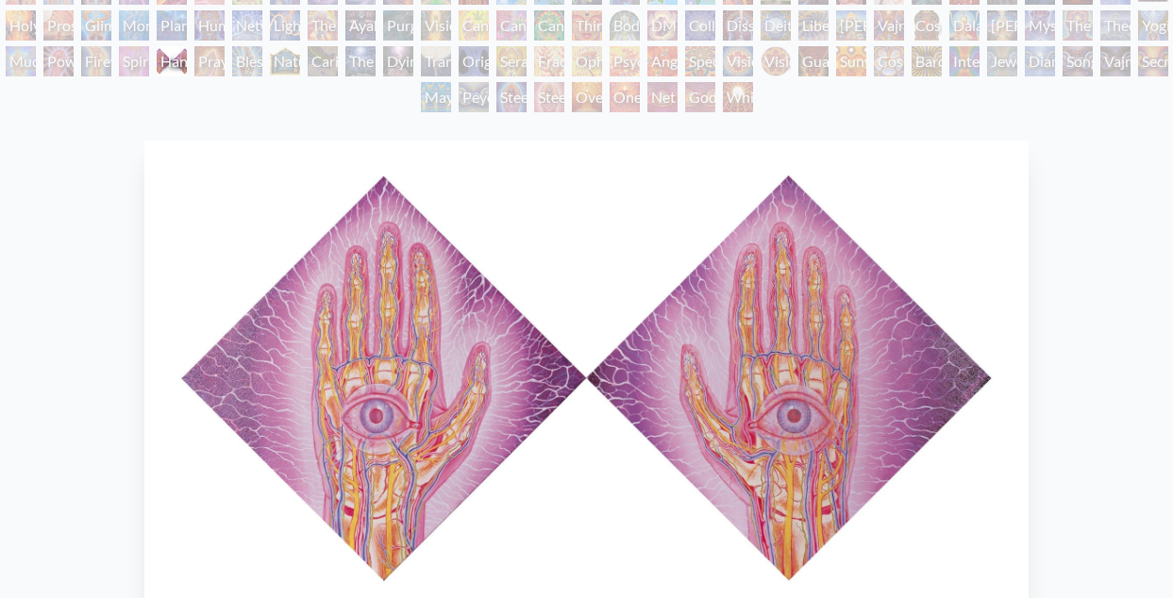
click at [262, 62] on div "Blessing Hand" at bounding box center [247, 61] width 30 height 30
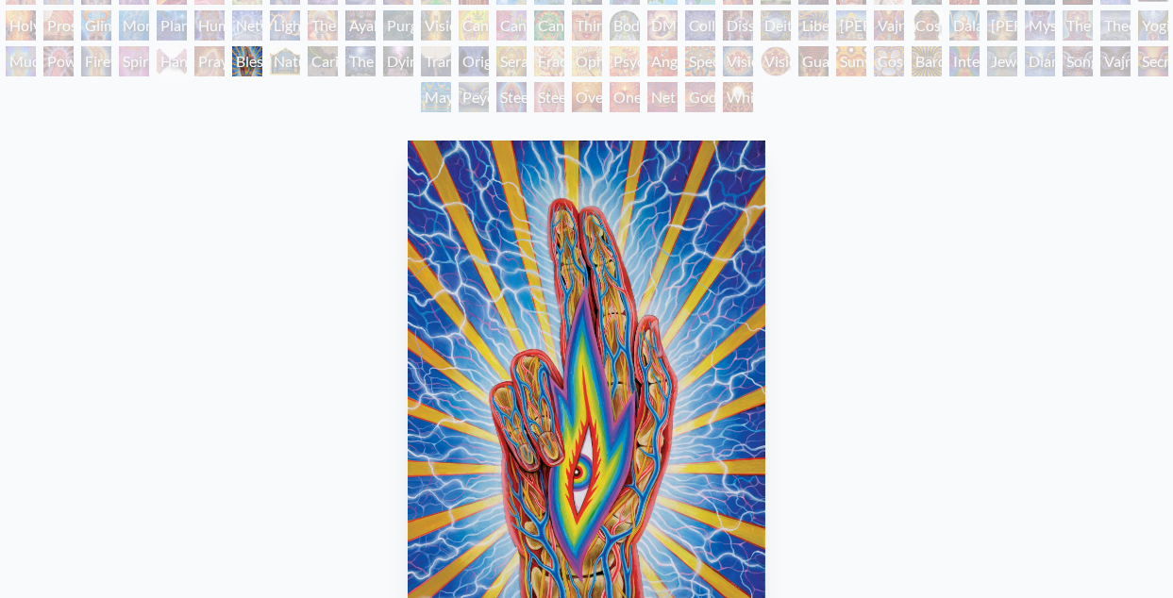
click at [225, 61] on div "Praying Hands" at bounding box center [209, 61] width 30 height 30
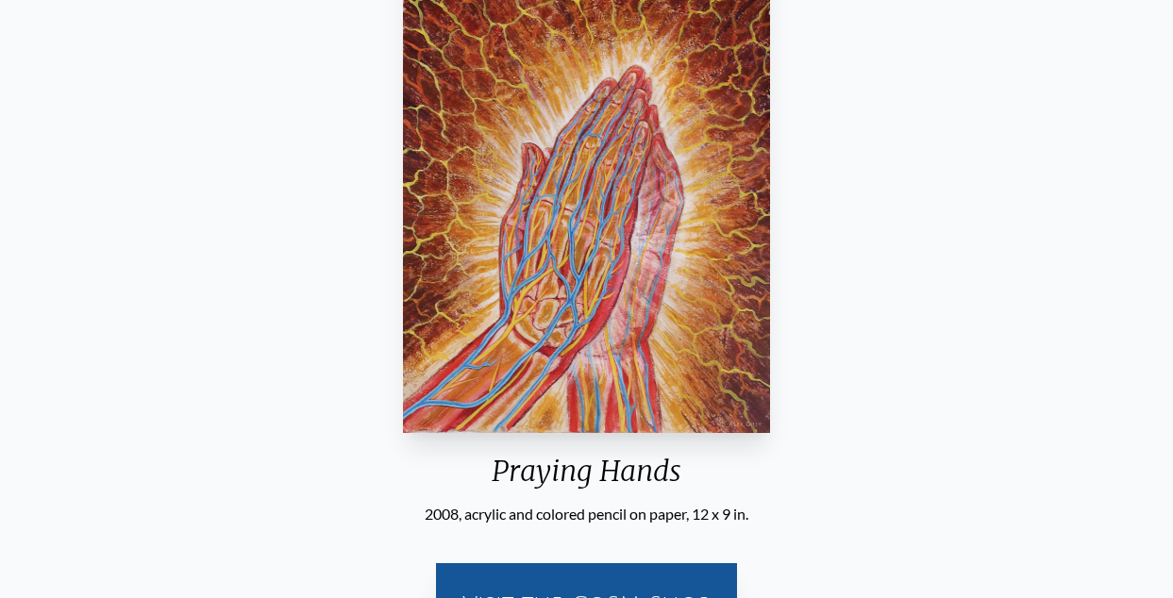
scroll to position [5, 0]
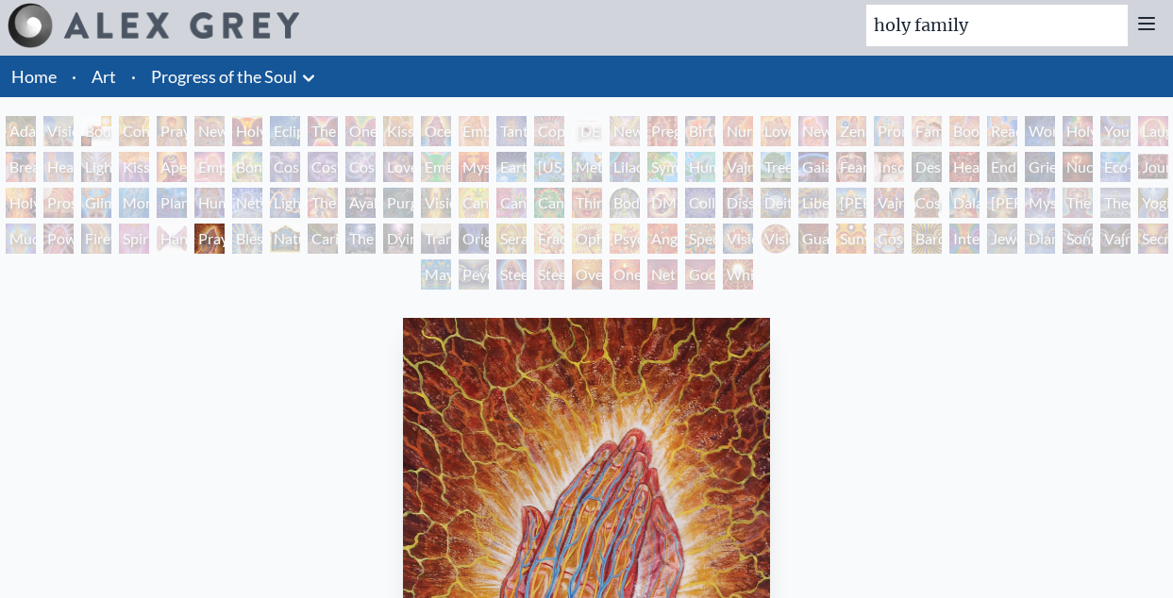
click at [315, 233] on div "Caring" at bounding box center [323, 239] width 30 height 30
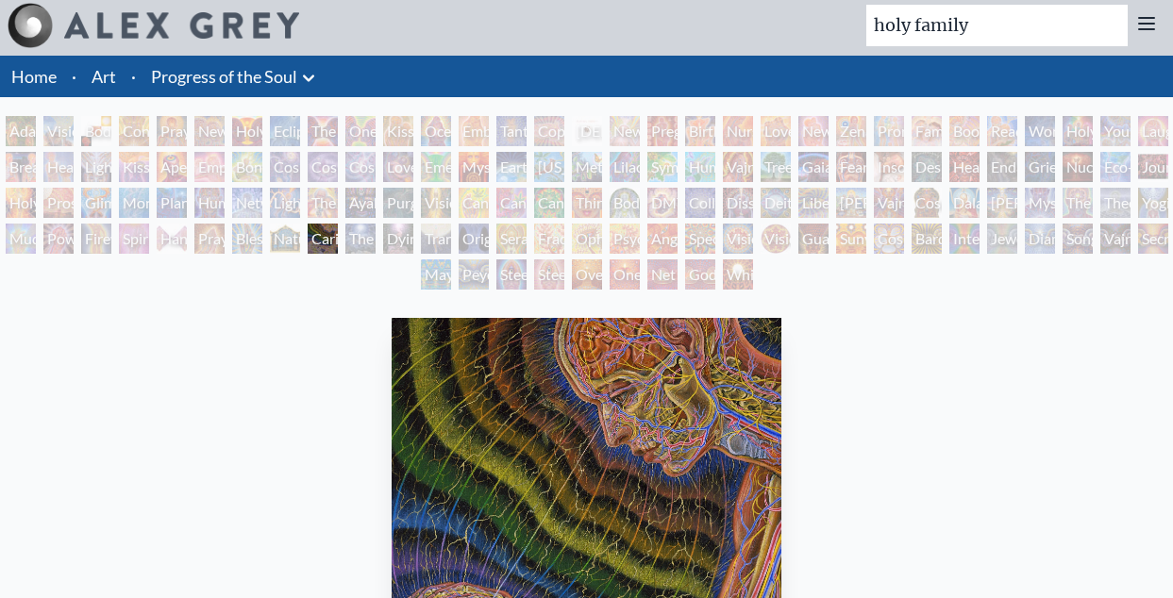
scroll to position [166, 0]
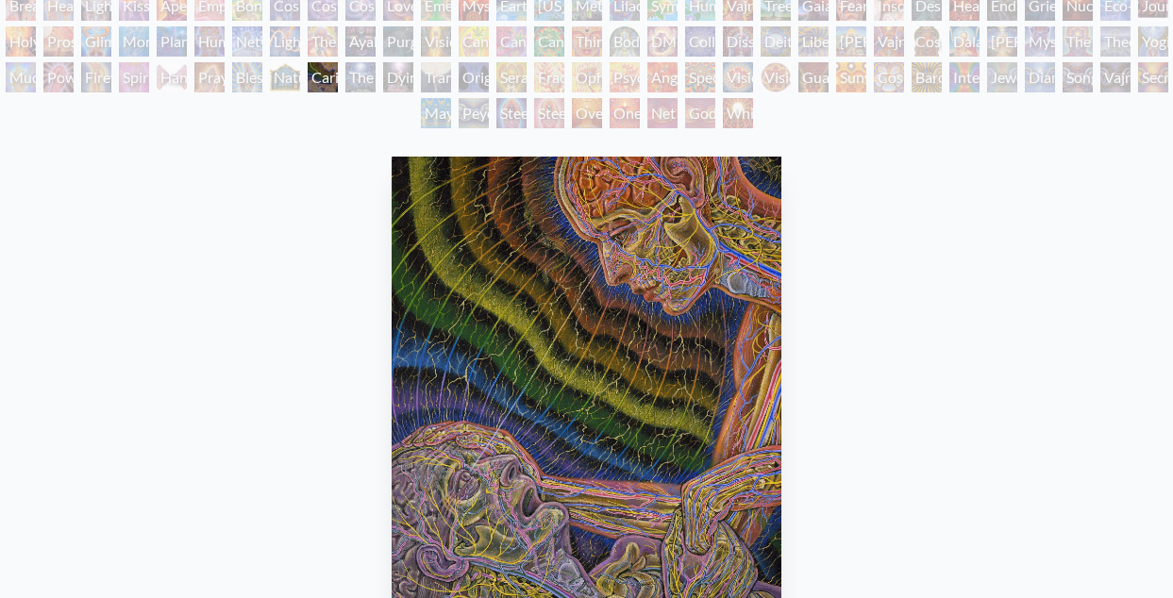
click at [351, 70] on div "The Soul Finds It's Way" at bounding box center [360, 77] width 30 height 30
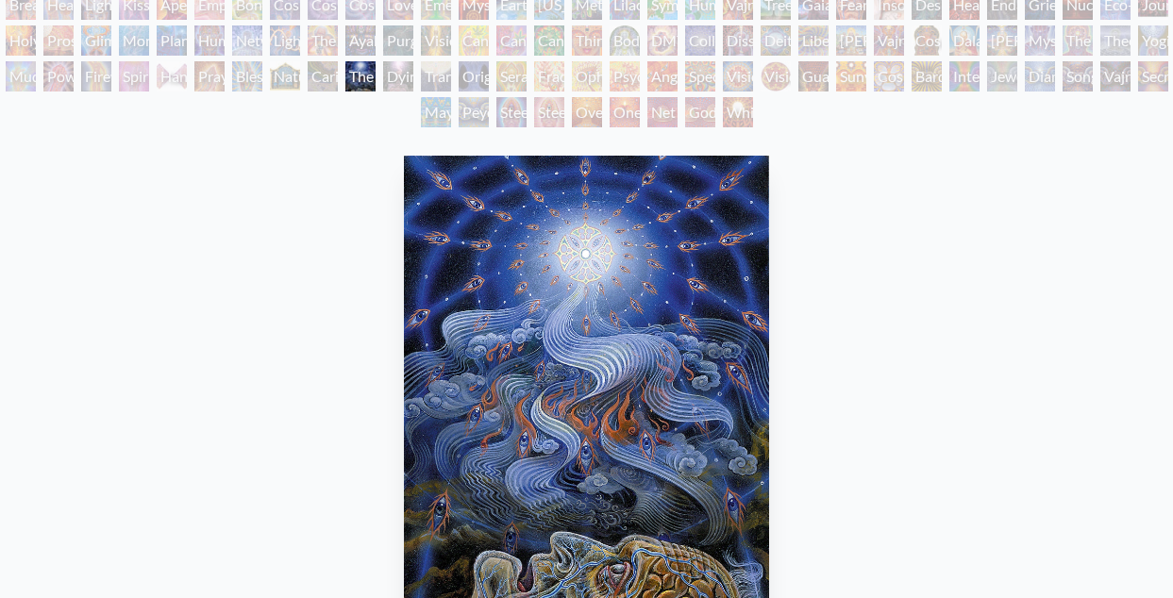
scroll to position [138, 0]
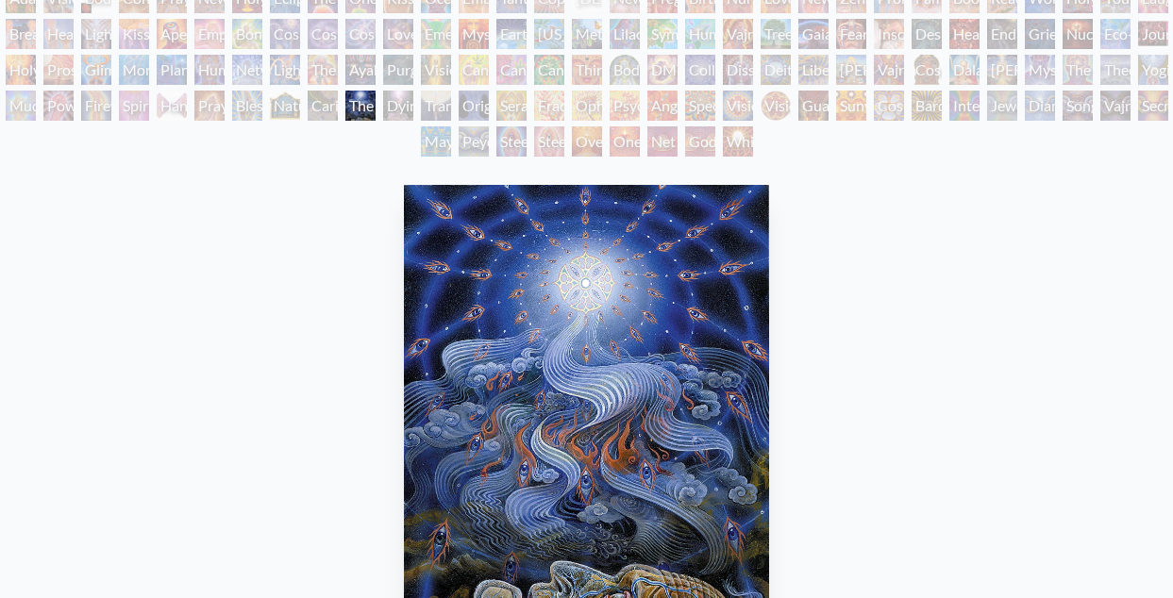
click at [410, 101] on div "Dying" at bounding box center [398, 106] width 30 height 30
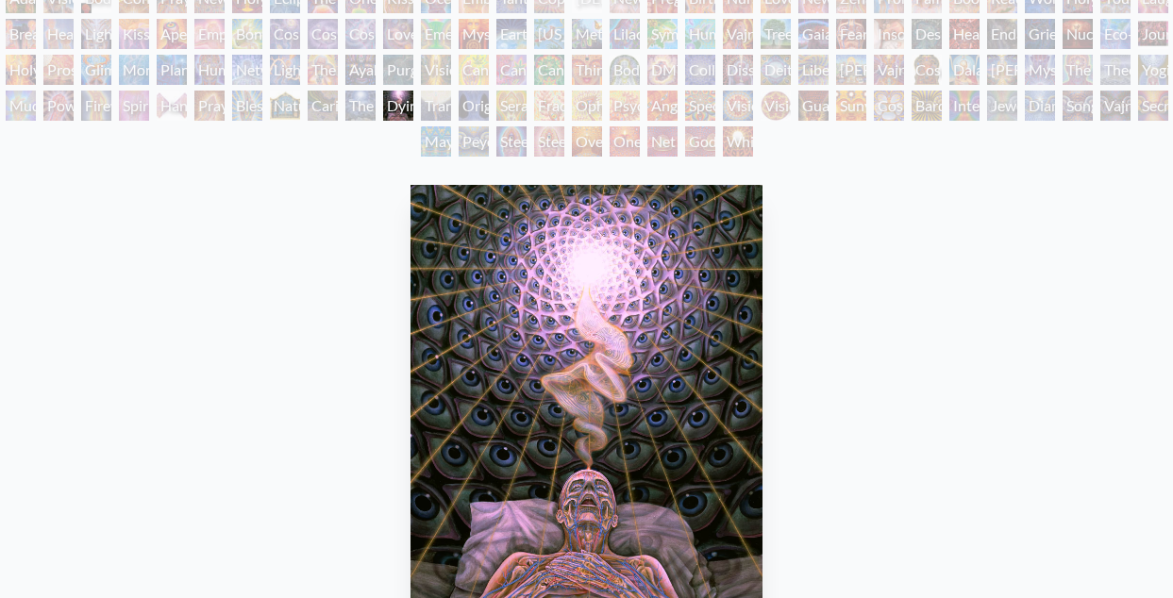
click at [451, 103] on div "Transfiguration" at bounding box center [436, 106] width 30 height 30
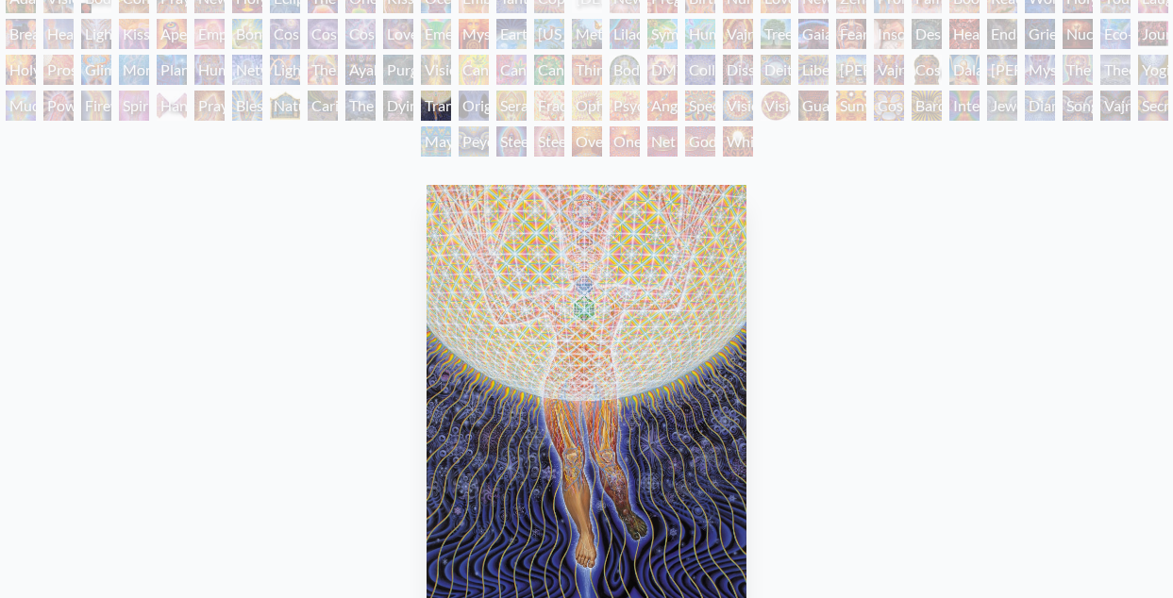
click at [556, 104] on div "Fractal Eyes" at bounding box center [549, 106] width 30 height 30
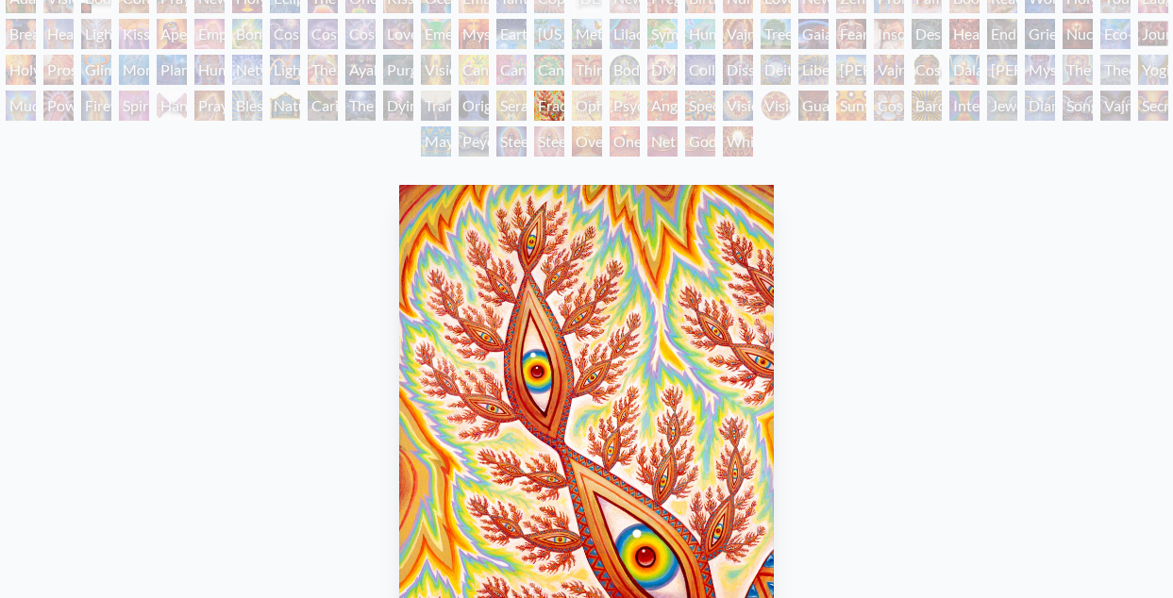
click at [677, 107] on div "Angel Skin" at bounding box center [662, 106] width 30 height 30
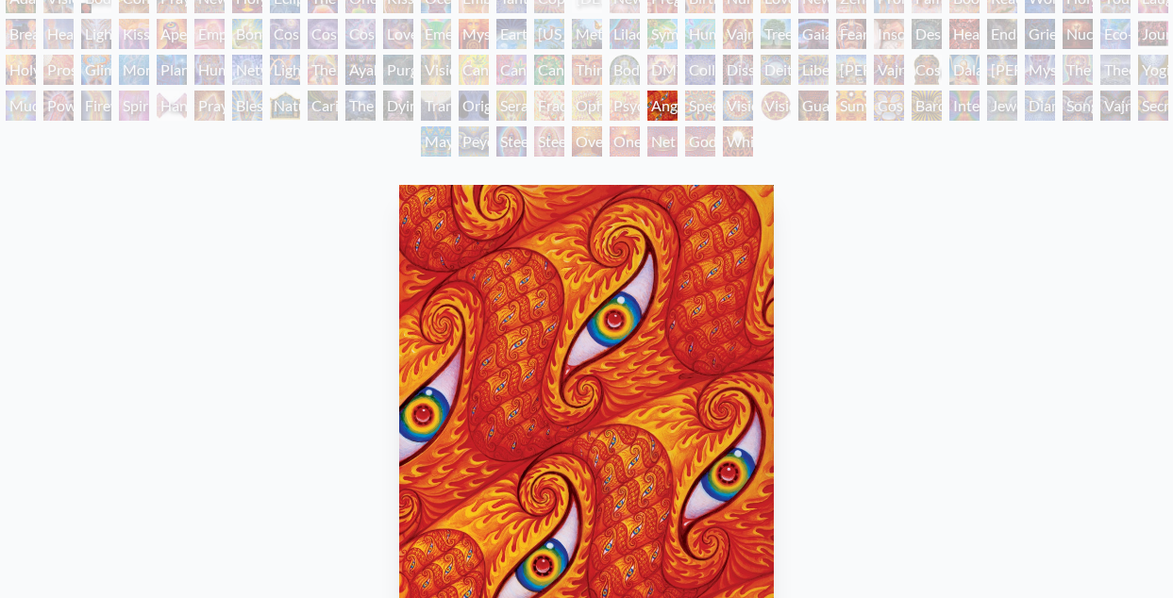
click at [753, 104] on div "Vision Crystal" at bounding box center [738, 106] width 30 height 30
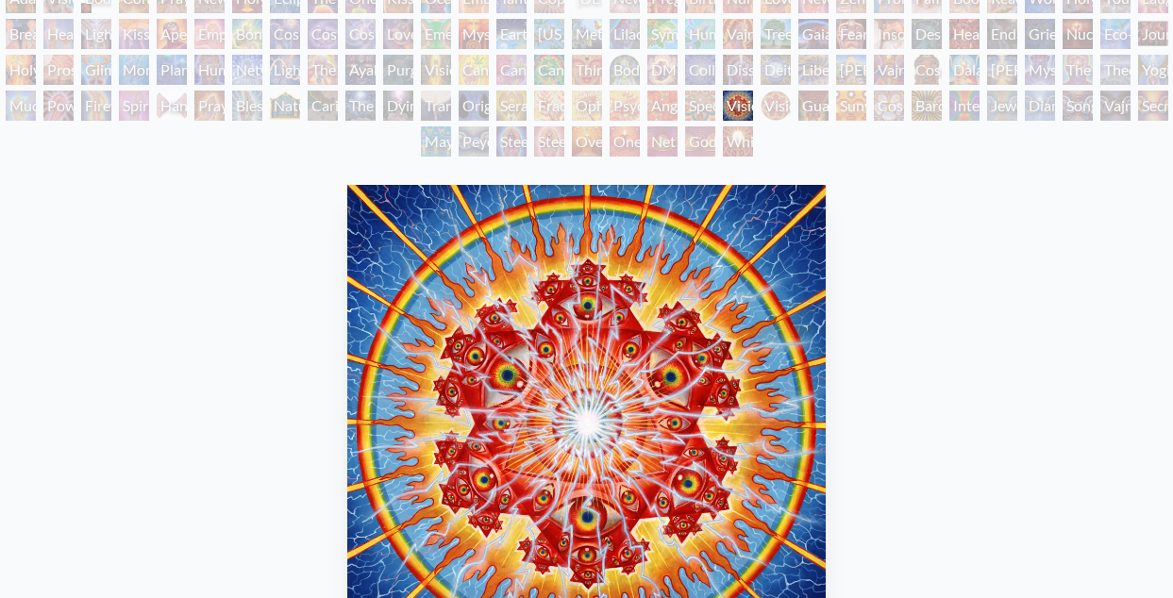
click at [791, 104] on div "Vision Crystal Tondo" at bounding box center [775, 106] width 30 height 30
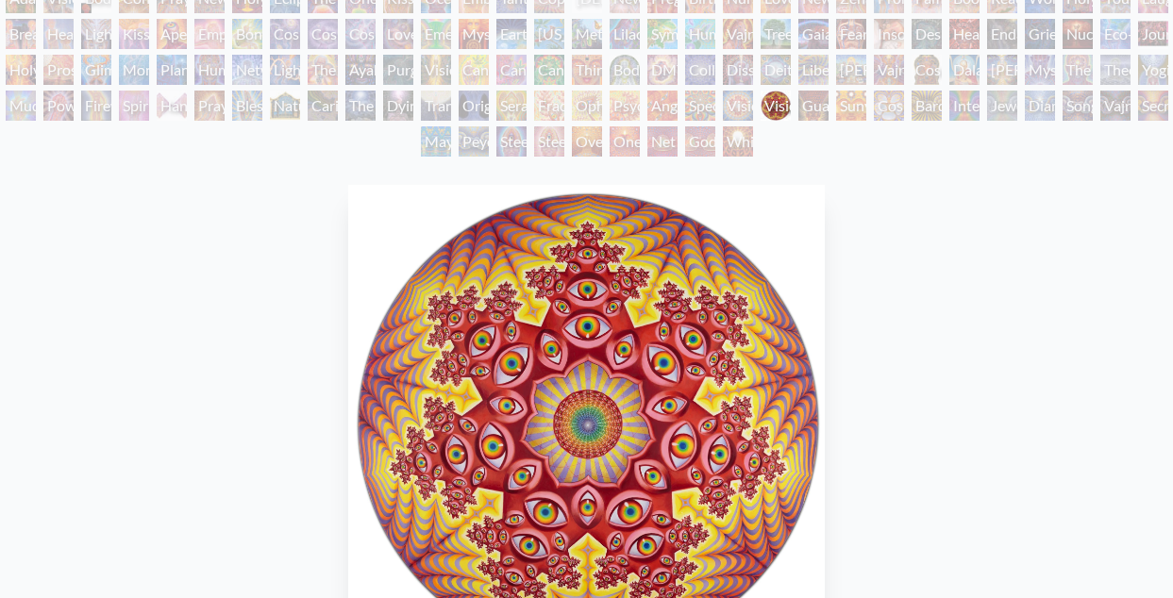
click at [828, 103] on div "Guardian of Infinite Vision" at bounding box center [813, 106] width 30 height 30
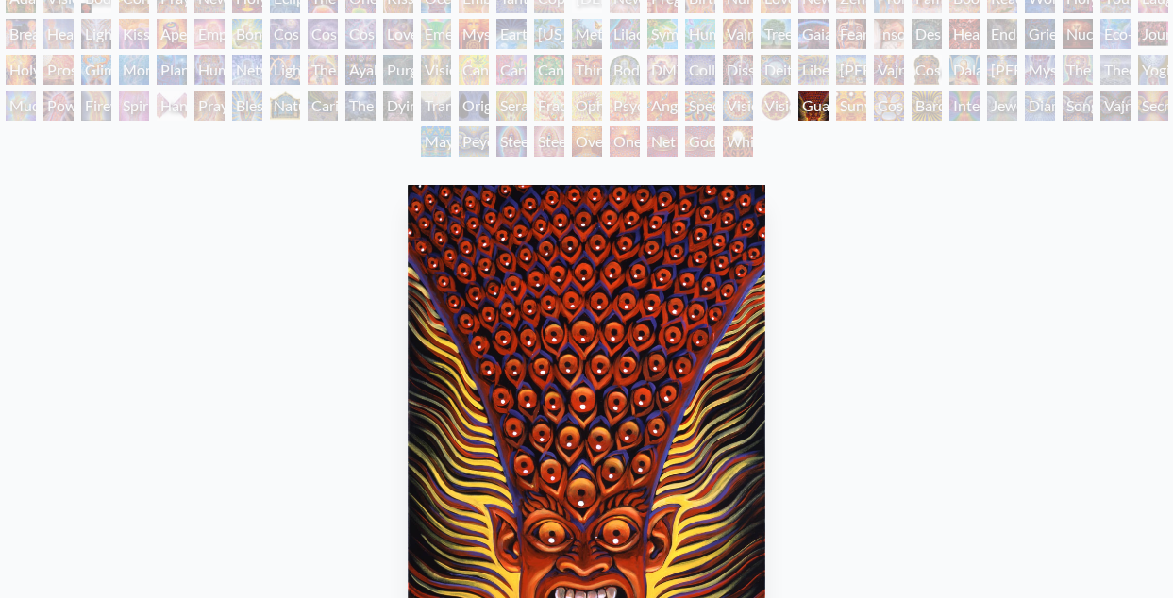
click at [1017, 109] on div "Jewel Being" at bounding box center [1002, 106] width 30 height 30
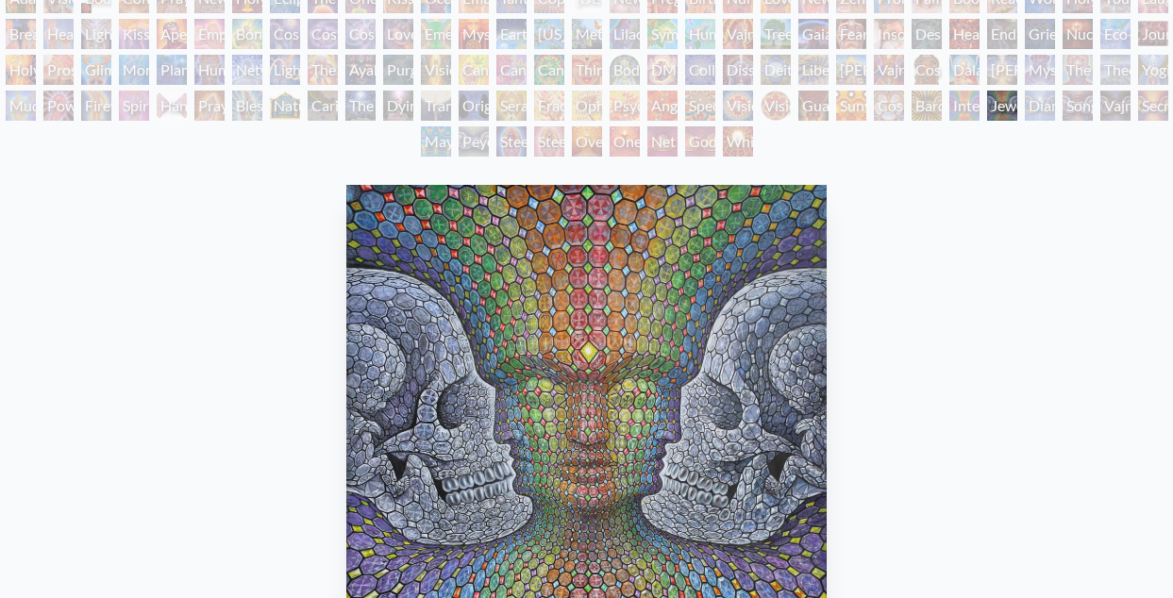
click at [1055, 106] on div "Diamond Being" at bounding box center [1040, 106] width 30 height 30
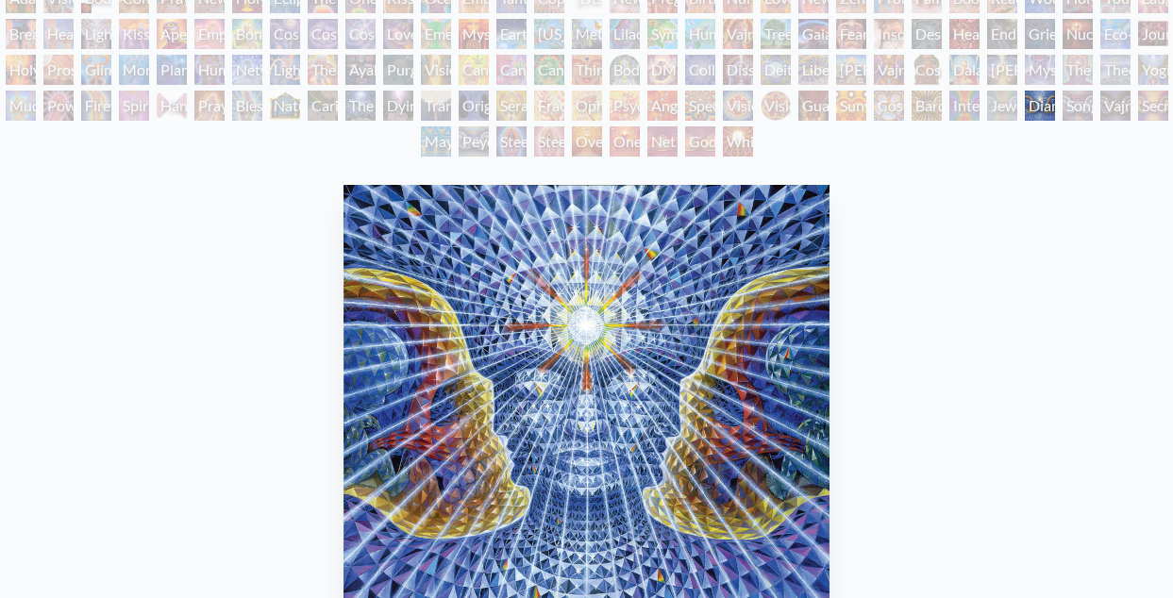
click at [427, 142] on div "Mayan Being" at bounding box center [436, 141] width 30 height 30
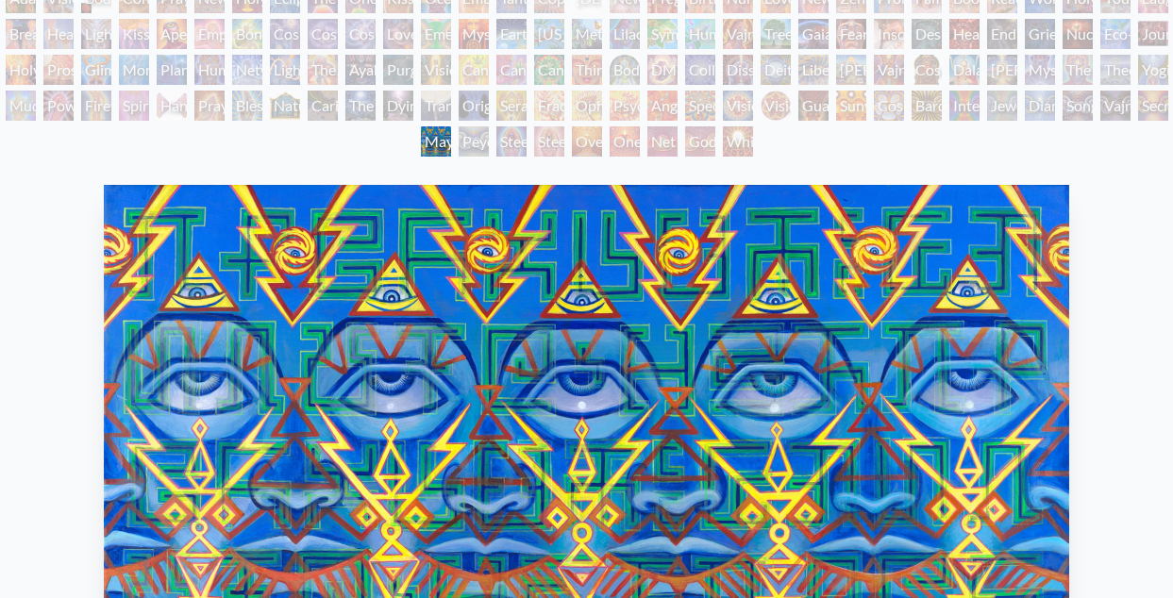
click at [516, 145] on div "Steeplehead 1" at bounding box center [511, 141] width 30 height 30
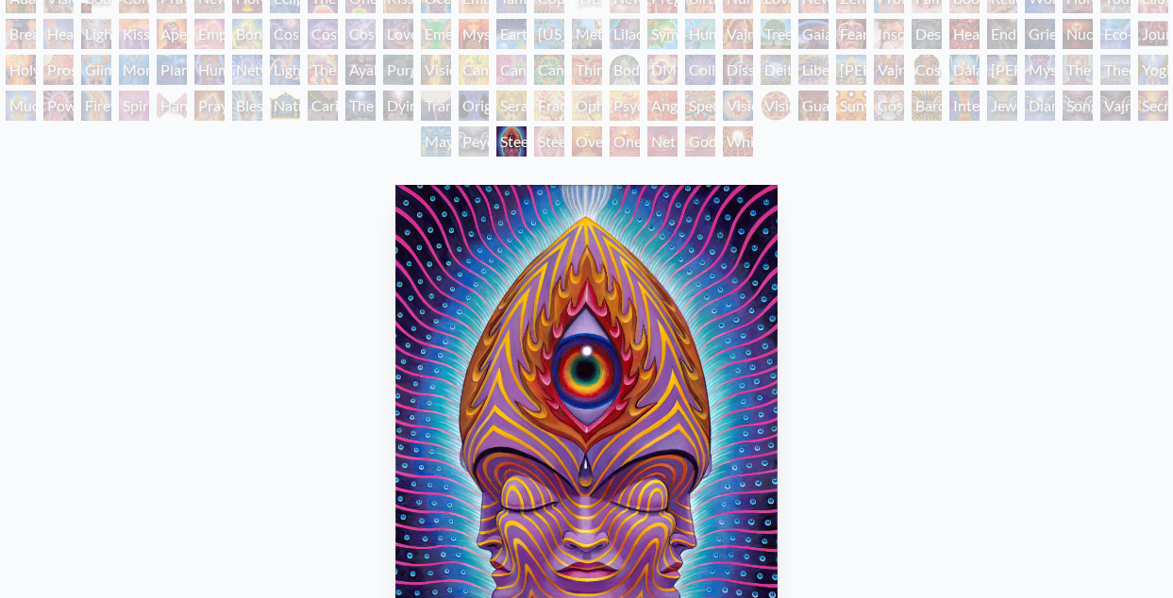
click at [618, 140] on div "One" at bounding box center [624, 141] width 30 height 30
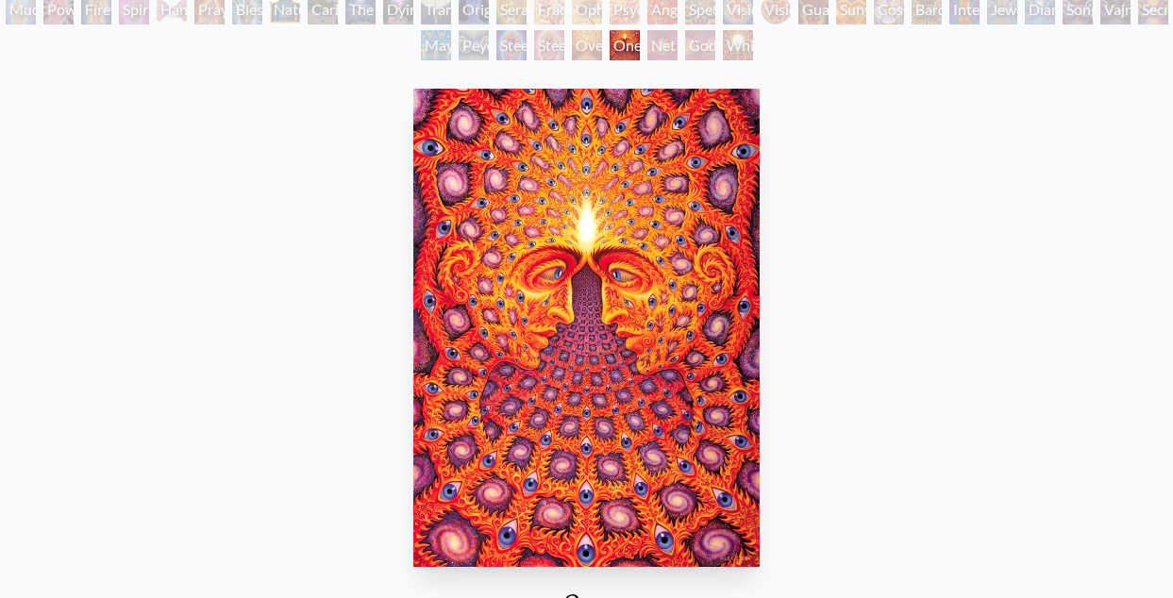
scroll to position [152, 0]
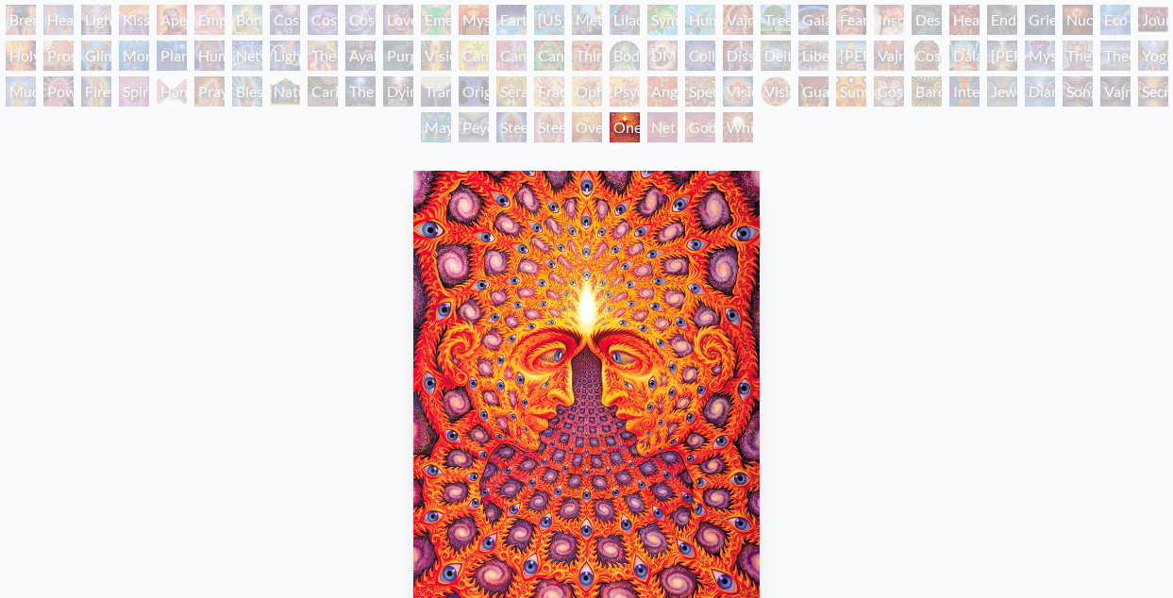
click at [672, 129] on div "Net of Being" at bounding box center [662, 127] width 30 height 30
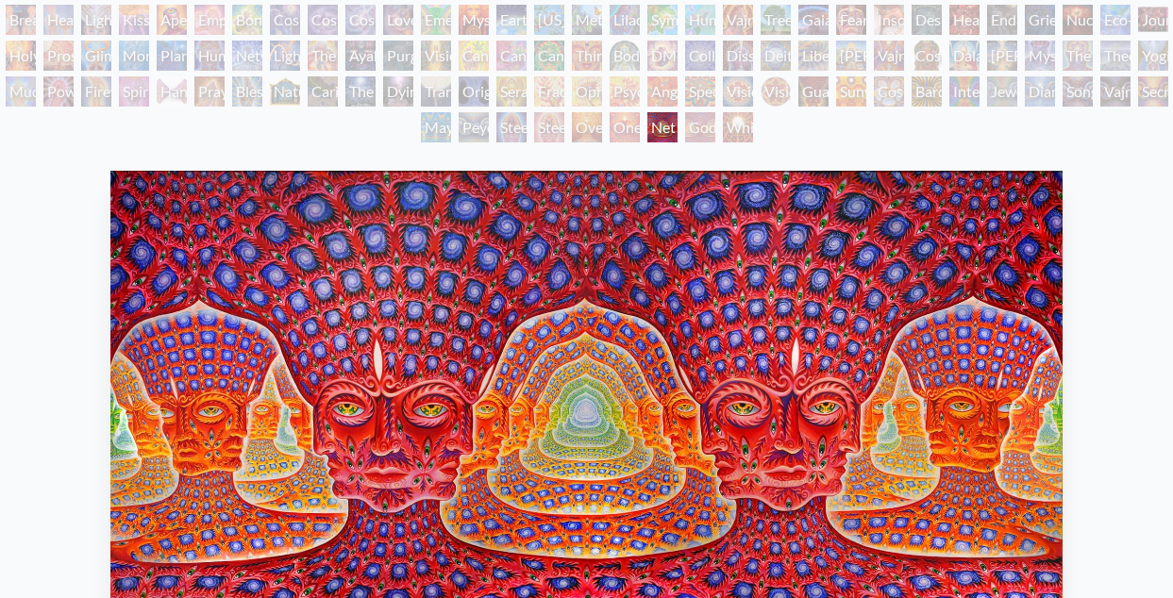
click at [724, 125] on div "White Light" at bounding box center [738, 127] width 30 height 30
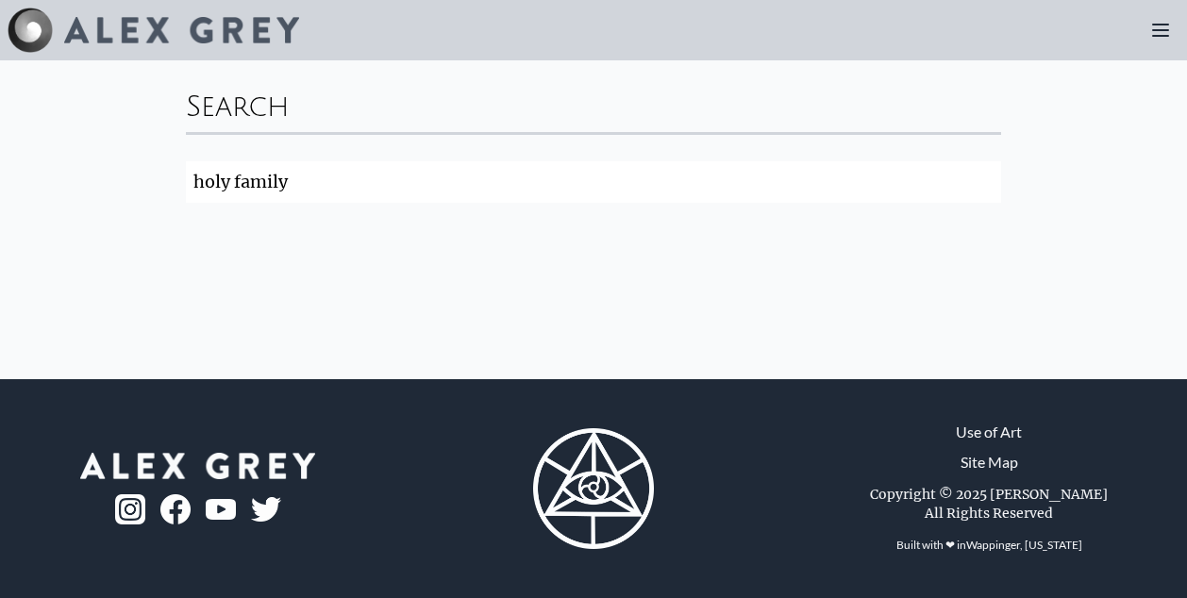
click at [365, 189] on input "holy family" at bounding box center [593, 182] width 815 height 42
